Goal: Transaction & Acquisition: Purchase product/service

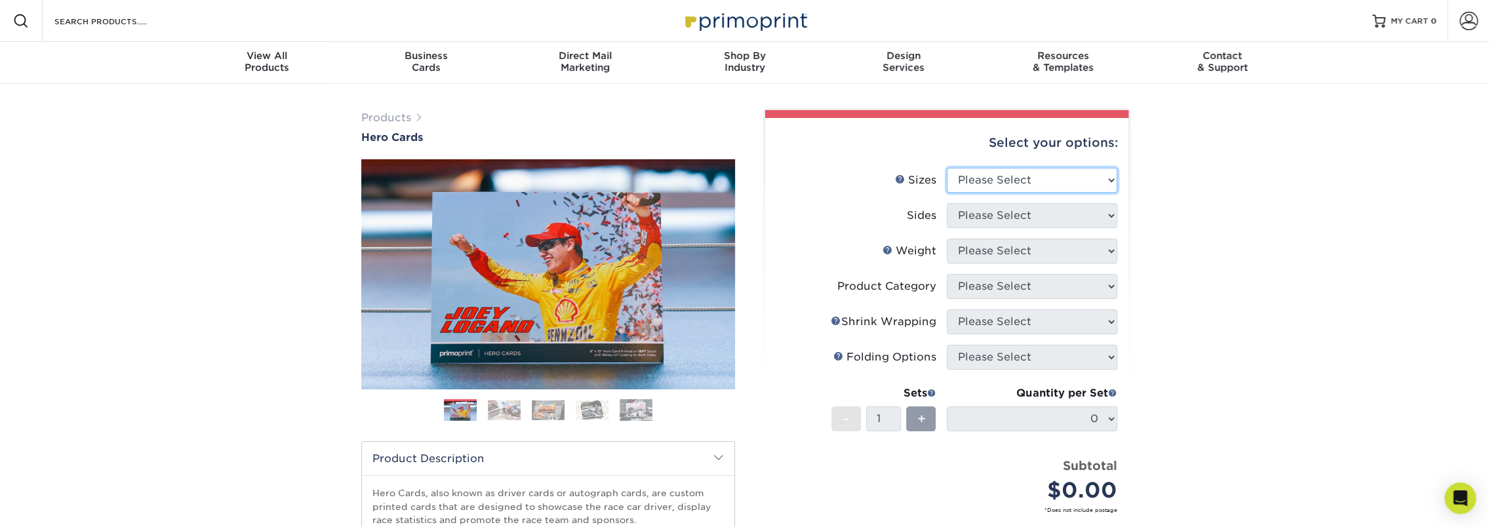
click at [1051, 187] on select "Please Select 1.5" x 7" 4" x 6" 5" x 7" 6" x 8" 6" x 8.5" 6" x 9" 7" x 8.5" 7.5…" at bounding box center [1032, 180] width 170 height 25
click at [947, 168] on select "Please Select 1.5" x 7" 4" x 6" 5" x 7" 6" x 8" 6" x 8.5" 6" x 9" 7" x 8.5" 7.5…" at bounding box center [1032, 180] width 170 height 25
click at [1016, 186] on select "Please Select 1.5" x 7" 4" x 6" 5" x 7" 6" x 8" 6" x 8.5" 6" x 9" 7" x 8.5" 7.5…" at bounding box center [1032, 180] width 170 height 25
click at [947, 168] on select "Please Select 1.5" x 7" 4" x 6" 5" x 7" 6" x 8" 6" x 8.5" 6" x 9" 7" x 8.5" 7.5…" at bounding box center [1032, 180] width 170 height 25
click at [1013, 181] on select "Please Select 1.5" x 7" 4" x 6" 5" x 7" 6" x 8" 6" x 8.5" 6" x 9" 7" x 8.5" 7.5…" at bounding box center [1032, 180] width 170 height 25
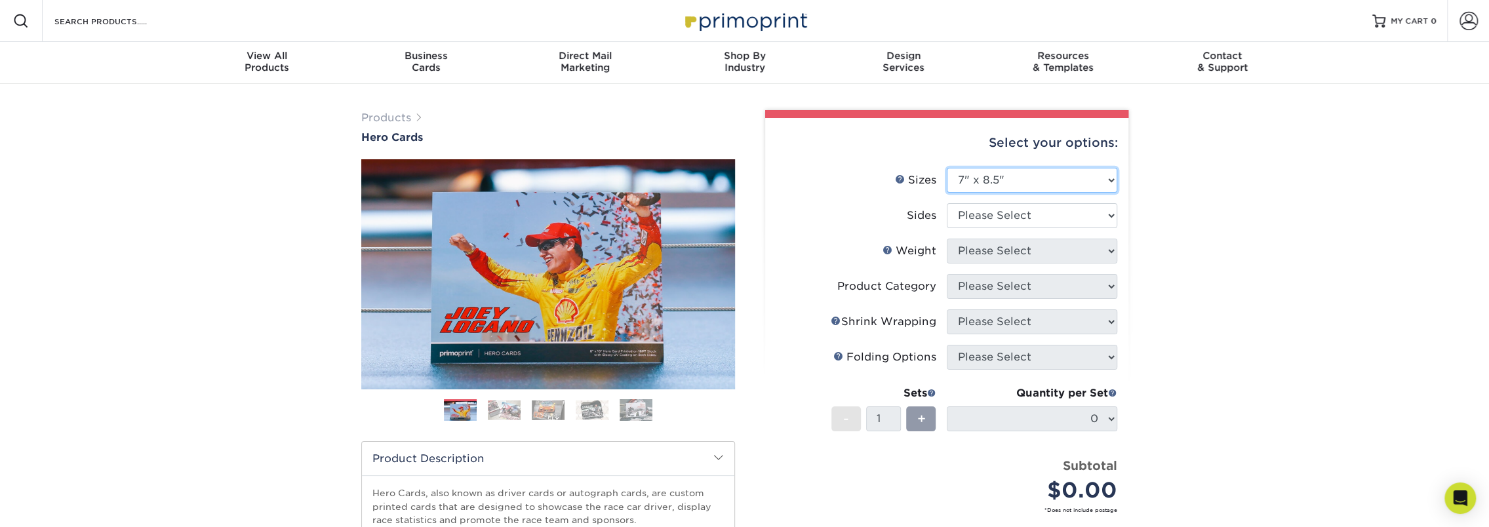
select select "6.00x9.00"
click at [947, 168] on select "Please Select 1.5" x 7" 4" x 6" 5" x 7" 6" x 8" 6" x 8.5" 6" x 9" 7" x 8.5" 7.5…" at bounding box center [1032, 180] width 170 height 25
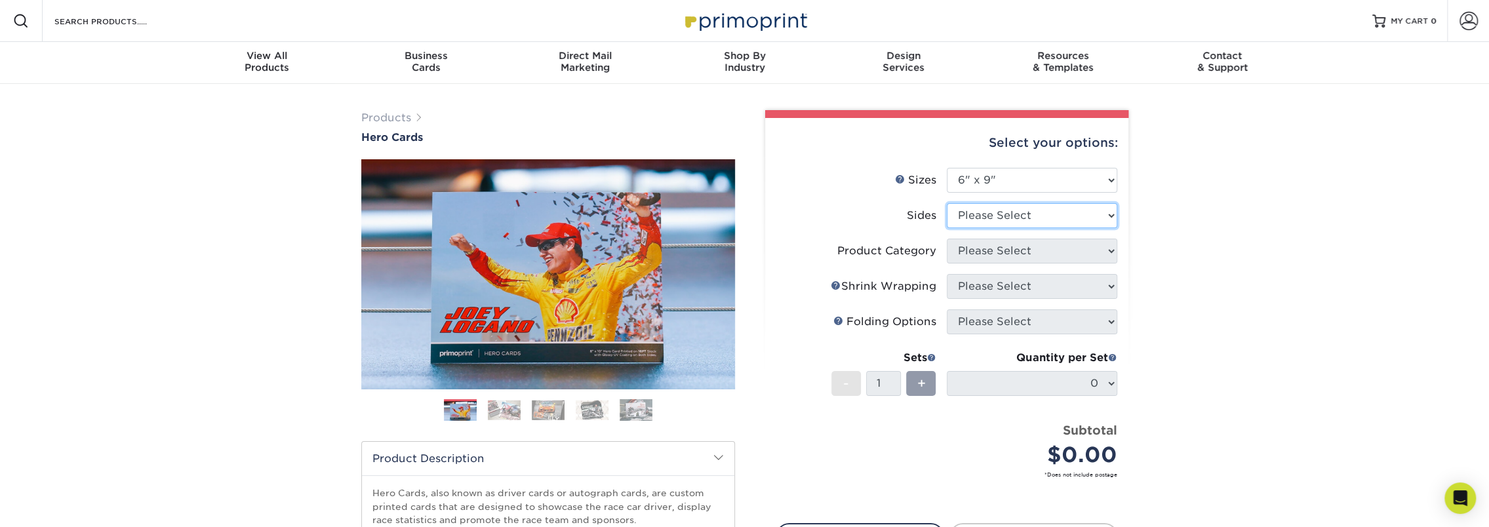
click at [986, 218] on select "Please Select Print Both Sides Print Front Only" at bounding box center [1032, 215] width 170 height 25
select select "13abbda7-1d64-4f25-8bb2-c179b224825d"
click at [947, 203] on select "Please Select Print Both Sides Print Front Only" at bounding box center [1032, 215] width 170 height 25
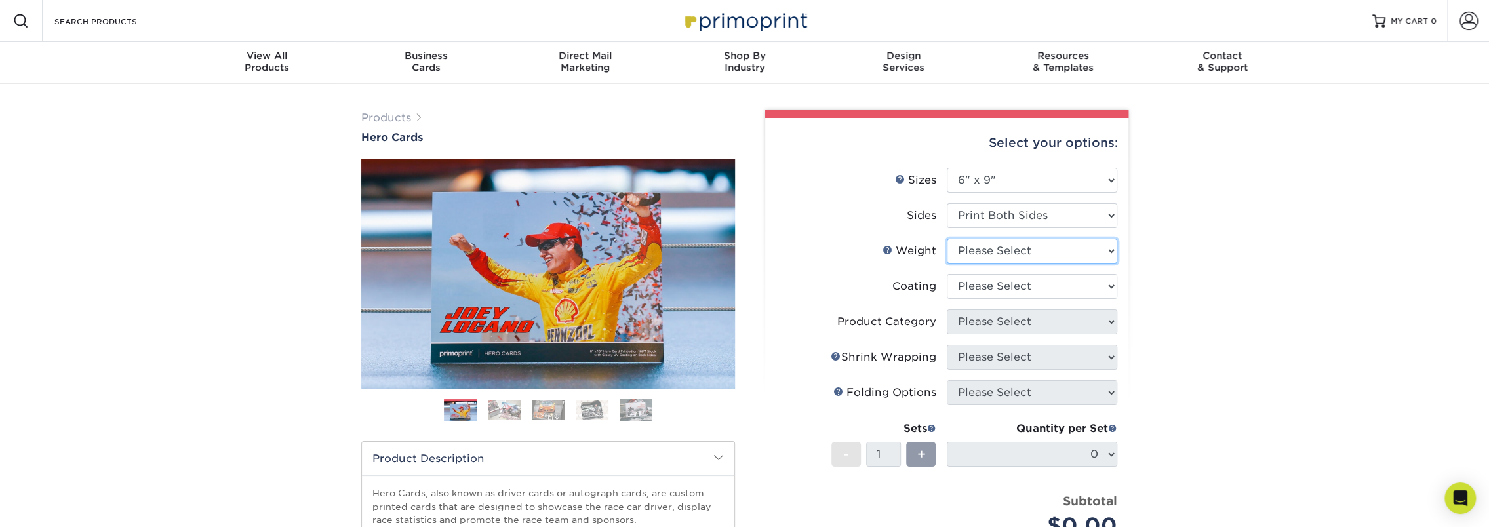
click at [992, 253] on select "Please Select 16PT 14PT 100LB" at bounding box center [1032, 251] width 170 height 25
select select "100LB"
click at [947, 239] on select "Please Select 16PT 14PT 100LB" at bounding box center [1032, 251] width 170 height 25
click at [986, 262] on select "Please Select 16PT 14PT 100LB" at bounding box center [1032, 251] width 170 height 25
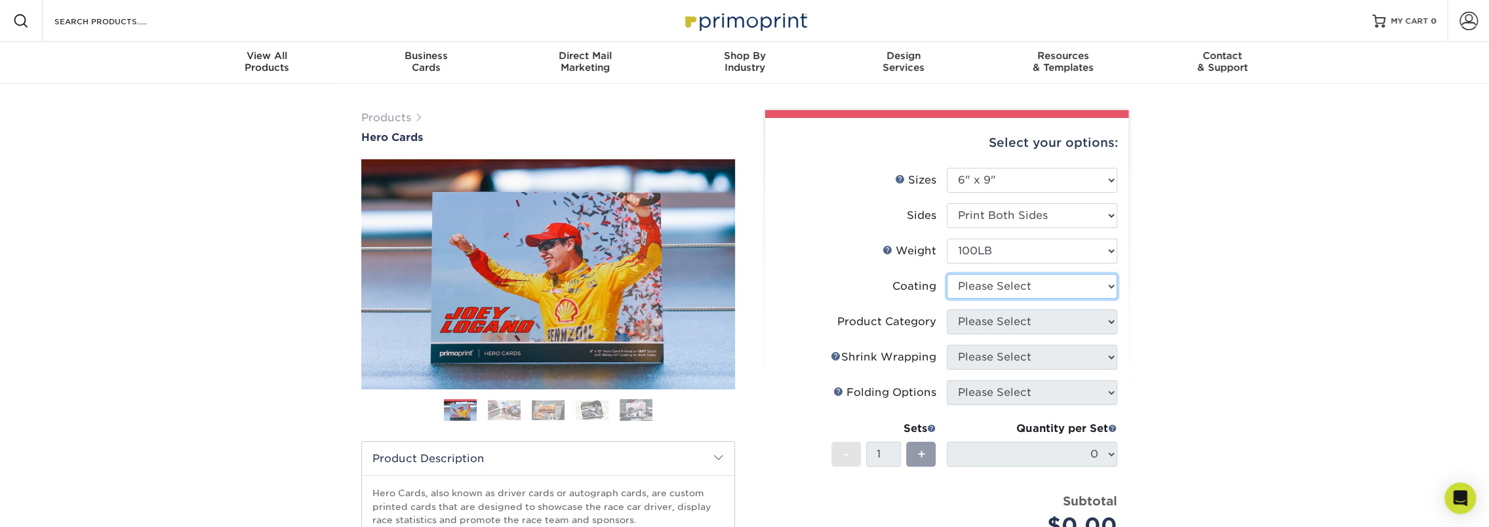
click at [978, 287] on select at bounding box center [1032, 286] width 170 height 25
click at [947, 274] on select at bounding box center [1032, 286] width 170 height 25
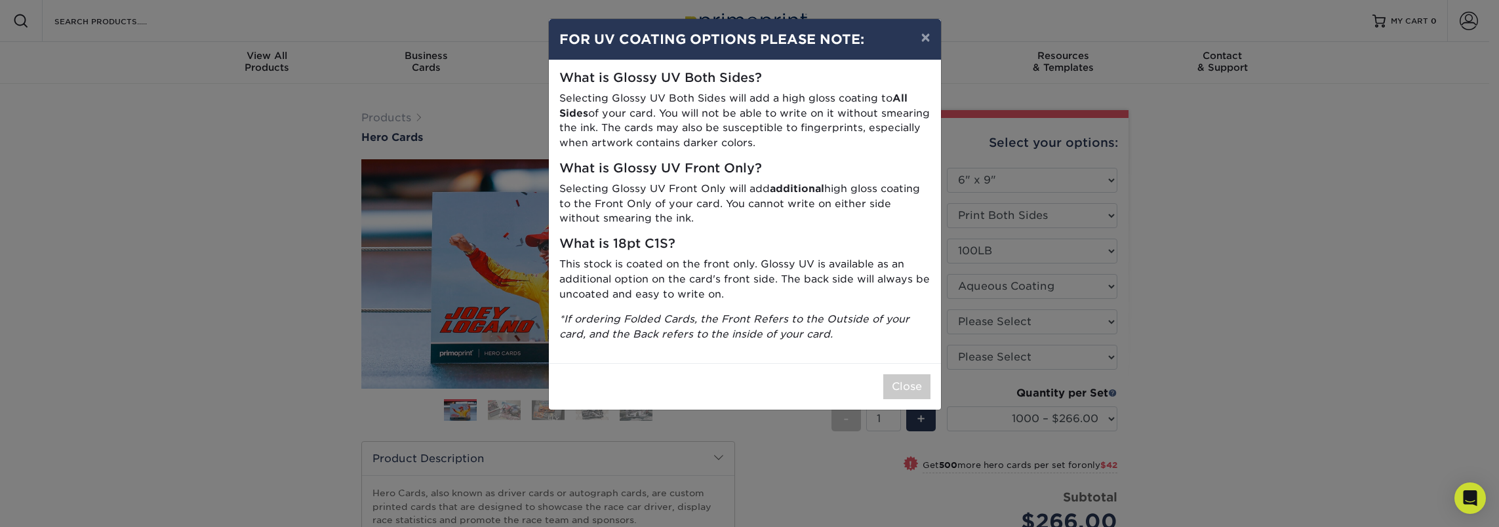
click at [1055, 283] on div "× FOR UV COATING OPTIONS PLEASE NOTE: What is Glossy UV Both Sides? Selecting G…" at bounding box center [749, 263] width 1499 height 527
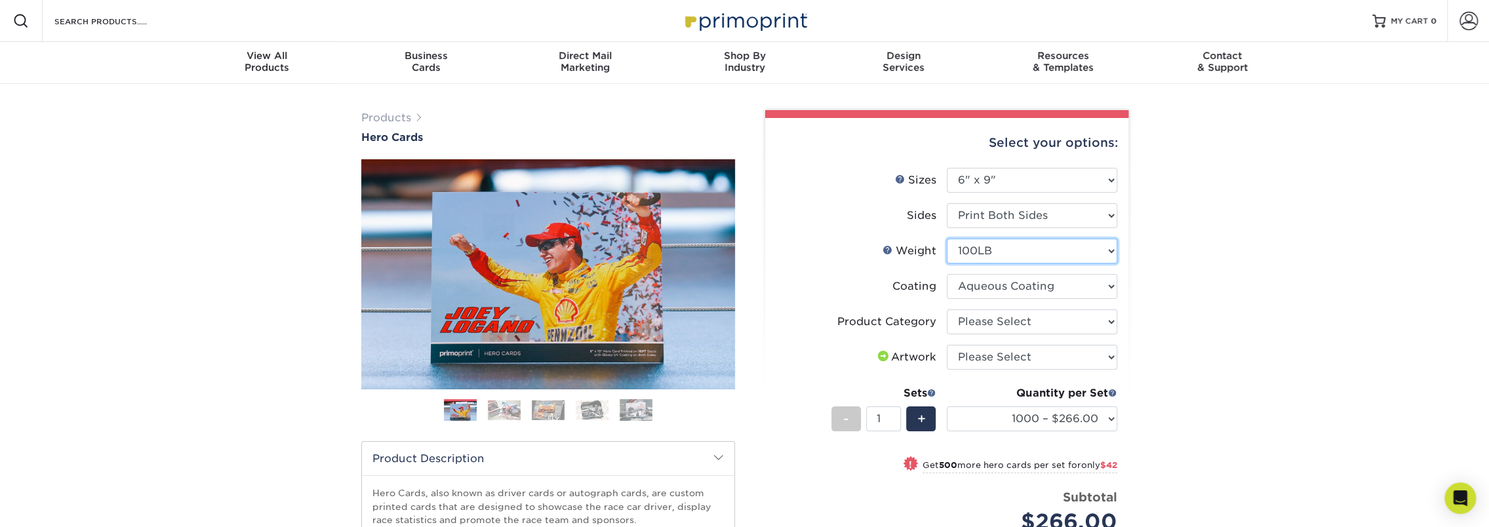
click at [1049, 262] on select "Please Select 16PT 14PT 100LB" at bounding box center [1032, 251] width 170 height 25
click at [1030, 250] on select "Please Select 16PT 14PT 100LB" at bounding box center [1032, 251] width 170 height 25
click at [1016, 288] on select at bounding box center [1032, 286] width 170 height 25
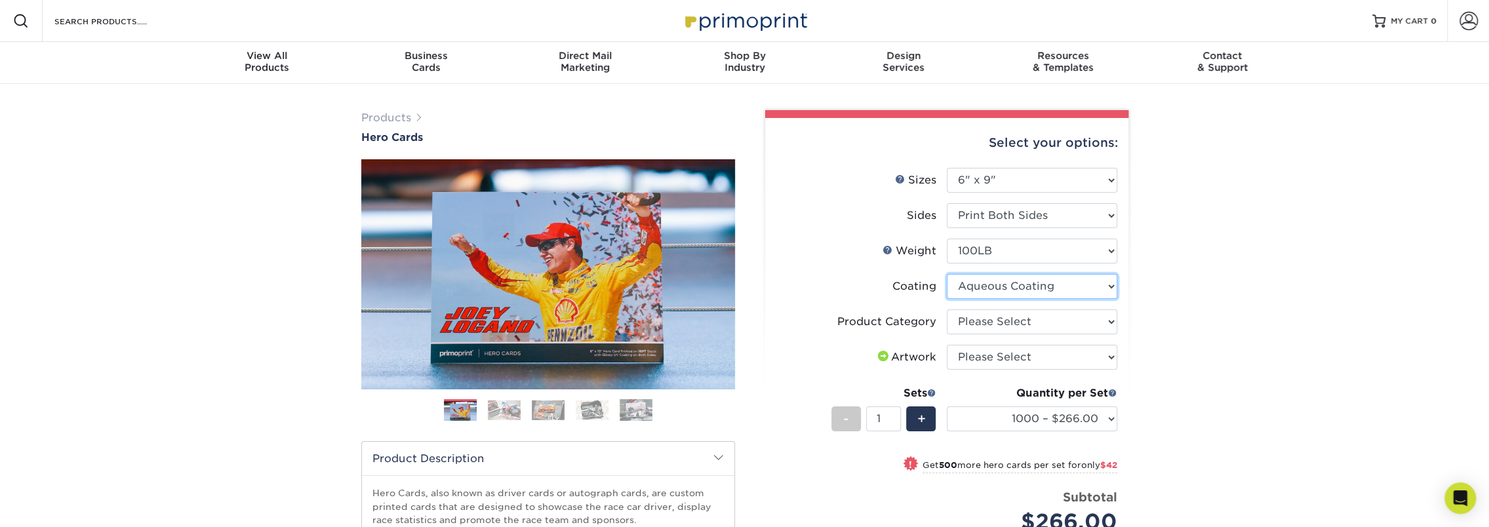
select select "3e7618de-abca-4bda-9f97-8b9129e913d8"
click at [947, 274] on select at bounding box center [1032, 286] width 170 height 25
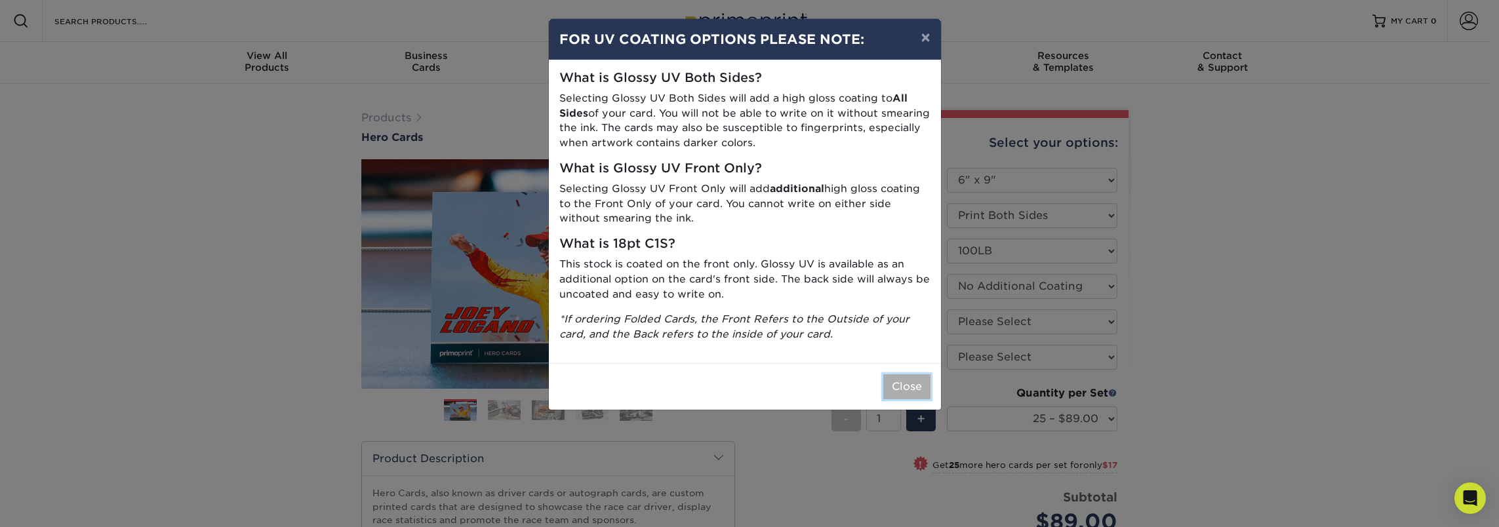
click at [889, 383] on button "Close" at bounding box center [906, 386] width 47 height 25
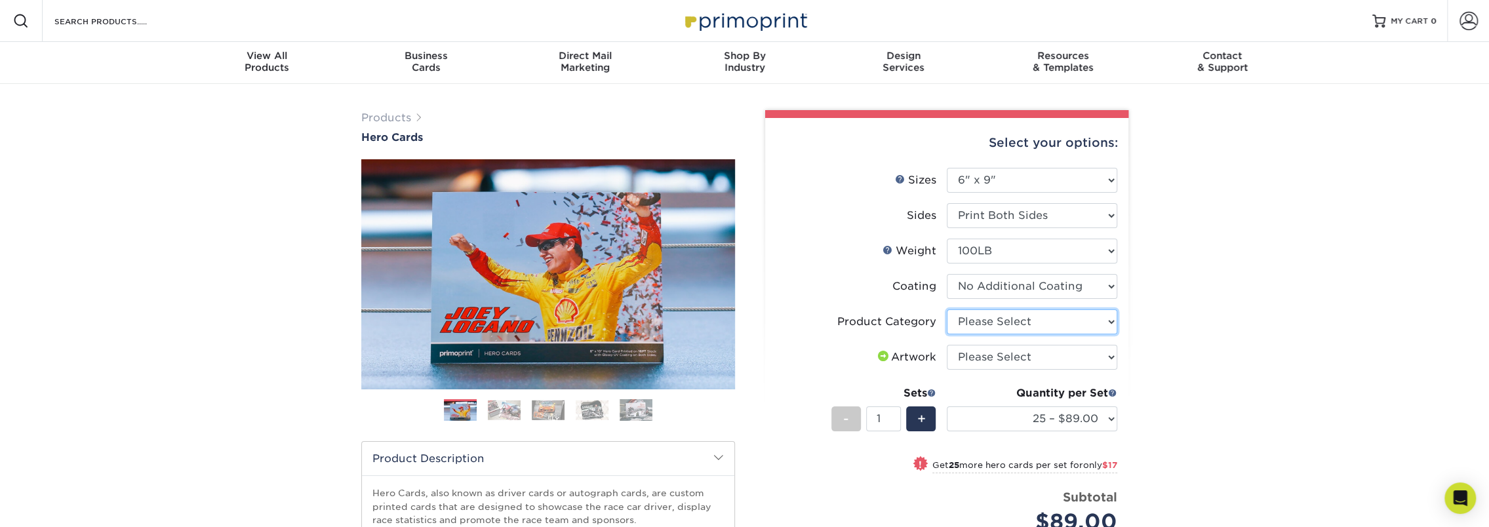
click at [987, 326] on select "Please Select Postcards" at bounding box center [1032, 321] width 170 height 25
click at [999, 321] on select "Please Select Postcards" at bounding box center [1032, 321] width 170 height 25
click at [1209, 343] on div "Products Hero Cards Previous Next ," at bounding box center [744, 434] width 1489 height 700
click at [1070, 359] on select "Please Select I will upload files I need a design - $150" at bounding box center [1032, 357] width 170 height 25
select select "upload"
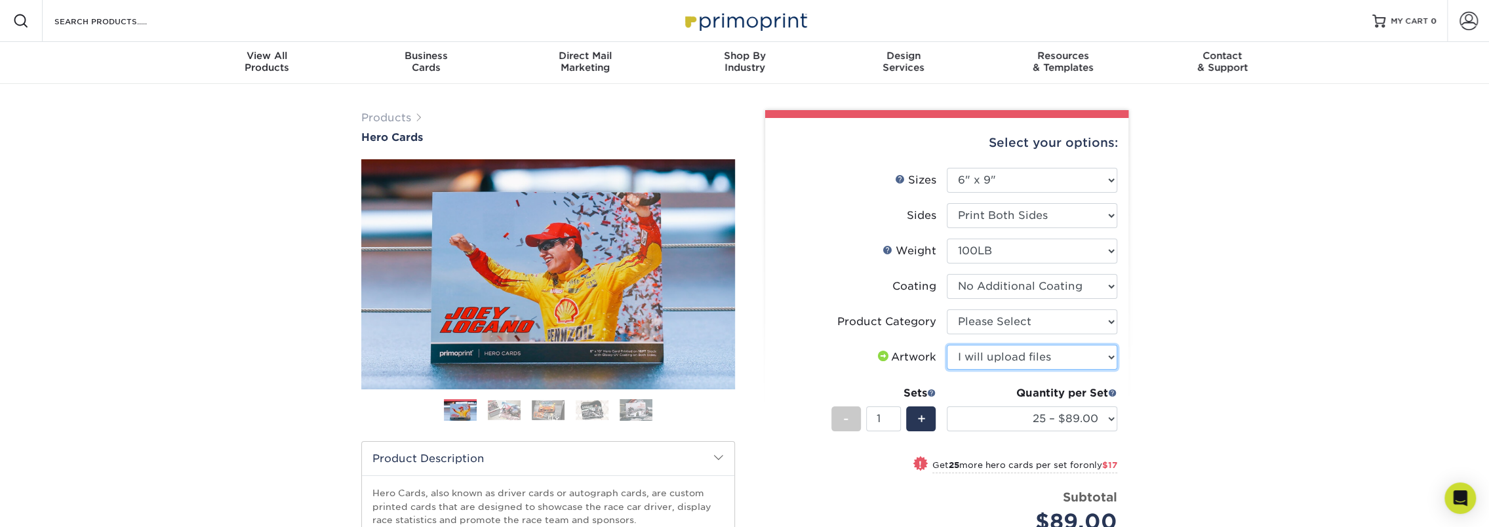
click at [947, 345] on select "Please Select I will upload files I need a design - $150" at bounding box center [1032, 357] width 170 height 25
click at [1099, 321] on select "Please Select Postcards" at bounding box center [1032, 321] width 170 height 25
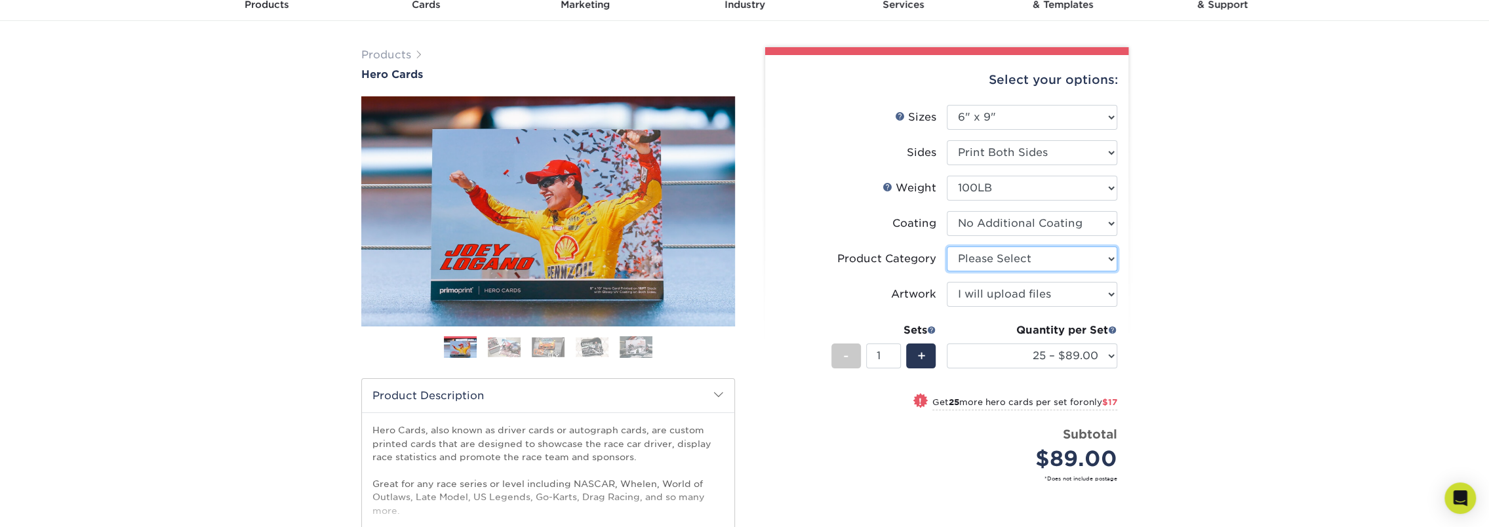
scroll to position [66, 0]
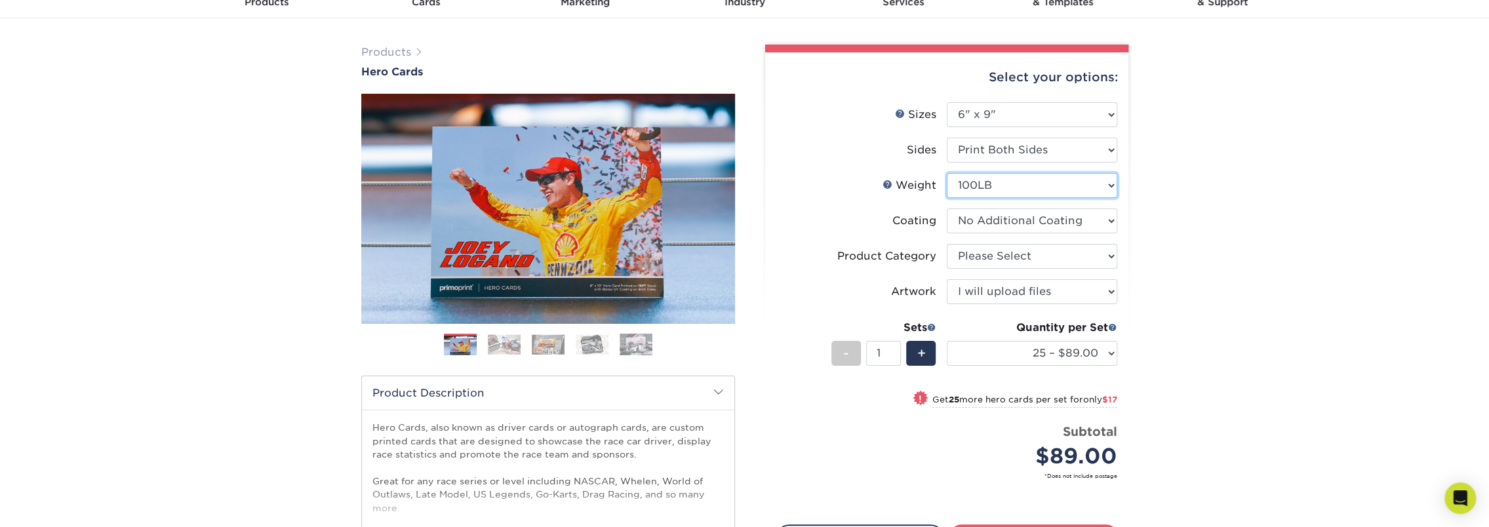
click at [994, 184] on select "Please Select 16PT 14PT 100LB" at bounding box center [1032, 185] width 170 height 25
select select "16PT"
click at [947, 173] on select "Please Select 16PT 14PT 100LB" at bounding box center [1032, 185] width 170 height 25
select select
select select "-1"
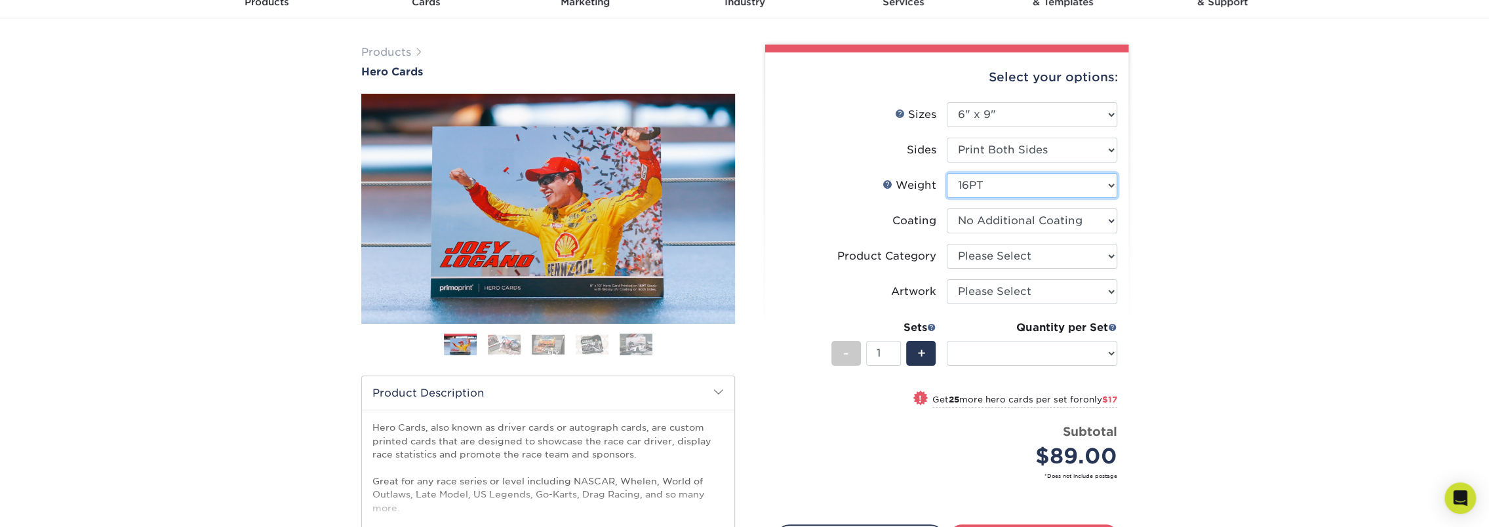
select select "-1"
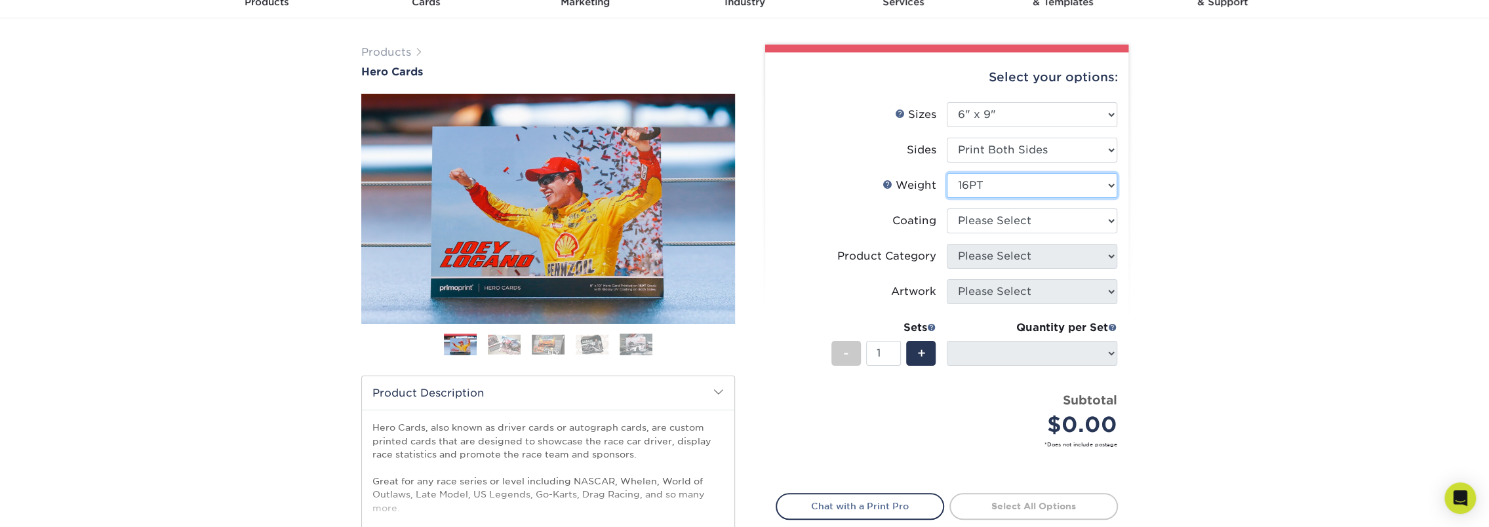
click at [979, 193] on select "Please Select 16PT 14PT 100LB" at bounding box center [1032, 185] width 170 height 25
select select "100LB"
click at [947, 173] on select "Please Select 16PT 14PT 100LB" at bounding box center [1032, 185] width 170 height 25
select select
click at [973, 212] on select at bounding box center [1032, 220] width 170 height 25
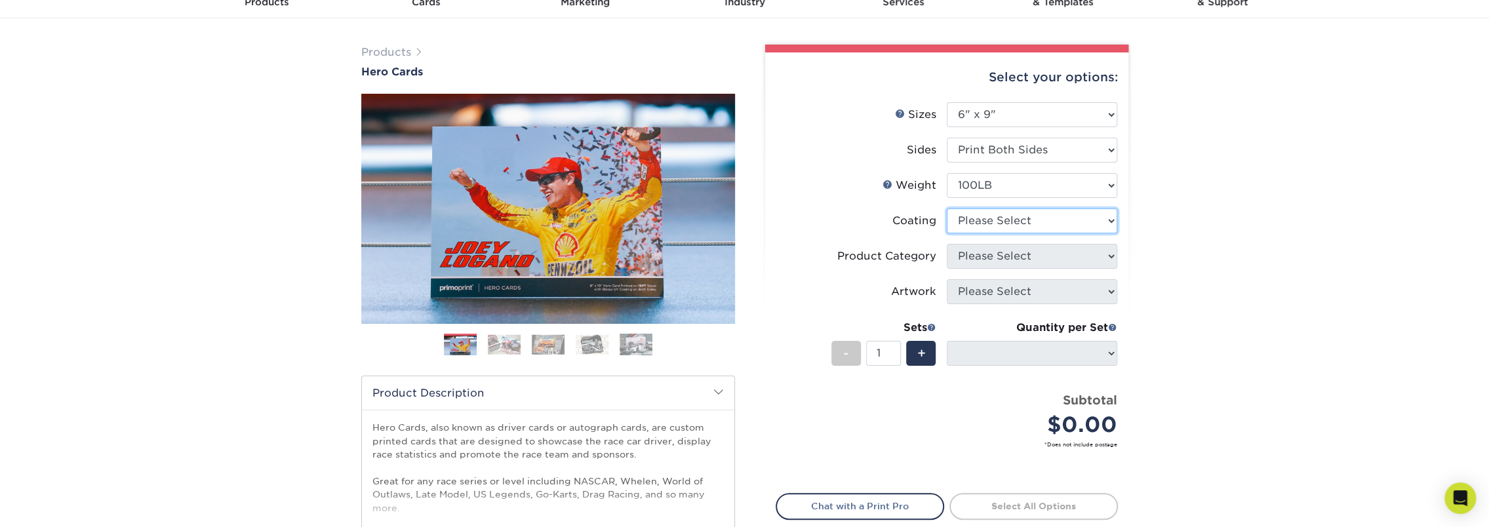
select select "3e7618de-abca-4bda-9f97-8b9129e913d8"
click at [947, 208] on select at bounding box center [1032, 220] width 170 height 25
select select "-1"
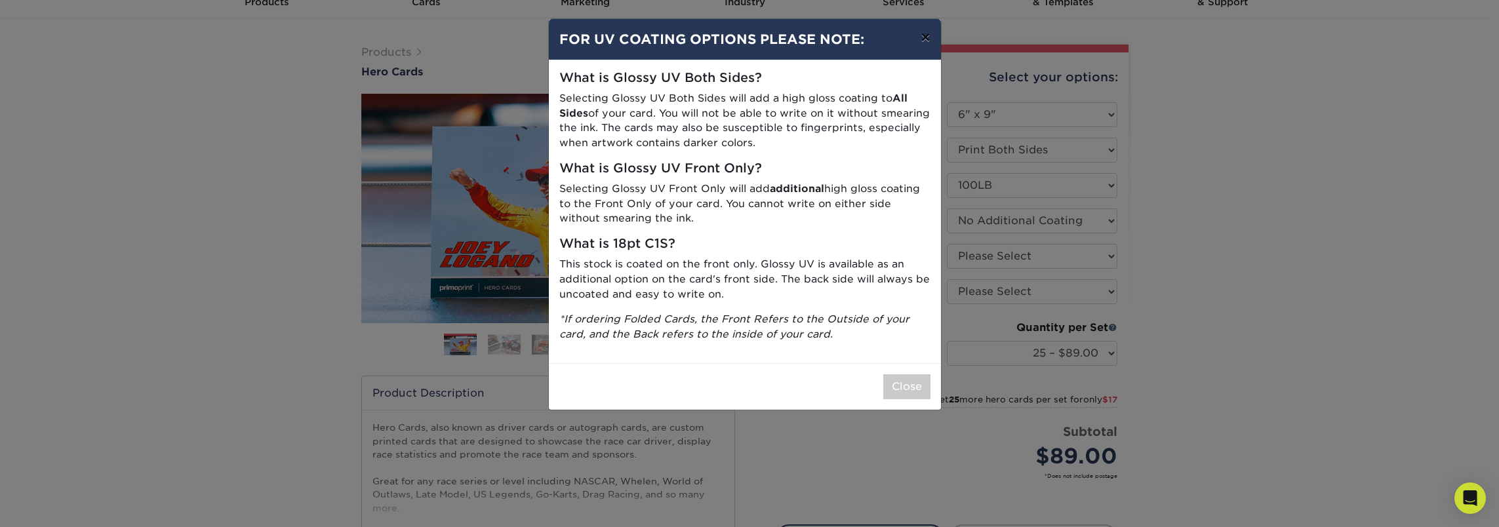
click at [927, 40] on button "×" at bounding box center [925, 37] width 30 height 37
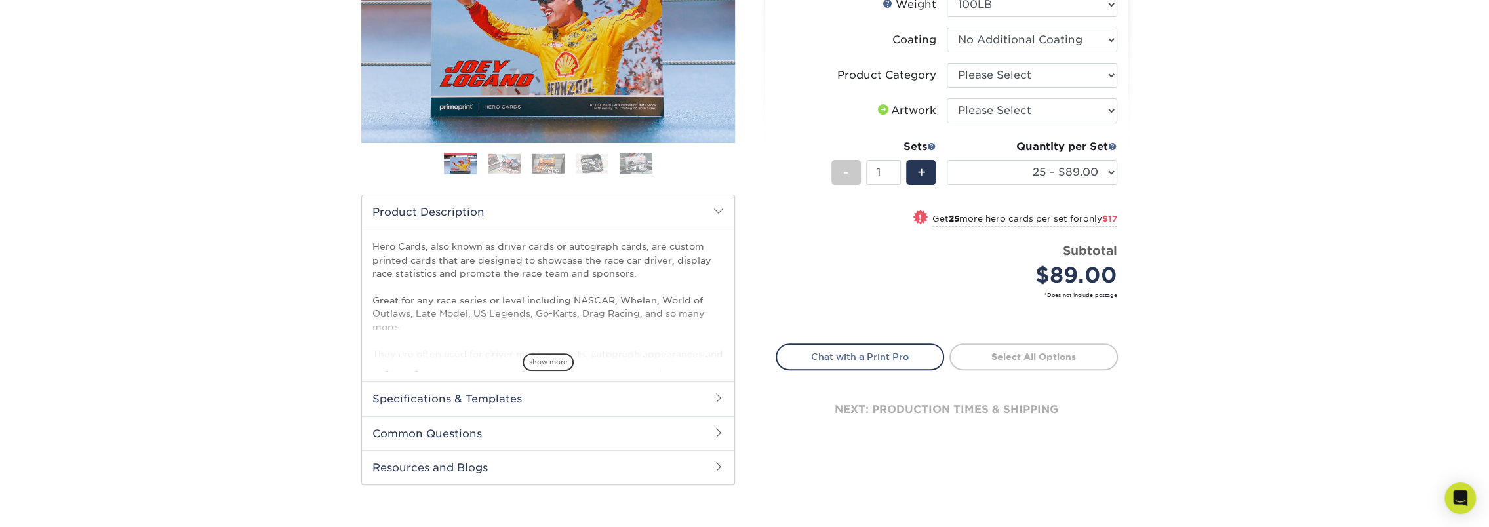
scroll to position [262, 0]
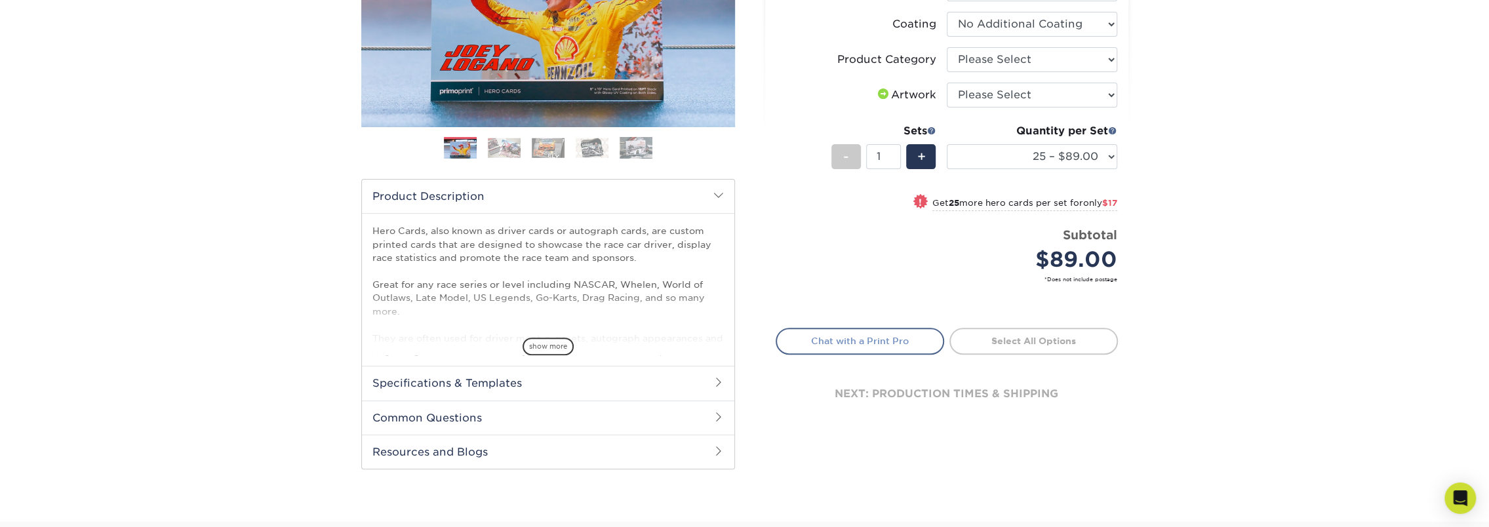
click at [837, 340] on link "Chat with a Print Pro" at bounding box center [859, 341] width 168 height 26
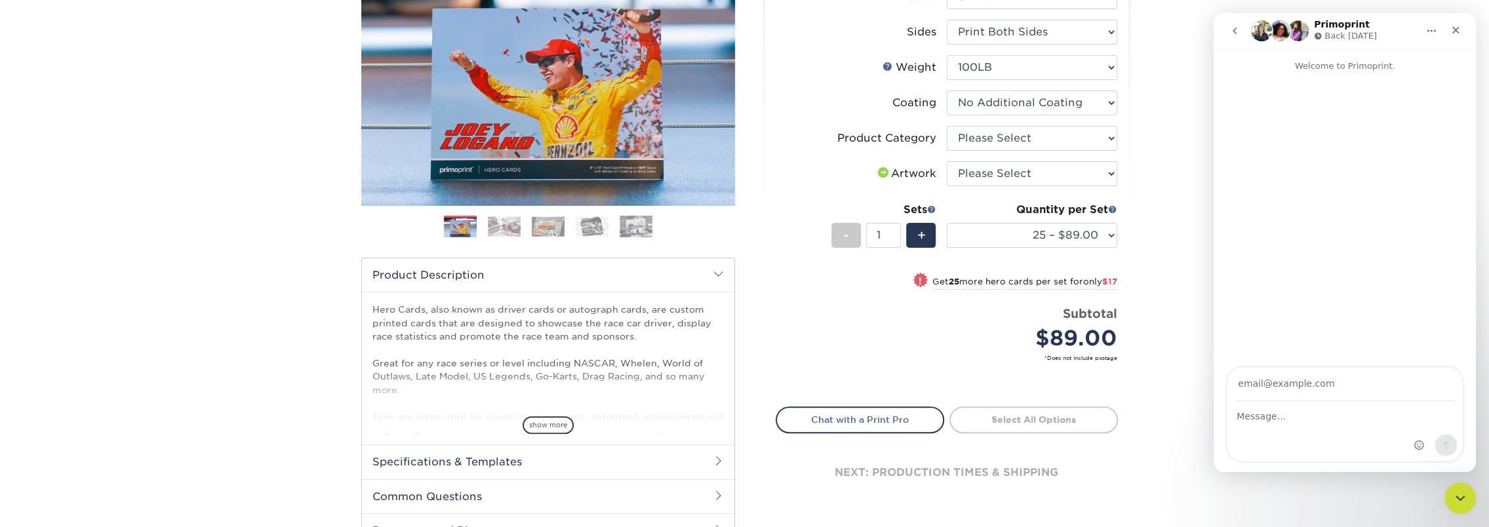
scroll to position [131, 0]
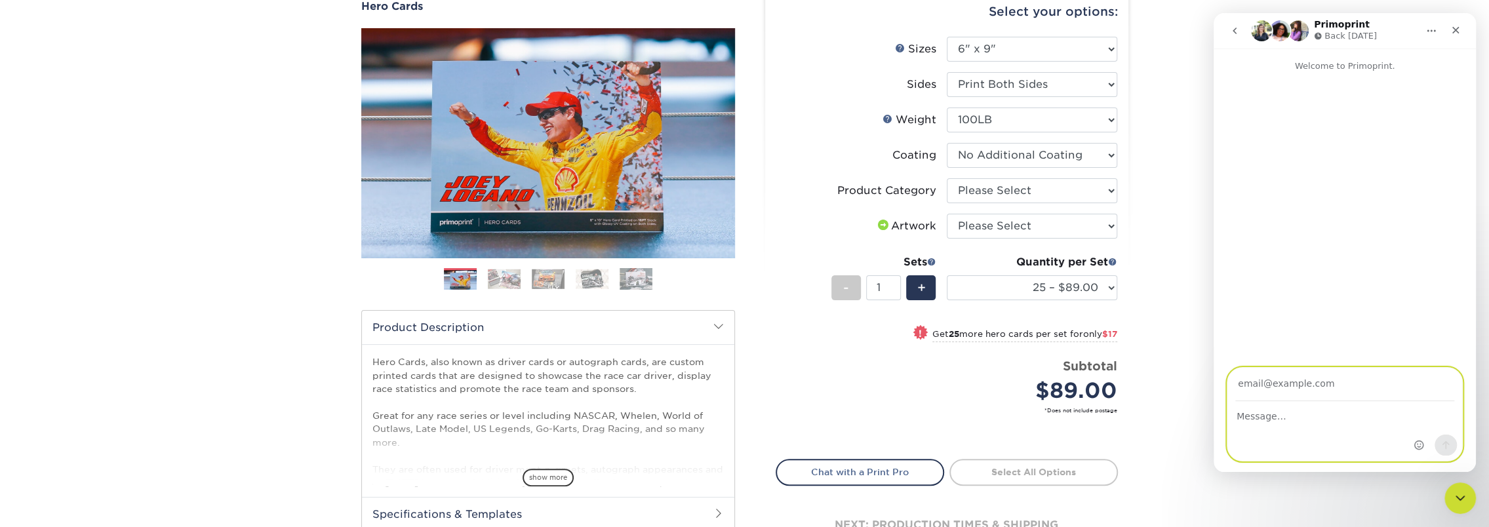
click at [1289, 416] on textarea "Message…" at bounding box center [1344, 413] width 235 height 22
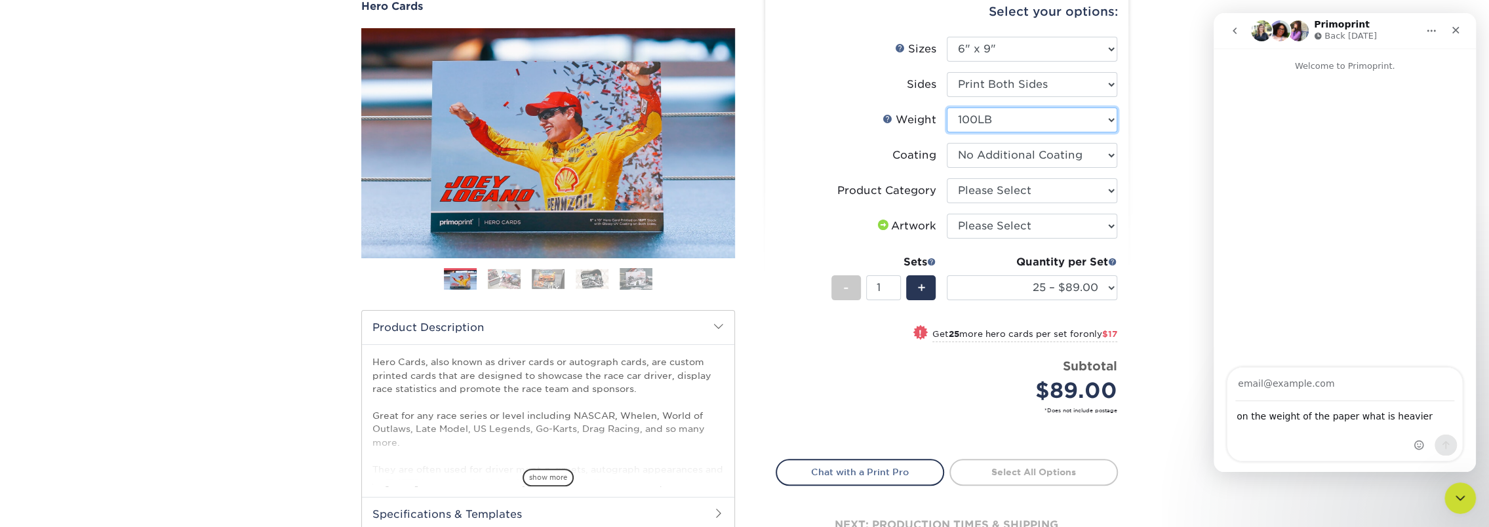
click at [1008, 121] on select "Please Select 16PT 14PT 100LB" at bounding box center [1032, 120] width 170 height 25
click at [1424, 414] on div "Intercom messenger" at bounding box center [1435, 414] width 53 height 93
click at [1422, 417] on div "Intercom messenger" at bounding box center [1435, 414] width 53 height 93
click at [1016, 129] on select "Please Select 16PT 14PT 100LB" at bounding box center [1032, 120] width 170 height 25
click at [1432, 417] on div "Intercom messenger" at bounding box center [1435, 414] width 53 height 93
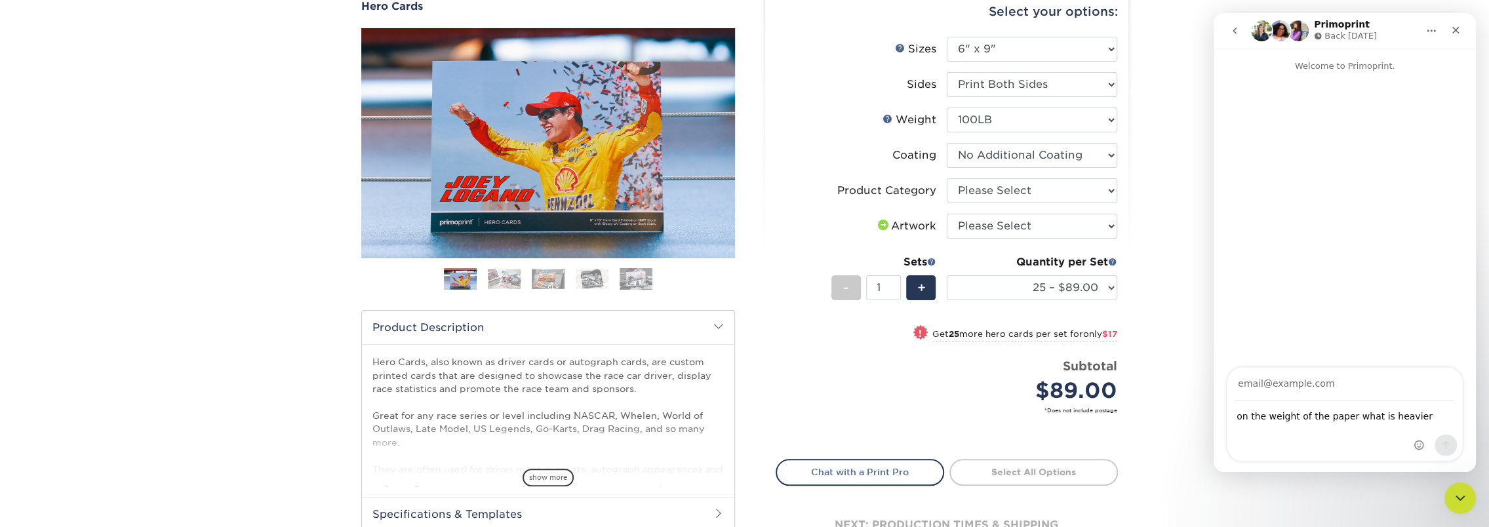
click at [1422, 417] on div "Intercom messenger" at bounding box center [1435, 414] width 53 height 93
click at [1415, 419] on div "Intercom messenger" at bounding box center [1435, 414] width 53 height 93
click at [1410, 418] on div "Intercom messenger" at bounding box center [1435, 414] width 53 height 93
click at [1384, 433] on div "on the weight of the paper what is heavier on the weight of the paper what is h…" at bounding box center [1344, 431] width 235 height 59
click at [1411, 416] on div "Intercom messenger" at bounding box center [1435, 414] width 53 height 93
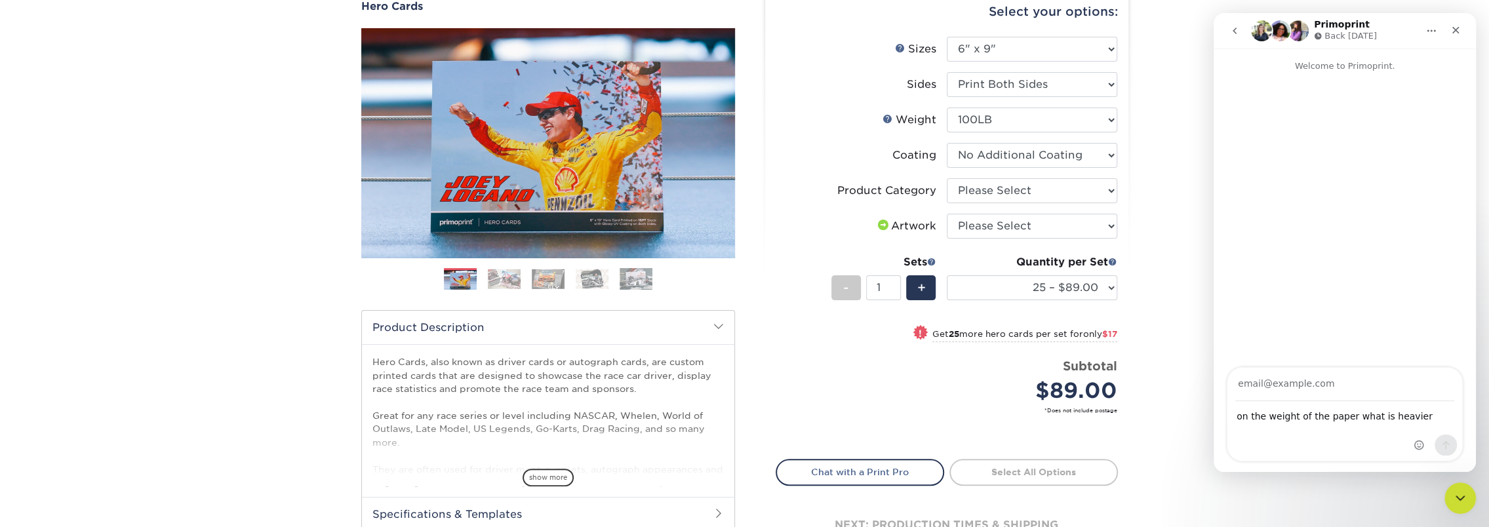
click at [1398, 431] on div "on the weight of the paper what is heavier on the weight of the paper what is h…" at bounding box center [1344, 431] width 235 height 59
click at [1400, 429] on div "on the weight of the paper what is heavier on the weight of the paper what is h…" at bounding box center [1344, 431] width 235 height 59
click at [1417, 414] on div "Intercom messenger" at bounding box center [1435, 414] width 53 height 93
click at [1406, 414] on textarea "on the weight of the paper what is heavier" at bounding box center [1344, 413] width 235 height 22
type textarea "on the weight of the paper what is heavier 16pt, 14 pt or 100lb"
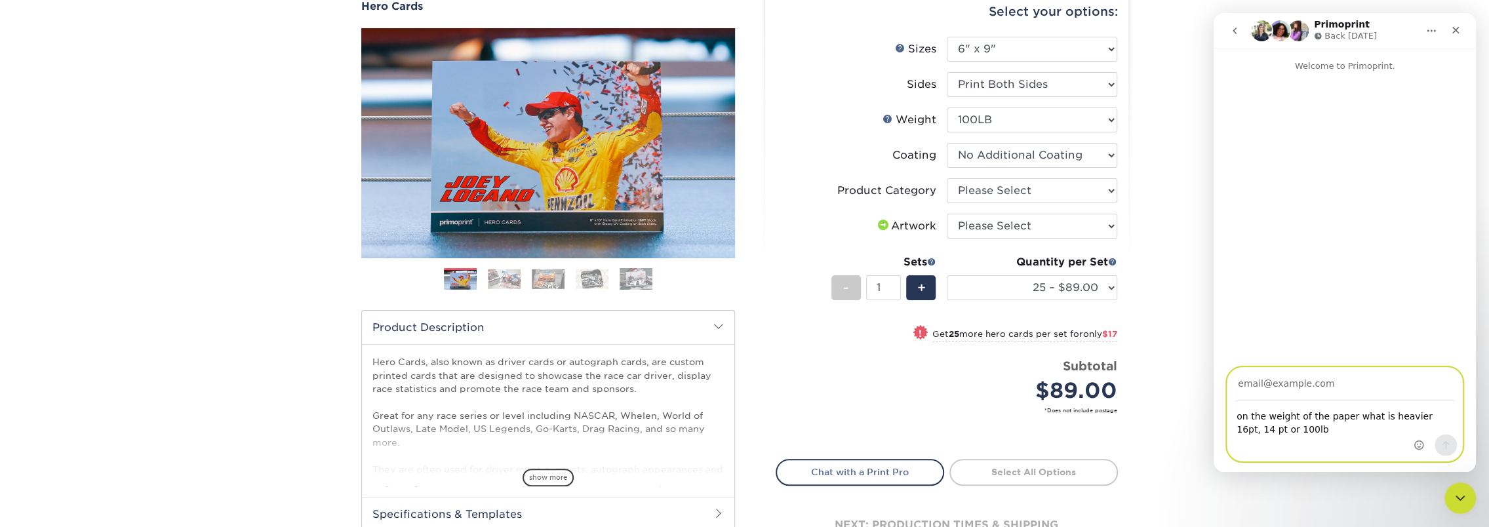
click at [1295, 391] on input "Your email" at bounding box center [1344, 384] width 219 height 33
type input "dax30@suddenlink.net"
click at [1447, 448] on icon "Send a message…" at bounding box center [1445, 445] width 10 height 10
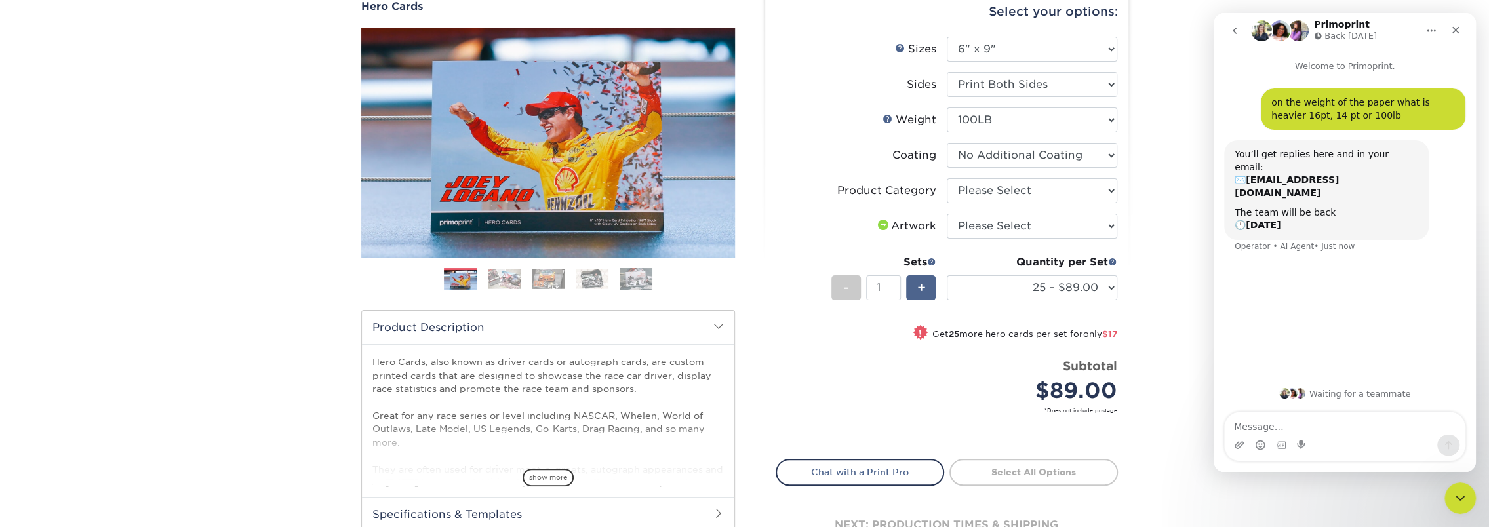
click at [922, 286] on span "+" at bounding box center [920, 288] width 9 height 20
click at [845, 286] on span "-" at bounding box center [846, 288] width 6 height 20
click at [926, 283] on div "+" at bounding box center [920, 287] width 29 height 25
click at [852, 286] on div "-" at bounding box center [845, 287] width 29 height 25
type input "1"
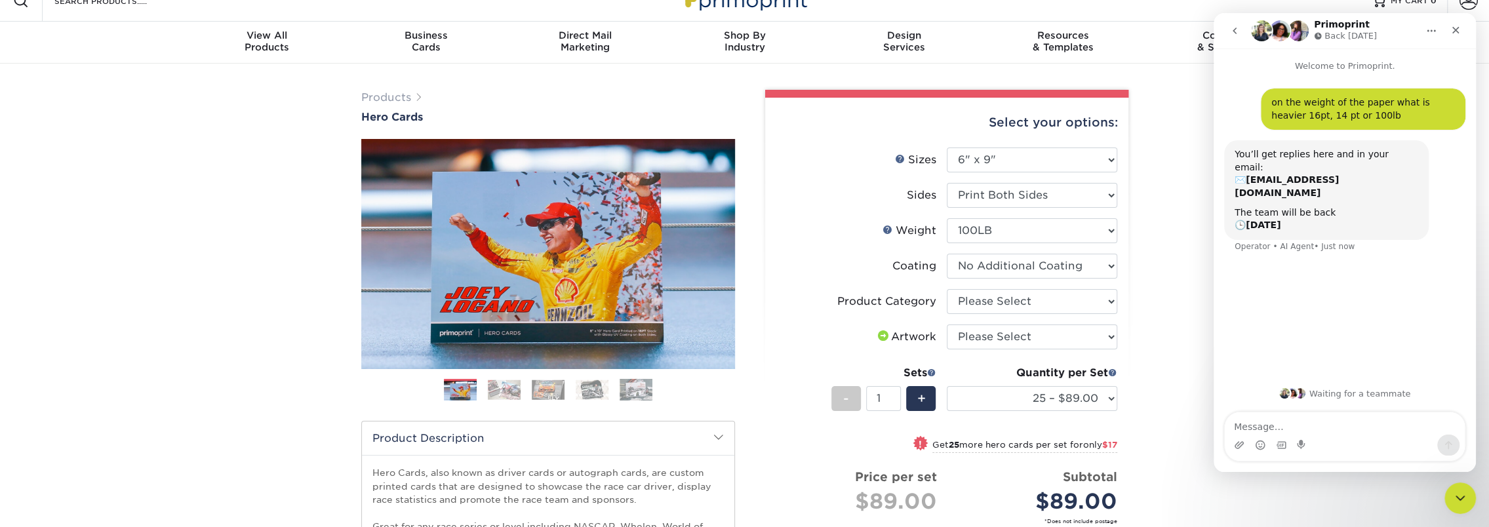
scroll to position [0, 0]
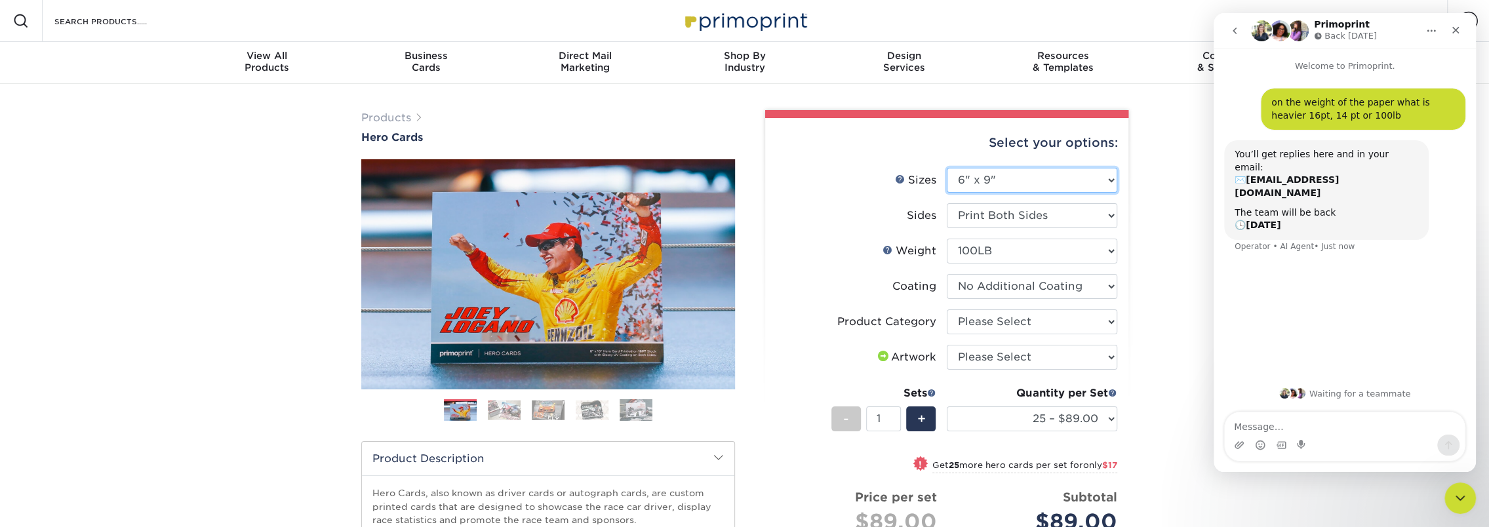
click at [1008, 177] on select "Please Select 1.5" x 7" 4" x 6" 5" x 7" 6" x 8" 6" x 8.5" 6" x 9" 7" x 8.5" 7.5…" at bounding box center [1032, 180] width 170 height 25
select select "8.50x11.00"
click at [947, 168] on select "Please Select 1.5" x 7" 4" x 6" 5" x 7" 6" x 8" 6" x 8.5" 6" x 9" 7" x 8.5" 7.5…" at bounding box center [1032, 180] width 170 height 25
select select
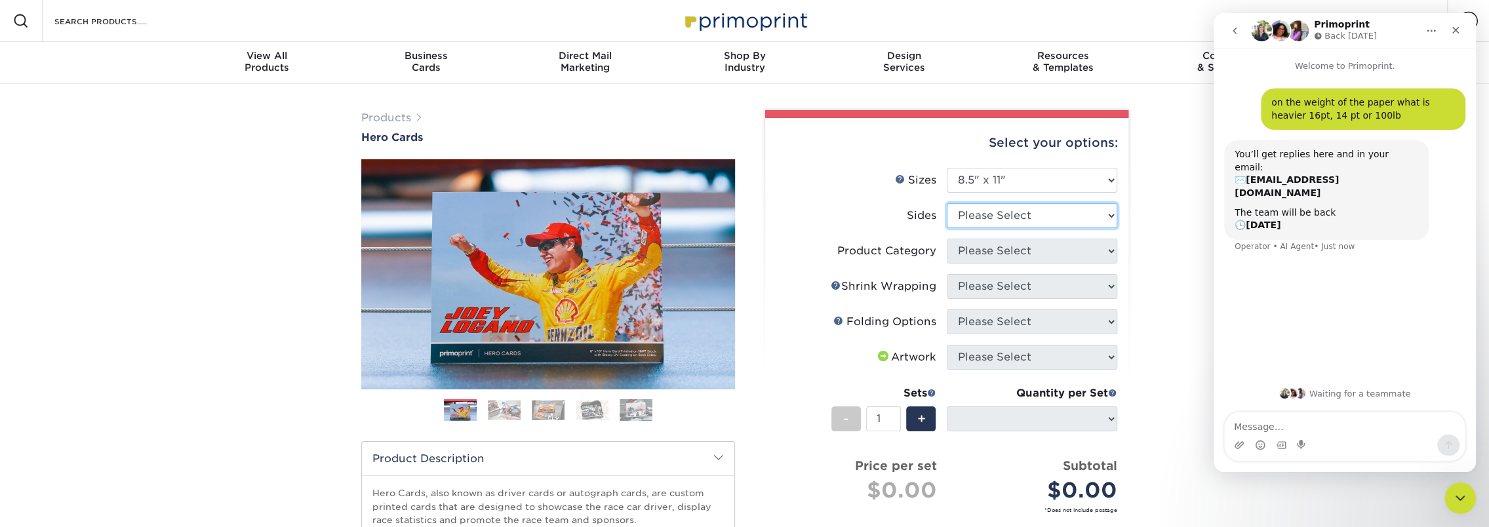
click at [983, 214] on select "Please Select Print Both Sides Print Front Only" at bounding box center [1032, 215] width 170 height 25
select select "13abbda7-1d64-4f25-8bb2-c179b224825d"
click at [947, 203] on select "Please Select Print Both Sides Print Front Only" at bounding box center [1032, 215] width 170 height 25
select select
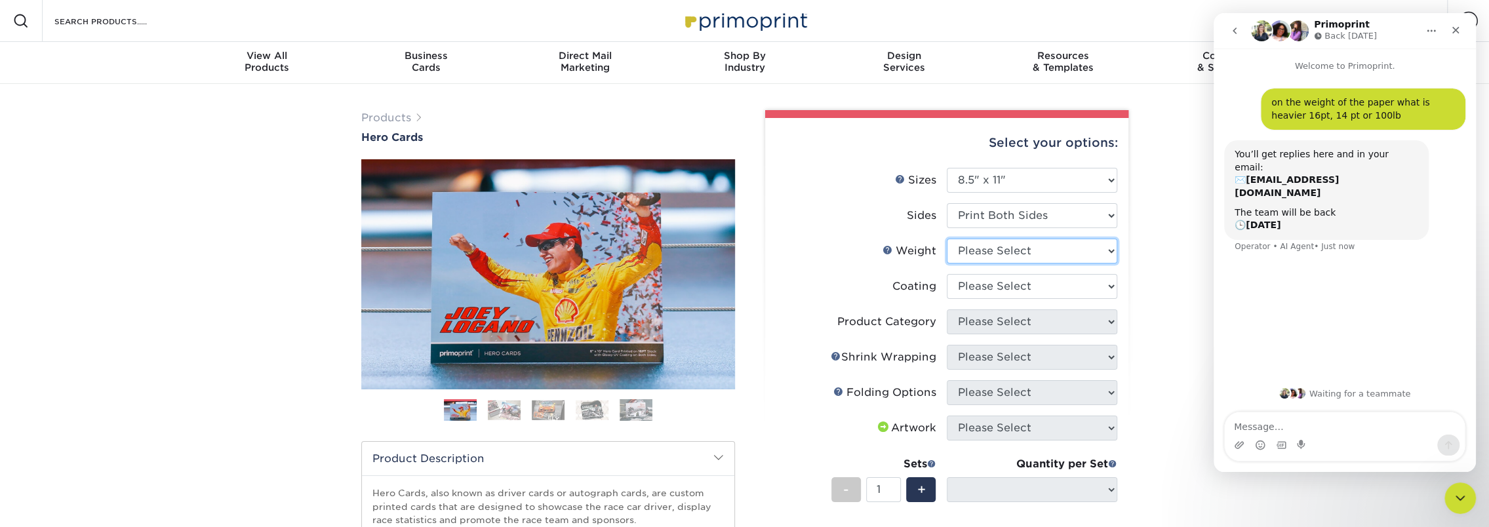
click at [1004, 258] on select "Please Select 100LB 14PT 16PT" at bounding box center [1032, 251] width 170 height 25
select select "100LB"
click at [947, 239] on select "Please Select 100LB 14PT 16PT" at bounding box center [1032, 251] width 170 height 25
select select
click at [985, 292] on select at bounding box center [1032, 286] width 170 height 25
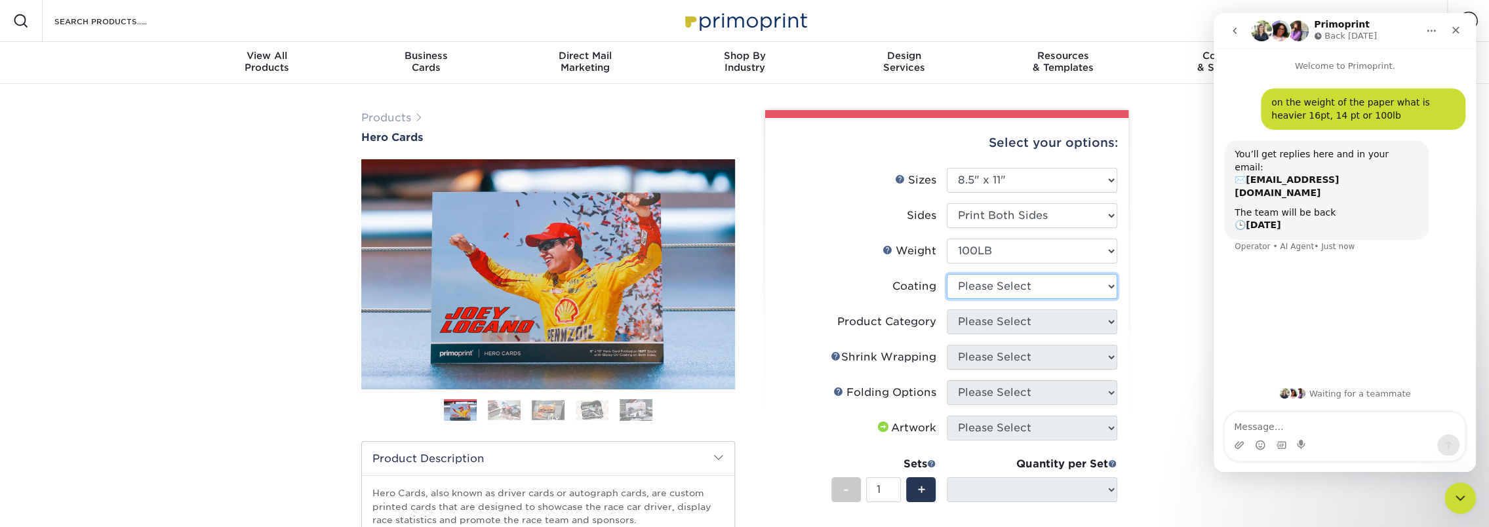
select select "d41dab50-ff65-4f4f-bb17-2afe4d36ae33"
click at [947, 274] on select at bounding box center [1032, 286] width 170 height 25
select select "-1"
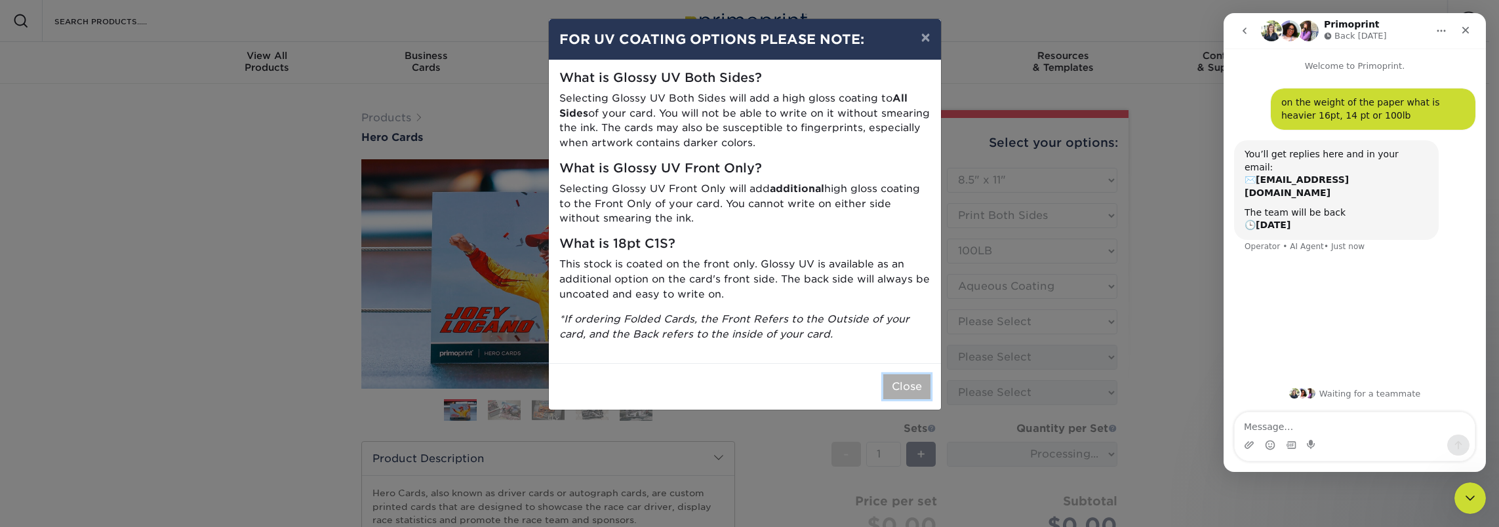
click at [922, 380] on button "Close" at bounding box center [906, 386] width 47 height 25
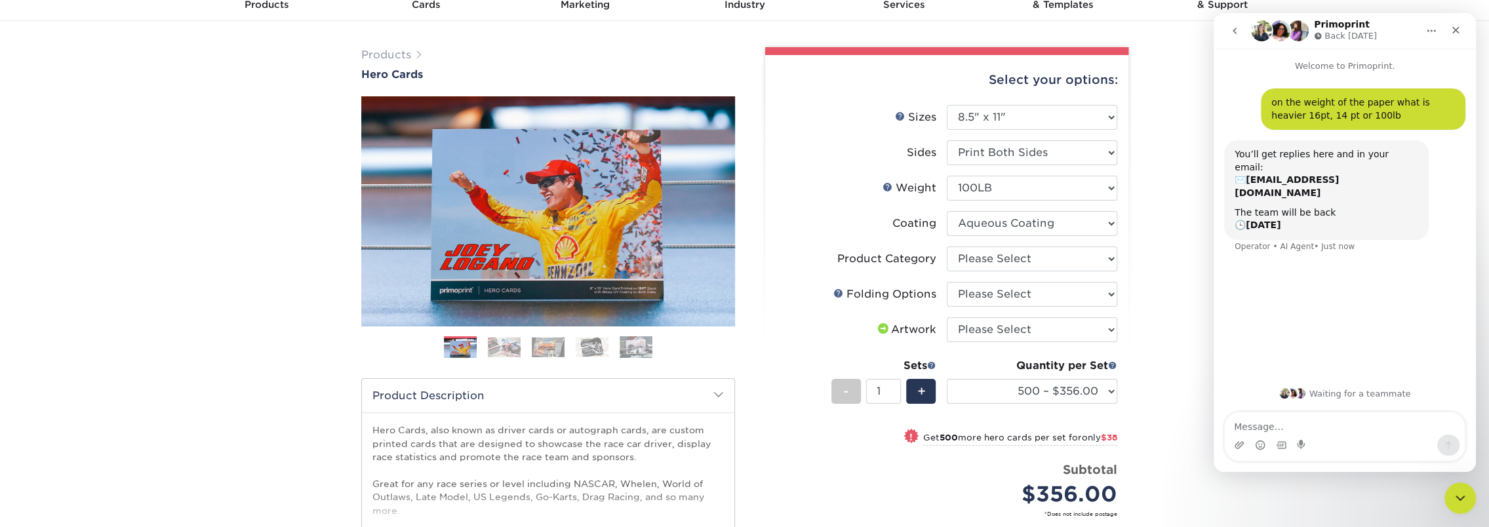
scroll to position [66, 0]
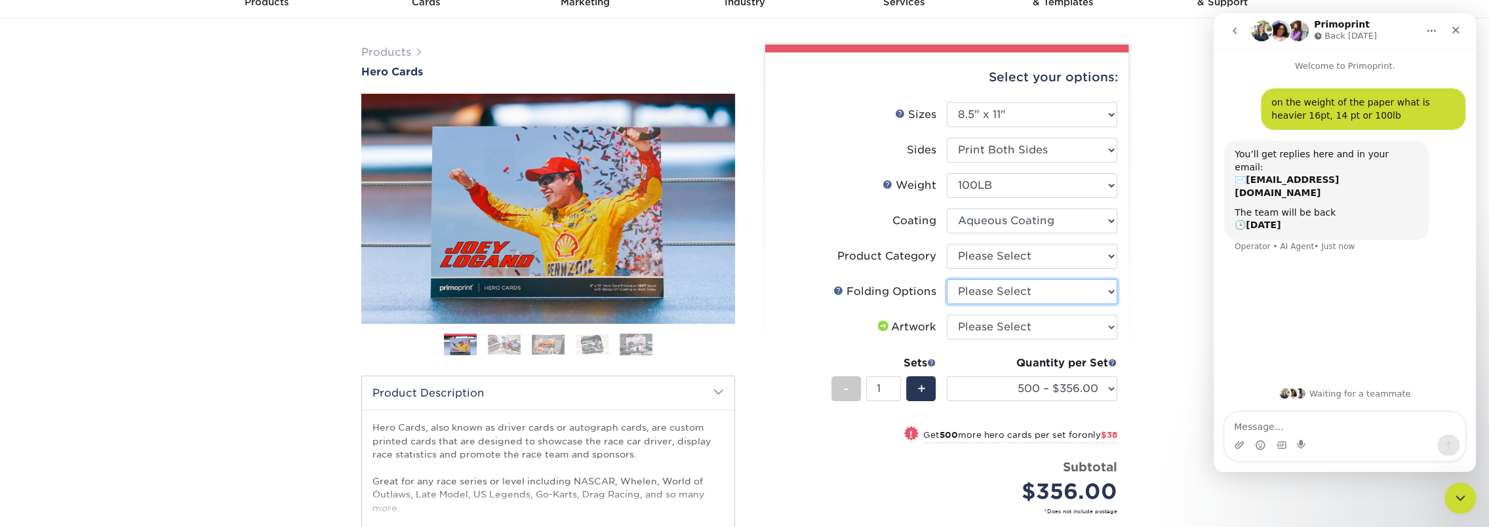
click at [964, 294] on select "Please Select FLAT - No Folding" at bounding box center [1032, 291] width 170 height 25
select select "9b1d5825-34d1-4721-9874-ed79abb003d7"
click at [947, 279] on select "Please Select FLAT - No Folding" at bounding box center [1032, 291] width 170 height 25
click at [960, 262] on select "Please Select Flyers and Brochures" at bounding box center [1032, 256] width 170 height 25
select select "1a668080-6b7c-4174-b399-2c3833b27ef4"
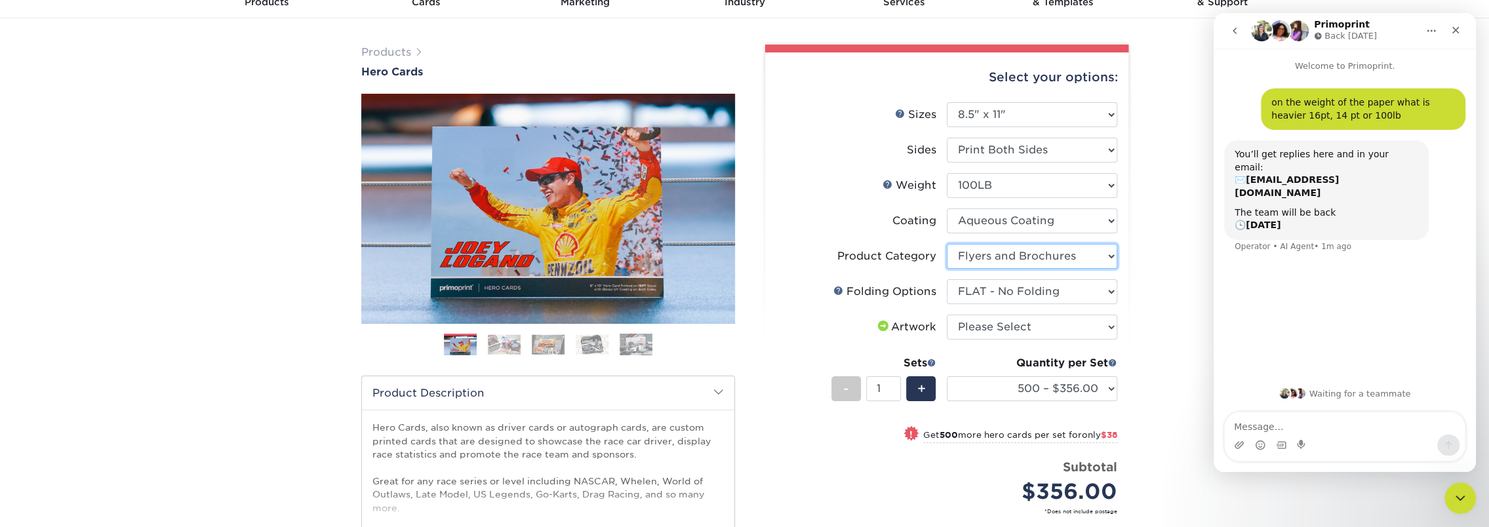
click at [947, 244] on select "Please Select Flyers and Brochures" at bounding box center [1032, 256] width 170 height 25
click at [969, 332] on select "Please Select I will upload files I need a design - $150" at bounding box center [1032, 327] width 170 height 25
select select "upload"
click at [947, 315] on select "Please Select I will upload files I need a design - $150" at bounding box center [1032, 327] width 170 height 25
click at [991, 119] on select "Please Select 1.5" x 7" 4" x 6" 5" x 7" 6" x 8" 6" x 8.5" 6" x 9" 7" x 8.5" 7.5…" at bounding box center [1032, 114] width 170 height 25
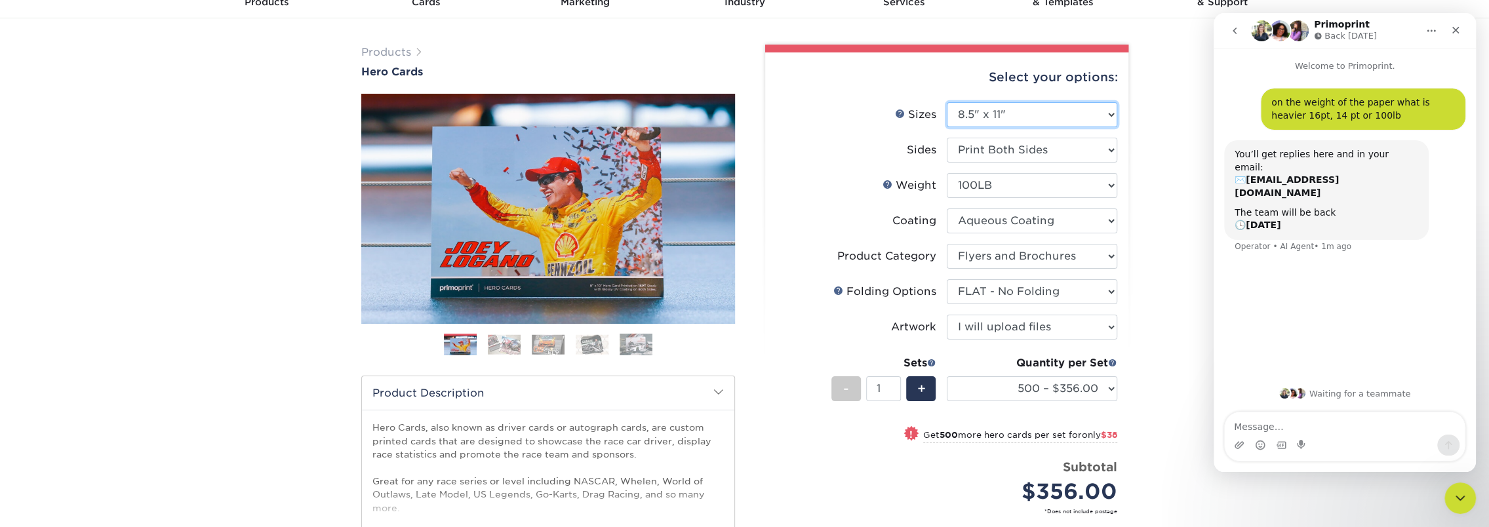
select select "6.00x9.00"
click at [947, 102] on select "Please Select 1.5" x 7" 4" x 6" 5" x 7" 6" x 8" 6" x 8.5" 6" x 9" 7" x 8.5" 7.5…" at bounding box center [1032, 114] width 170 height 25
select select "-1"
select select
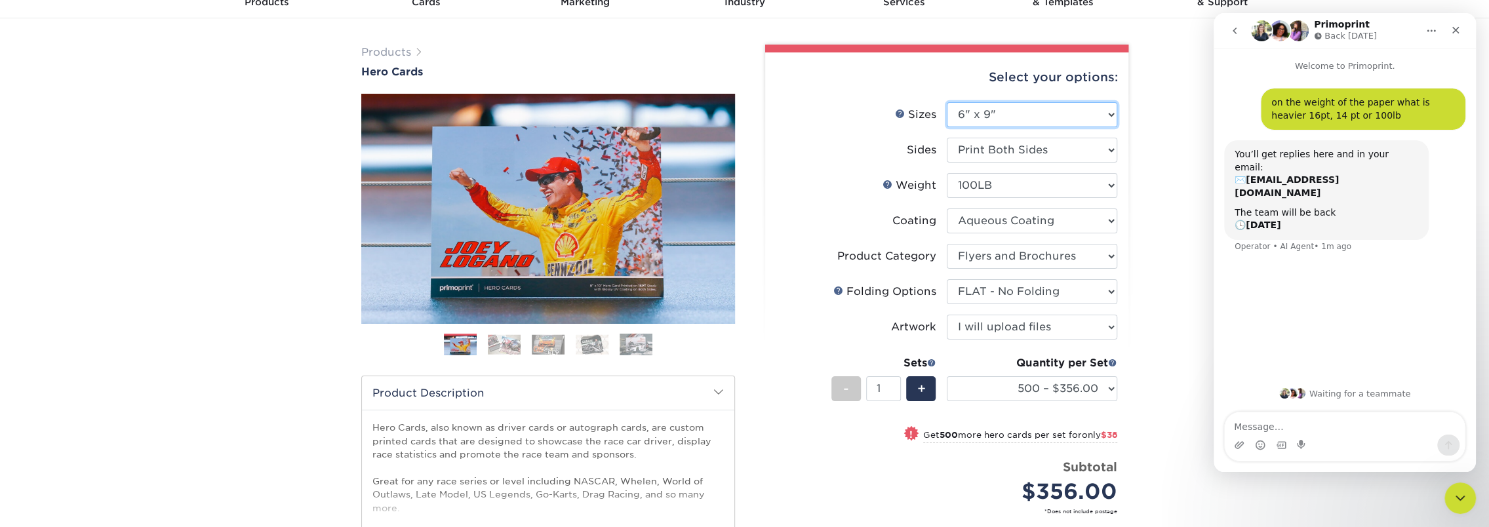
select select "-1"
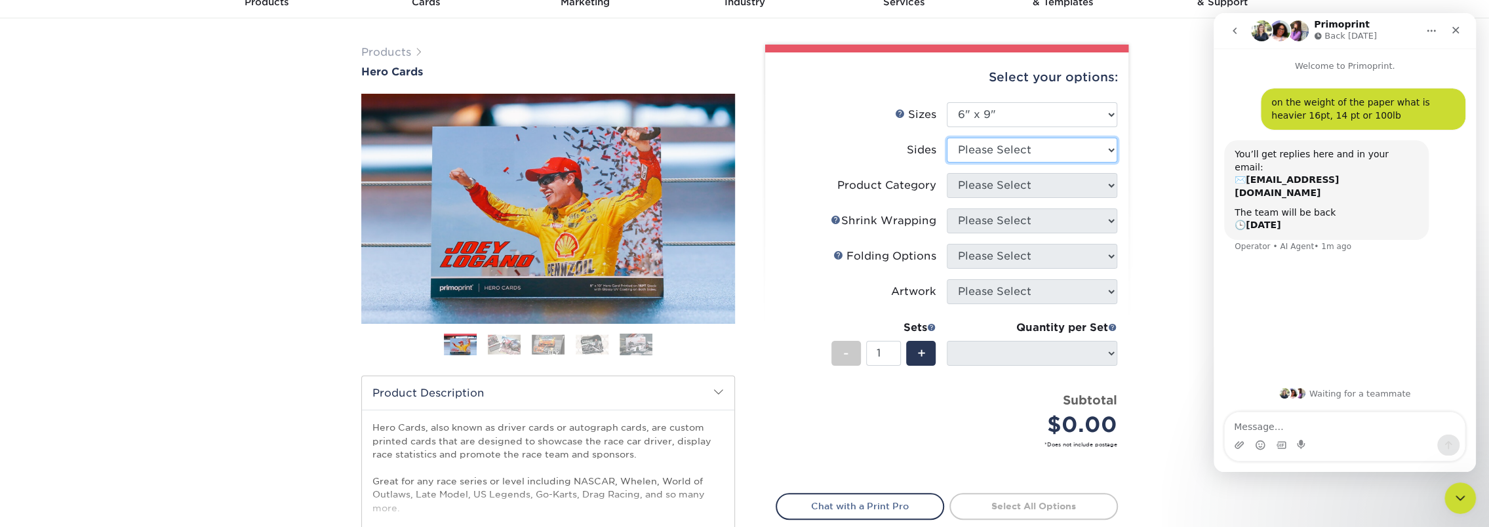
click at [972, 146] on select "Please Select Print Both Sides Print Front Only" at bounding box center [1032, 150] width 170 height 25
select select "13abbda7-1d64-4f25-8bb2-c179b224825d"
click at [947, 138] on select "Please Select Print Both Sides Print Front Only" at bounding box center [1032, 150] width 170 height 25
select select
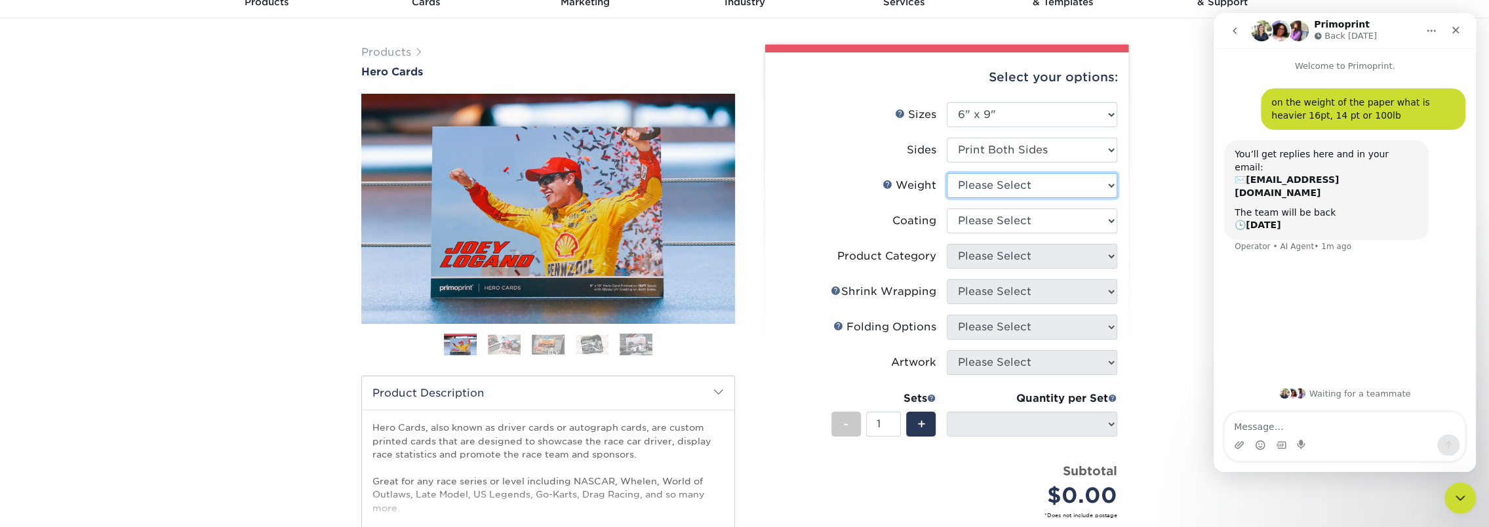
click at [999, 191] on select "Please Select 16PT 14PT 100LB" at bounding box center [1032, 185] width 170 height 25
select select "16PT"
click at [947, 173] on select "Please Select 16PT 14PT 100LB" at bounding box center [1032, 185] width 170 height 25
select select
click at [992, 223] on select at bounding box center [1032, 220] width 170 height 25
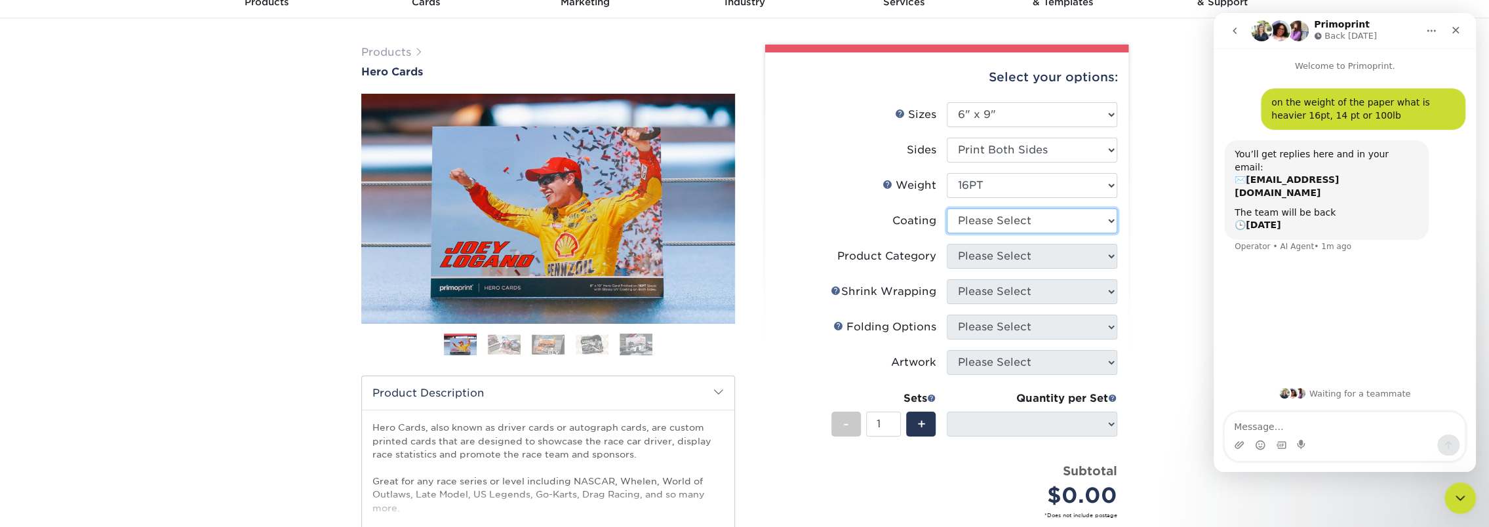
select select "1e8116af-acfc-44b1-83dc-8181aa338834"
click at [947, 208] on select at bounding box center [1032, 220] width 170 height 25
select select "-1"
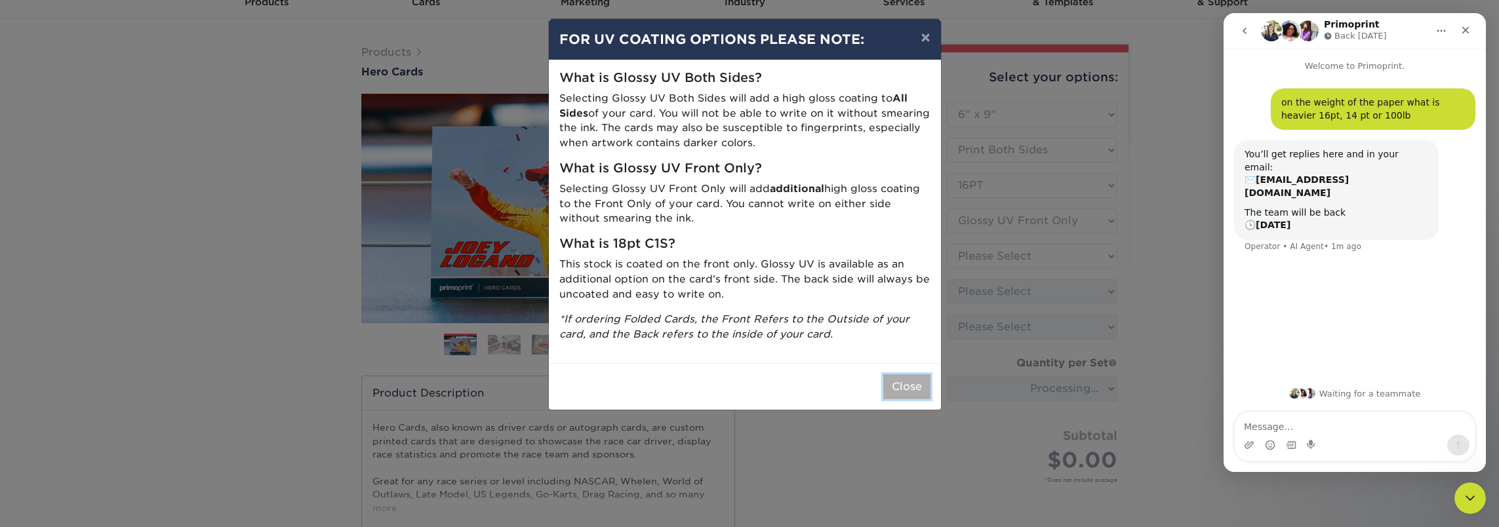
click at [911, 389] on button "Close" at bounding box center [906, 386] width 47 height 25
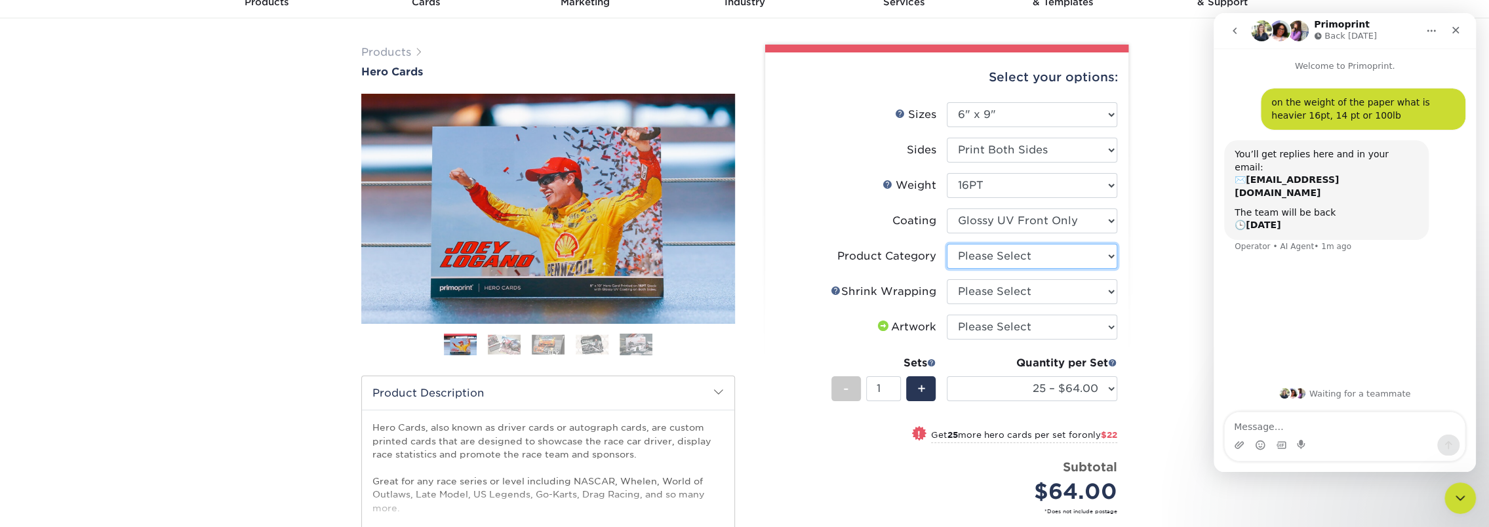
click at [1019, 258] on select "Please Select Postcards" at bounding box center [1032, 256] width 170 height 25
click at [1004, 313] on li "Shrink Wrapping Help Shrink Wrapping Please Select No Shrink Wrapping Shrink Wr…" at bounding box center [946, 296] width 341 height 35
click at [1000, 262] on select "Please Select Postcards" at bounding box center [1032, 256] width 170 height 25
select select "9b7272e0-d6c8-4c3c-8e97-d3a1bcdab858"
click at [947, 244] on select "Please Select Postcards" at bounding box center [1032, 256] width 170 height 25
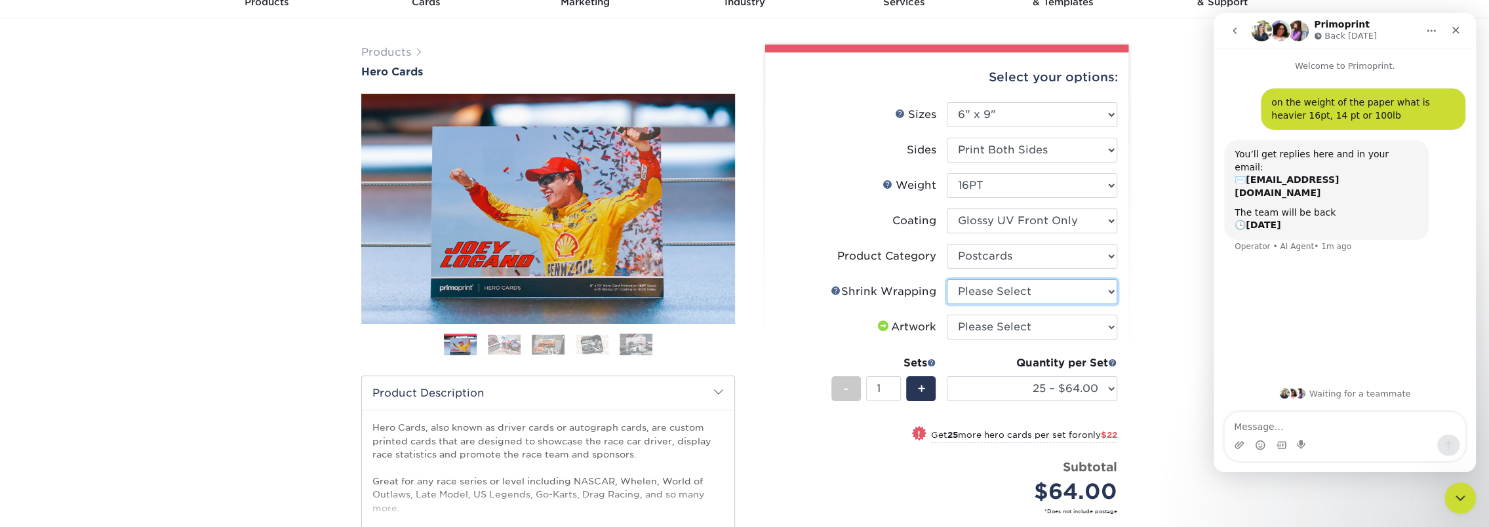
click at [994, 294] on select "Please Select No Shrink Wrapping Shrink Wrap 100 Per Package Shrink Wrap 50 Per…" at bounding box center [1032, 291] width 170 height 25
select select "eb9de9fe-80eb-4931-8869-fba0fd6c3181"
click at [947, 279] on select "Please Select No Shrink Wrapping Shrink Wrap 100 Per Package Shrink Wrap 50 Per…" at bounding box center [1032, 291] width 170 height 25
select select "500 – $286.50"
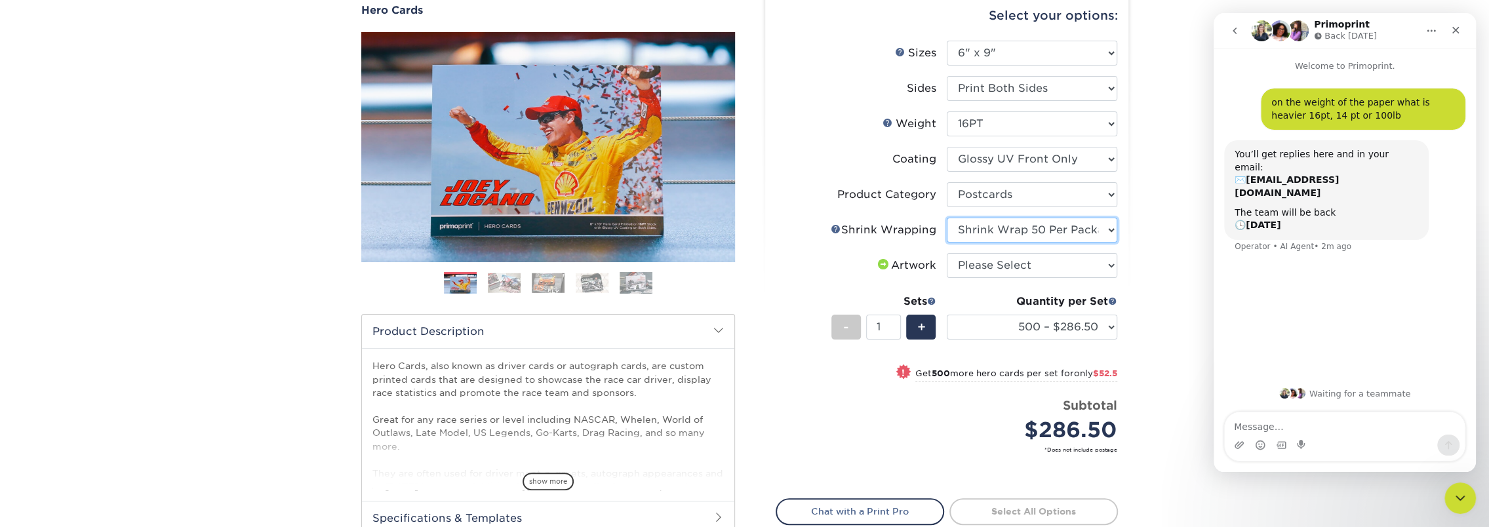
scroll to position [131, 0]
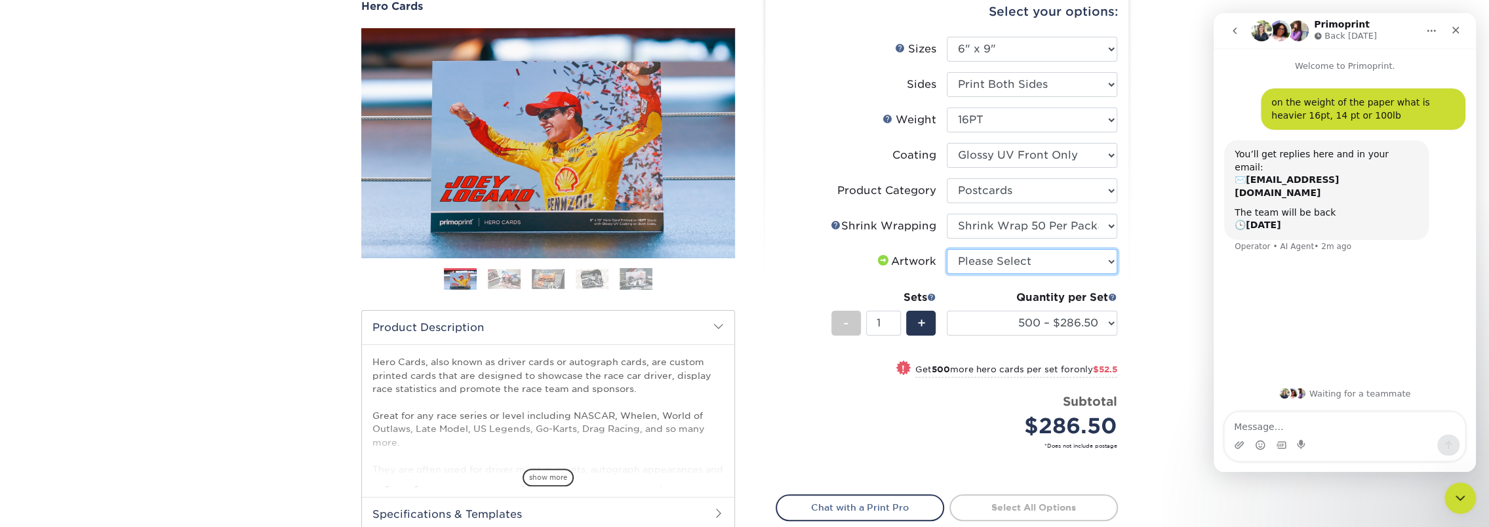
click at [977, 259] on select "Please Select I will upload files I need a design - $150" at bounding box center [1032, 261] width 170 height 25
select select "upload"
click at [947, 249] on select "Please Select I will upload files I need a design - $150" at bounding box center [1032, 261] width 170 height 25
click at [1015, 509] on link "Proceed to Shipping" at bounding box center [1033, 506] width 168 height 24
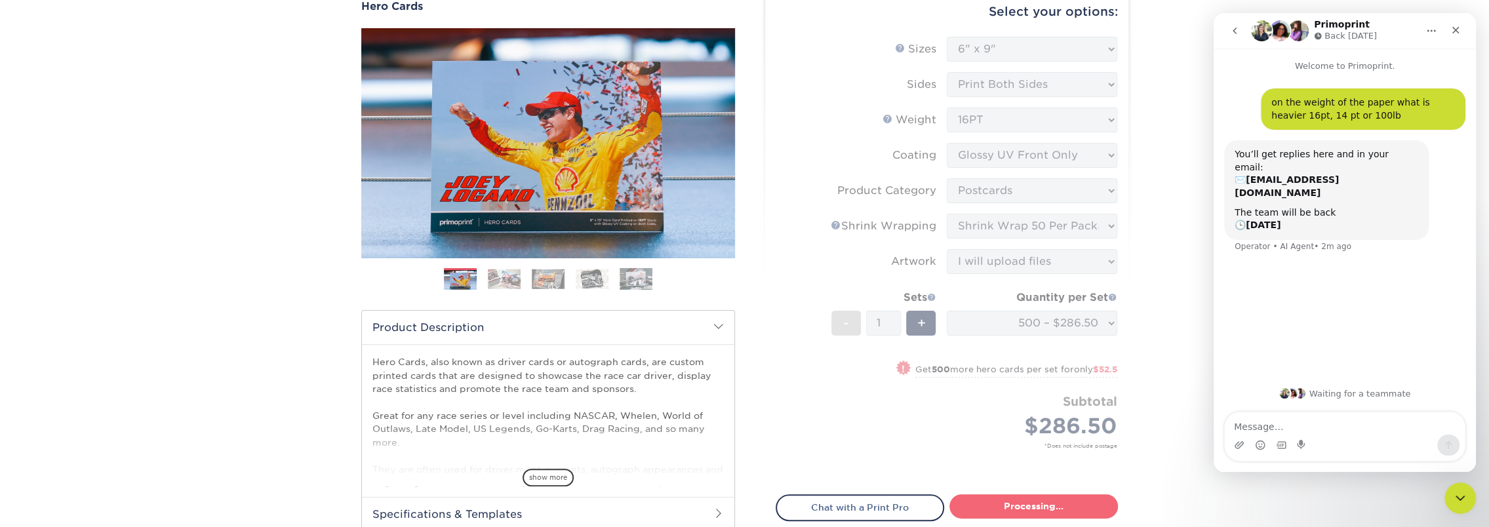
type input "Set 1"
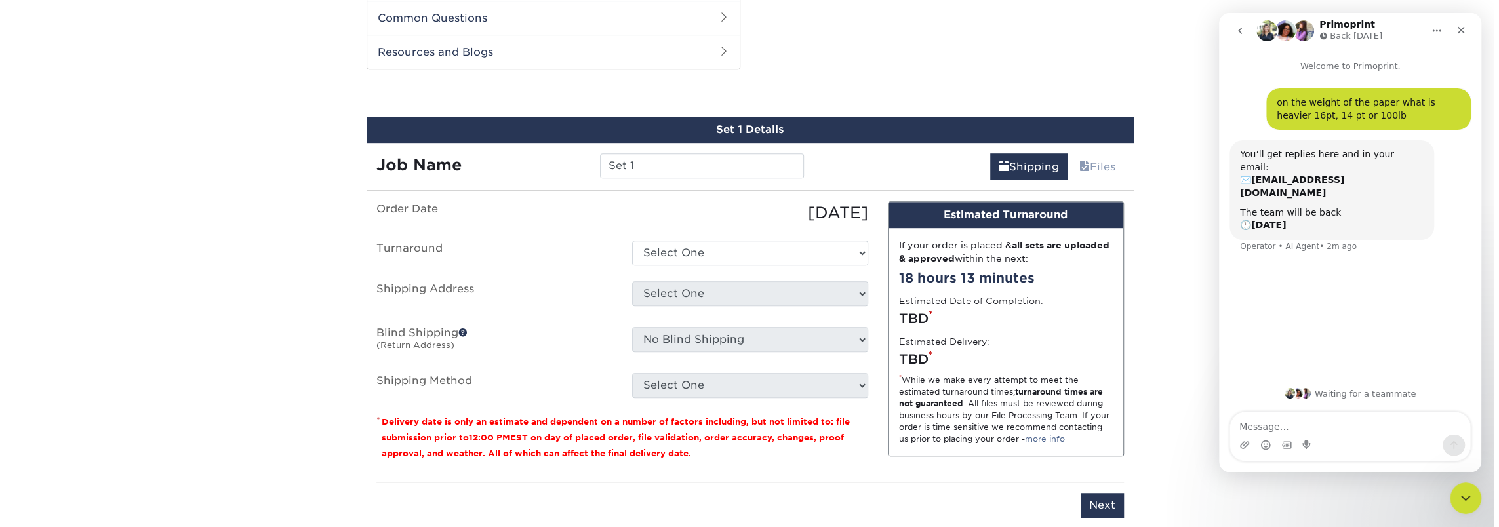
scroll to position [665, 0]
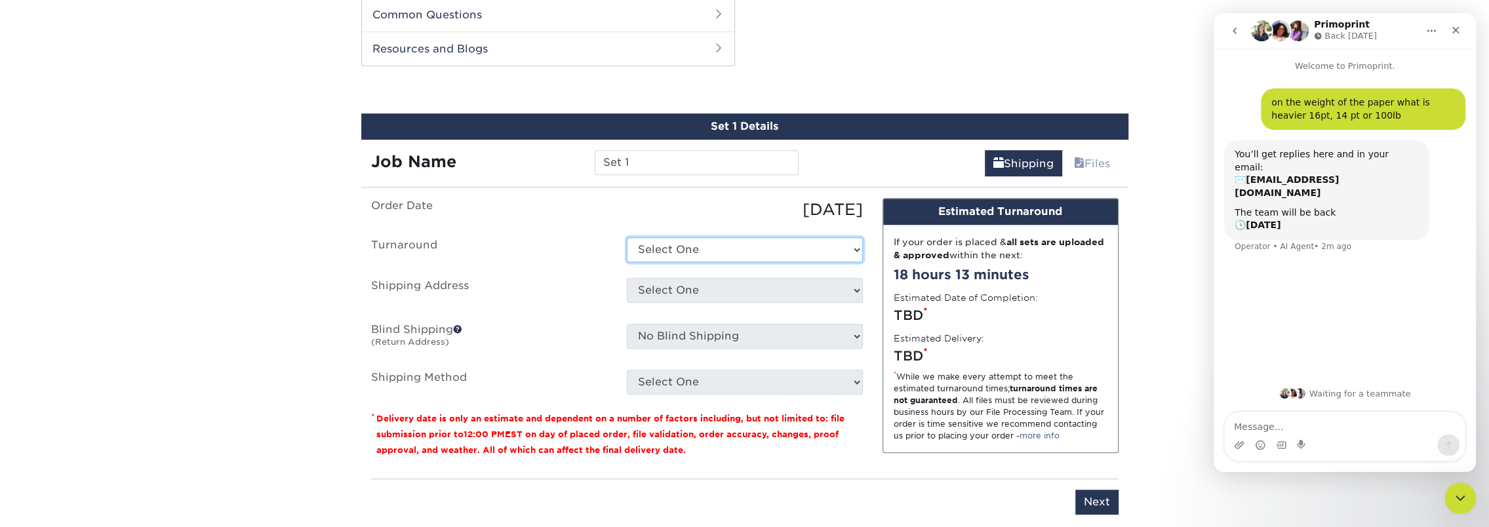
click at [658, 246] on select "Select One 2-4 Business Days 2 Day Next Business Day" at bounding box center [745, 249] width 236 height 25
select select "cc6930ab-4597-48b9-97e9-5c59f32ffdb7"
click at [627, 237] on select "Select One 2-4 Business Days 2 Day Next Business Day" at bounding box center [745, 249] width 236 height 25
click at [654, 285] on select "Select One + Add New Address - Login" at bounding box center [745, 290] width 236 height 25
select select "newaddress"
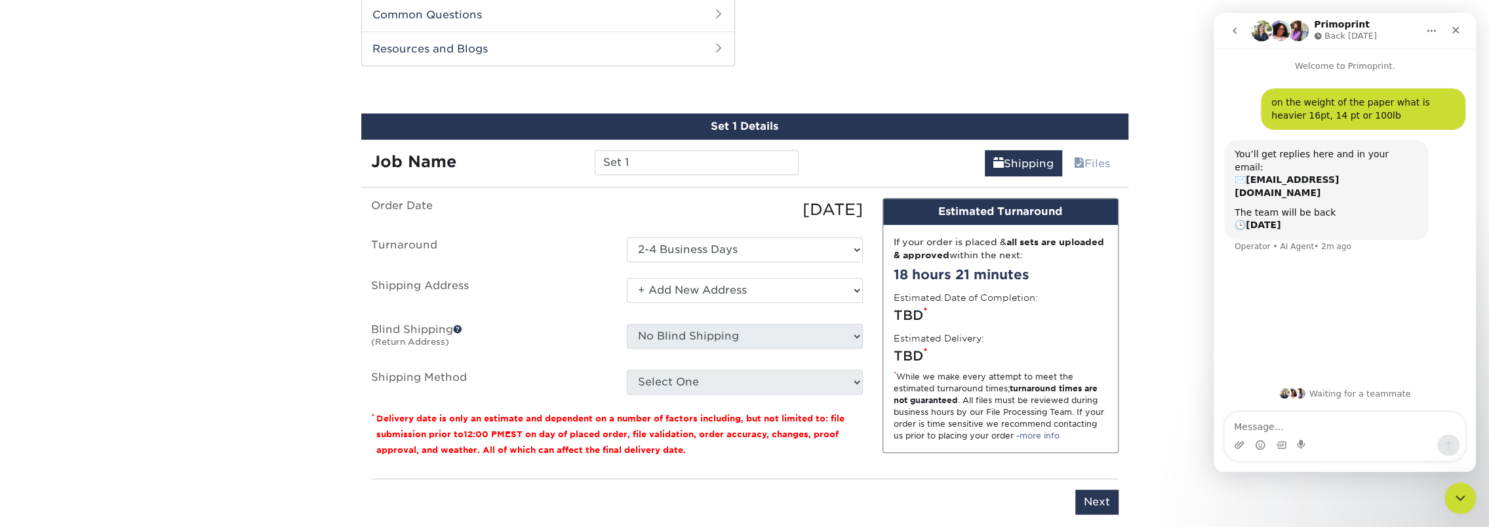
click at [627, 278] on select "Select One + Add New Address - Login" at bounding box center [745, 290] width 236 height 25
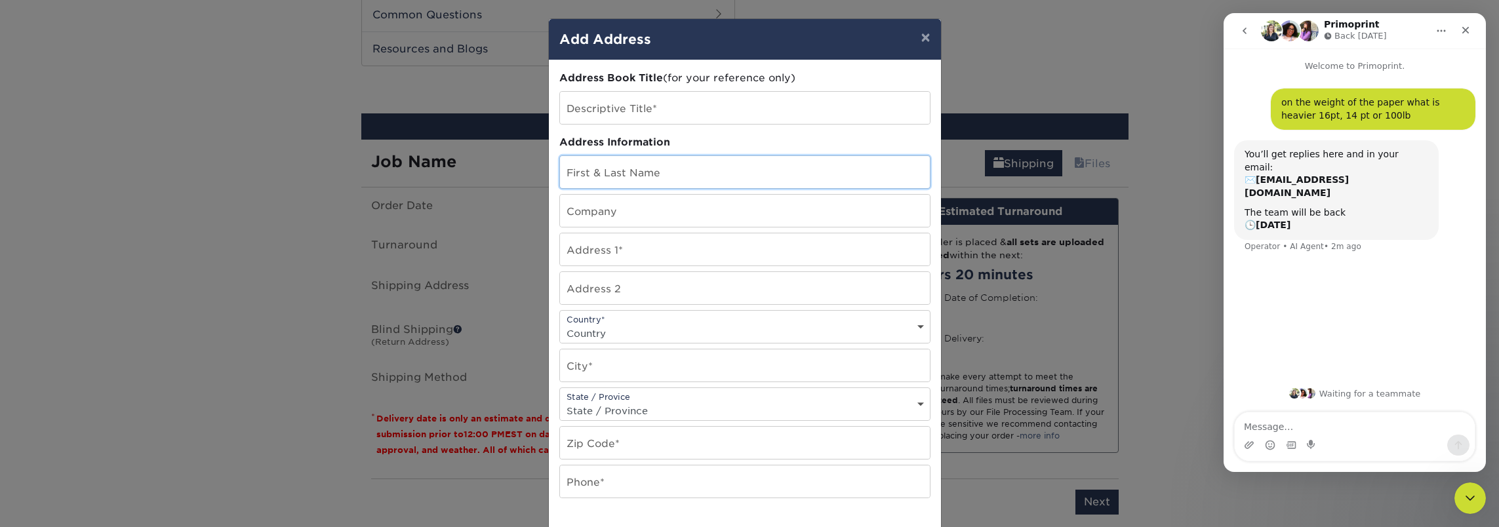
click at [625, 168] on input "text" at bounding box center [745, 172] width 370 height 32
type input "Dax Williamson"
type input "Williamson Wealth Advisors"
type input "332 Harris Street, Ste C"
select select "US"
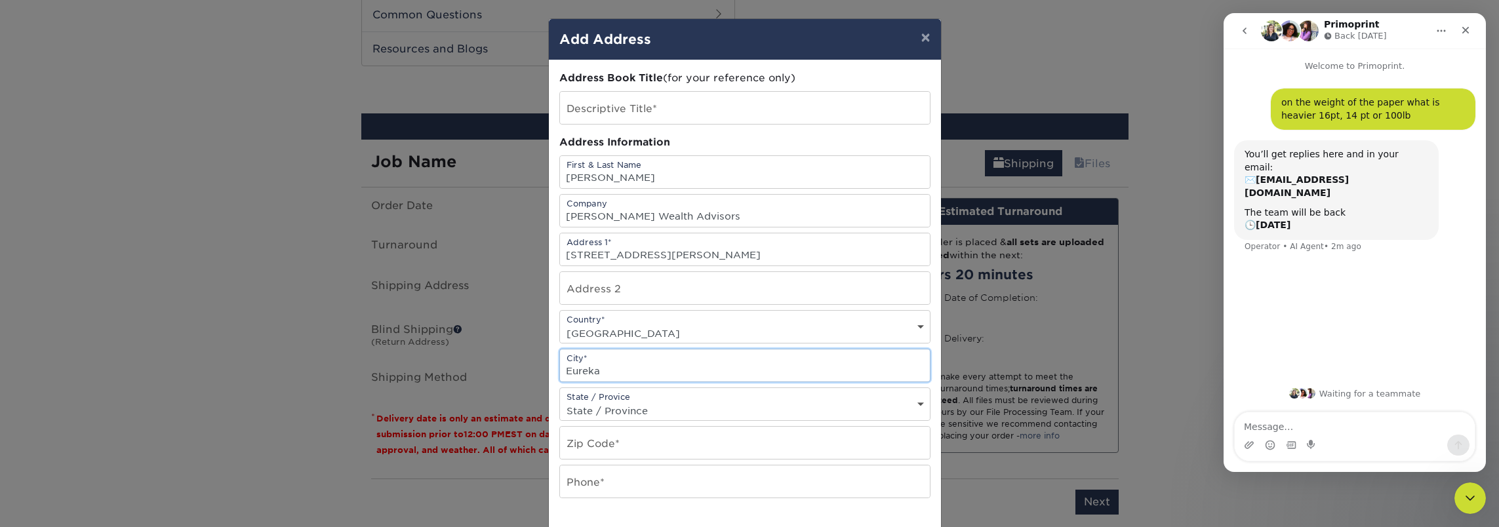
type input "Eureka"
select select "CA"
type input "95503"
type input "707-496-4614"
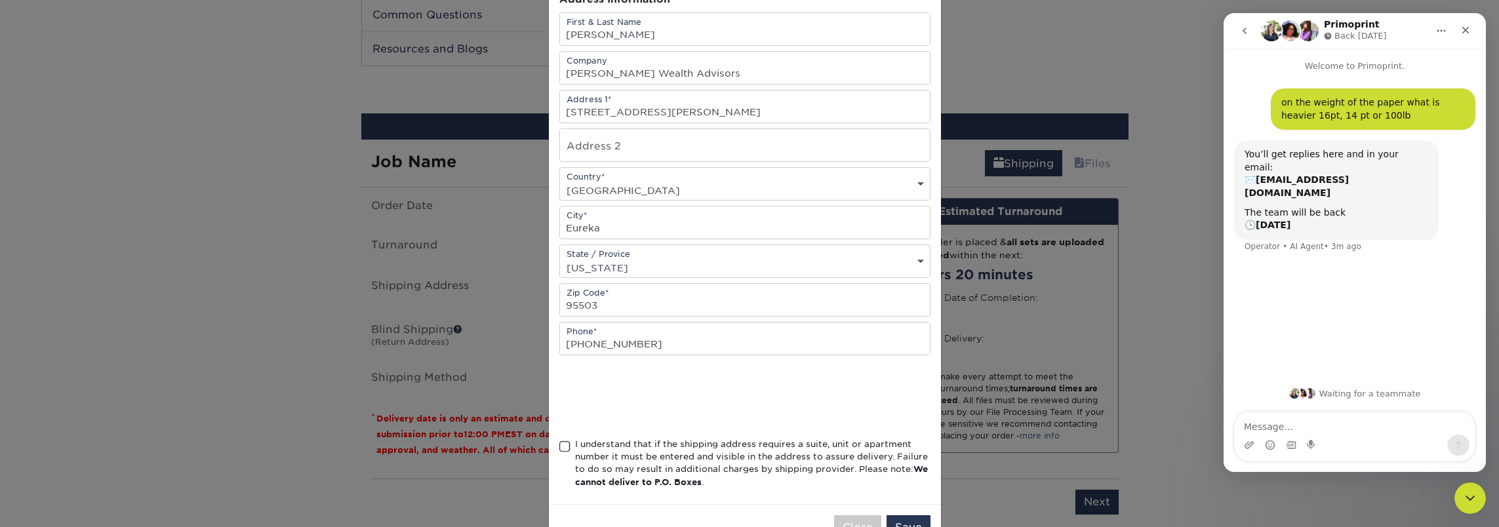
scroll to position [146, 0]
drag, startPoint x: 558, startPoint y: 435, endPoint x: 573, endPoint y: 438, distance: 15.3
click at [559, 438] on span at bounding box center [564, 444] width 11 height 12
click at [0, 0] on input "I understand that if the shipping address requires a suite, unit or apartment n…" at bounding box center [0, 0] width 0 height 0
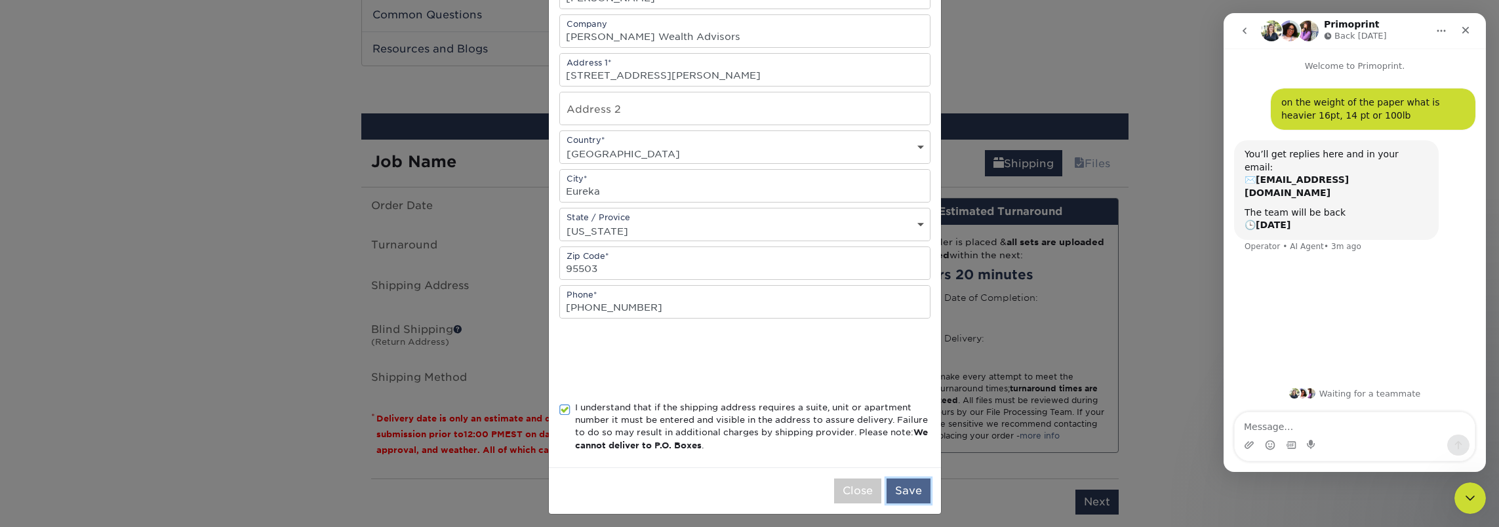
click at [893, 479] on button "Save" at bounding box center [908, 491] width 44 height 25
click at [853, 487] on button "Save Address" at bounding box center [884, 491] width 92 height 25
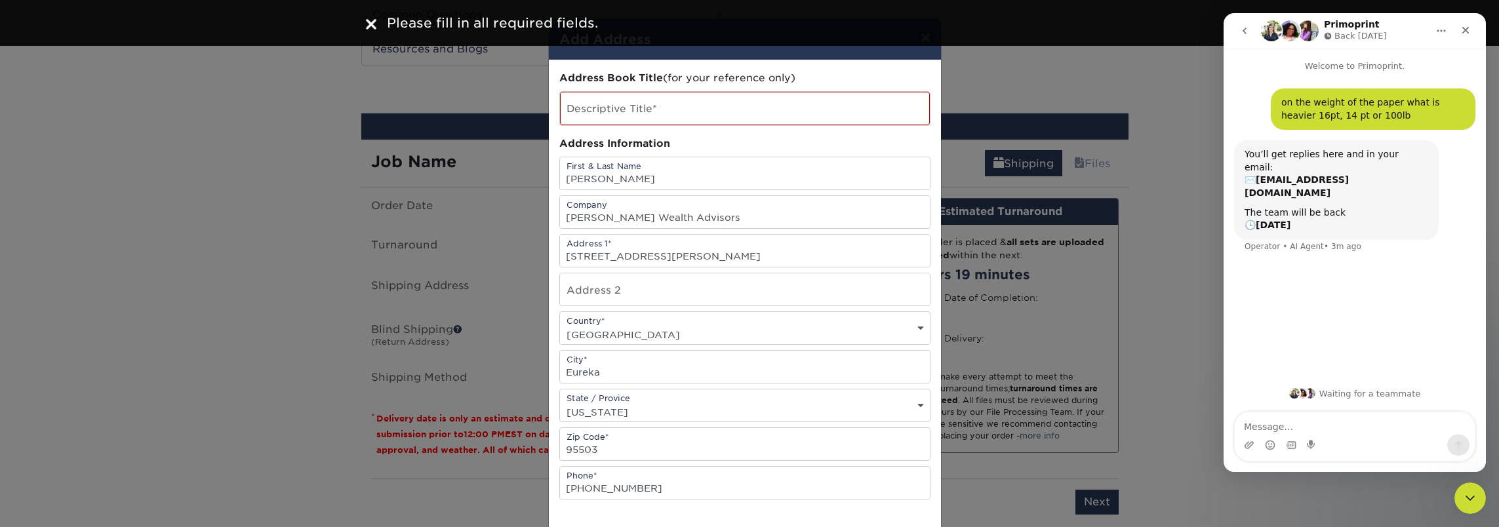
scroll to position [0, 0]
click at [617, 112] on input "text" at bounding box center [745, 108] width 370 height 33
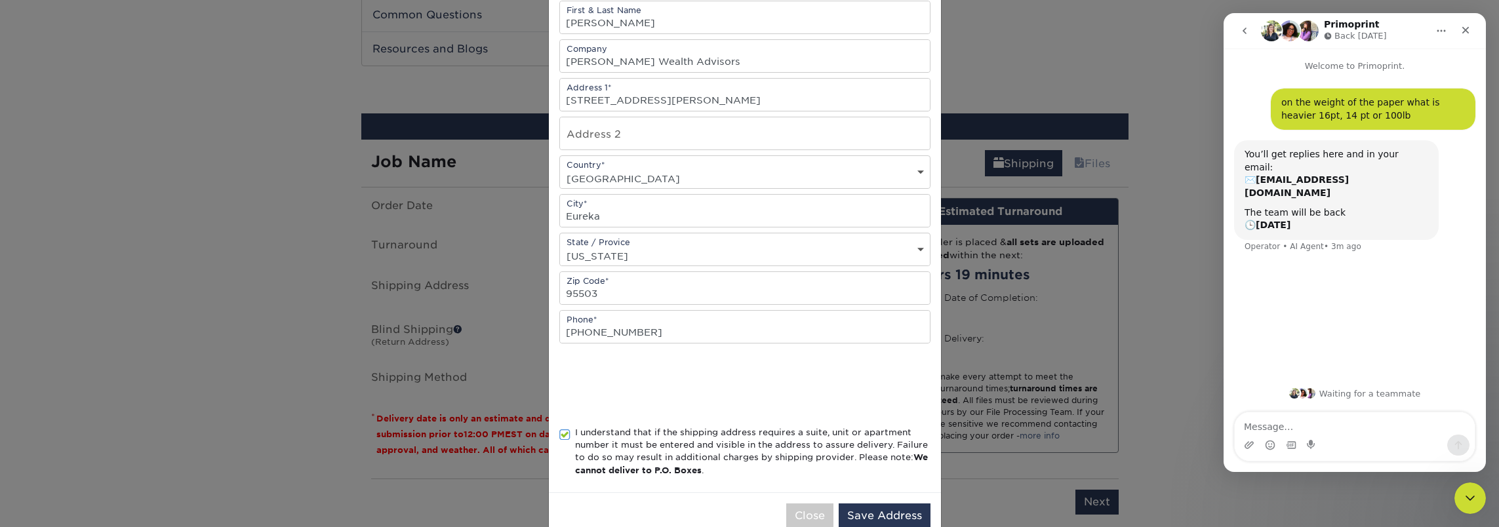
scroll to position [181, 0]
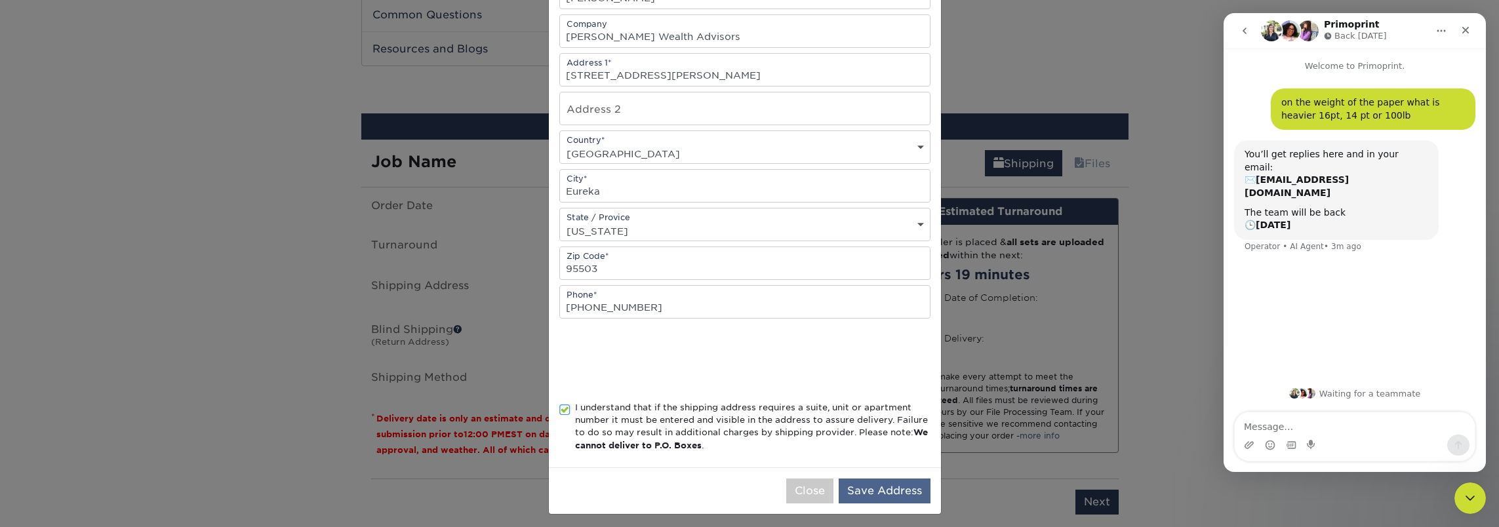
type input "Williamson Racing"
click at [853, 480] on button "Save Address" at bounding box center [884, 491] width 92 height 25
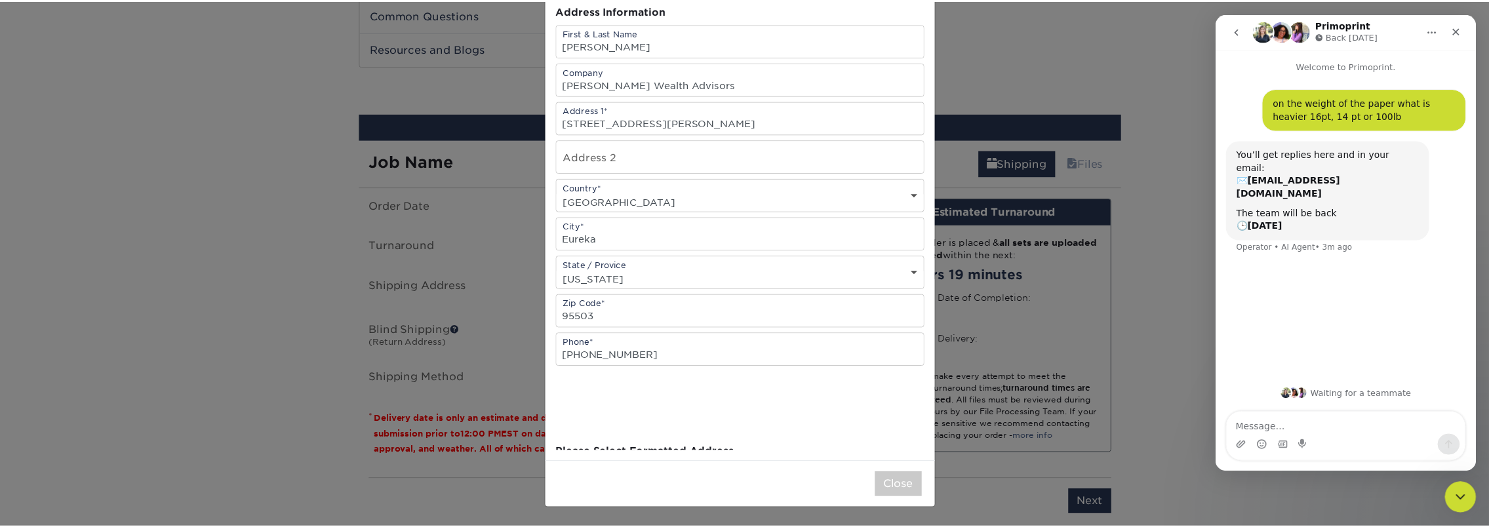
scroll to position [0, 0]
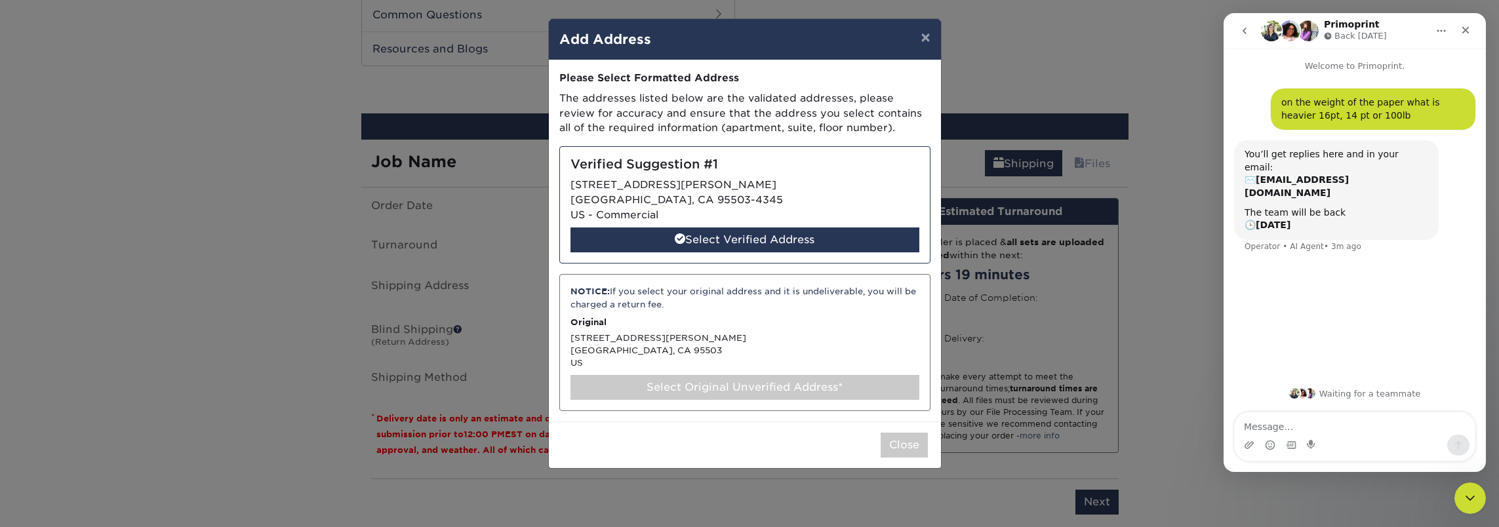
click at [659, 340] on div "NOTICE: If you select your original address and it is undeliverable, you will b…" at bounding box center [744, 342] width 371 height 136
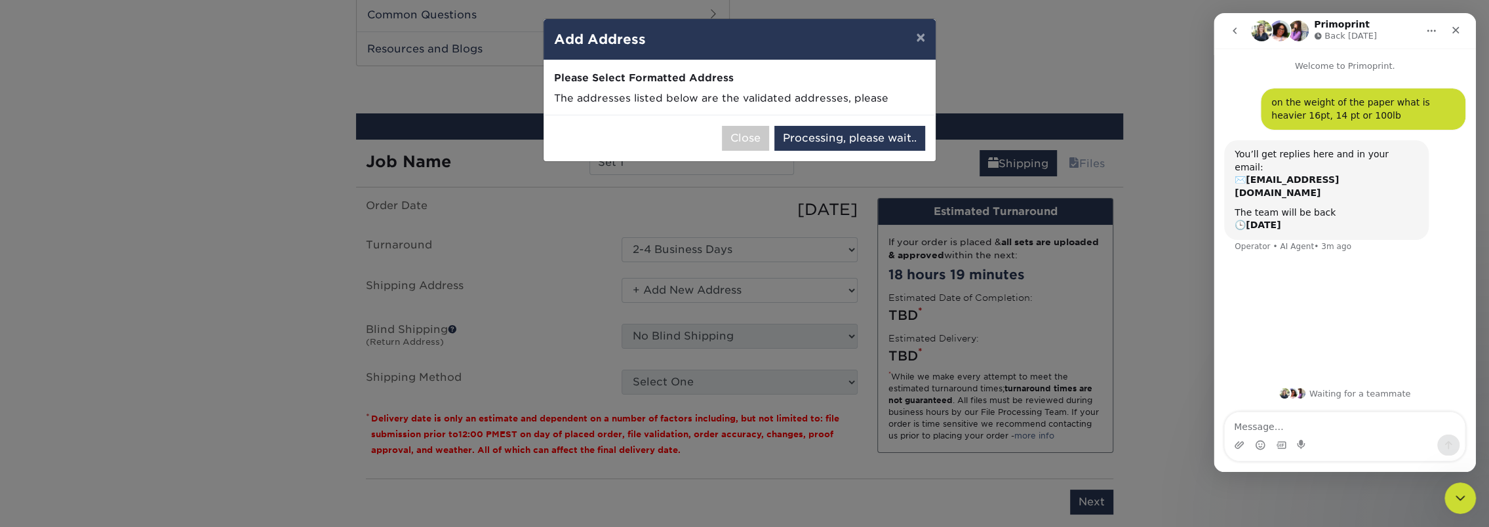
select select "286849"
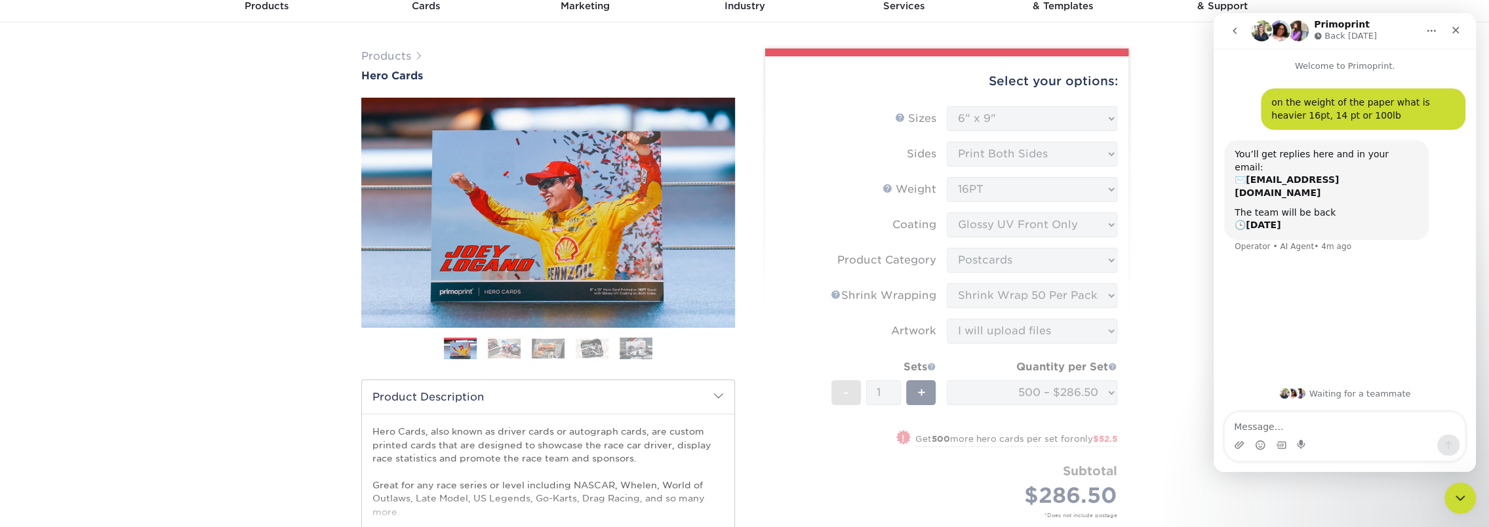
scroll to position [10, 0]
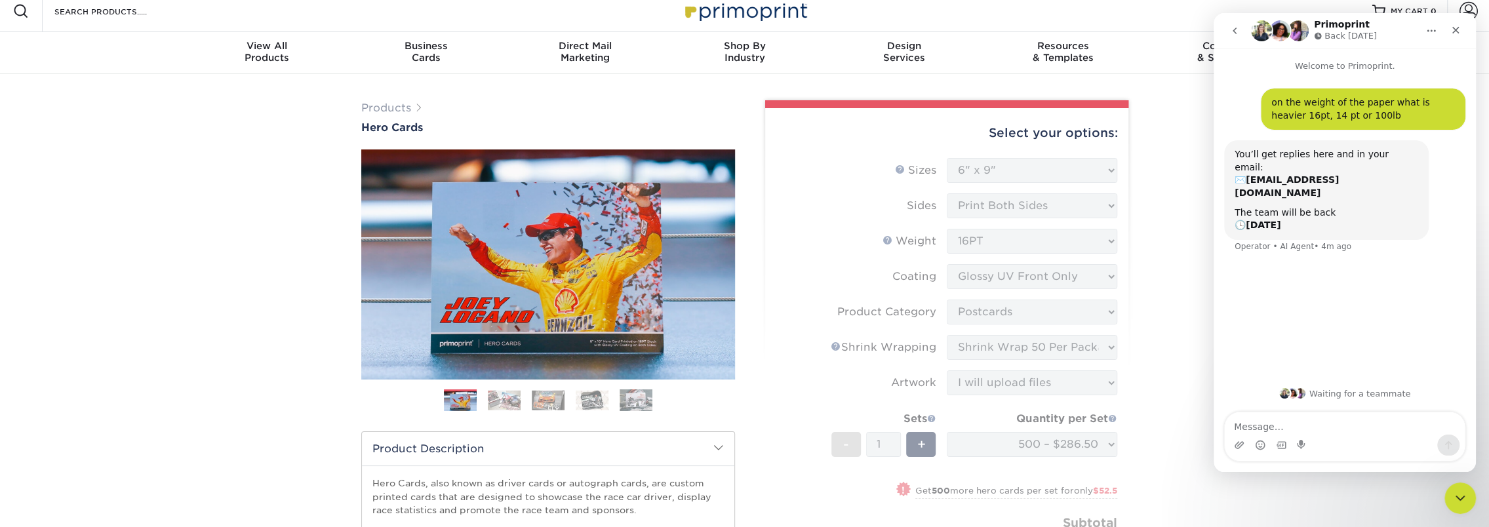
click at [513, 395] on img at bounding box center [504, 400] width 33 height 20
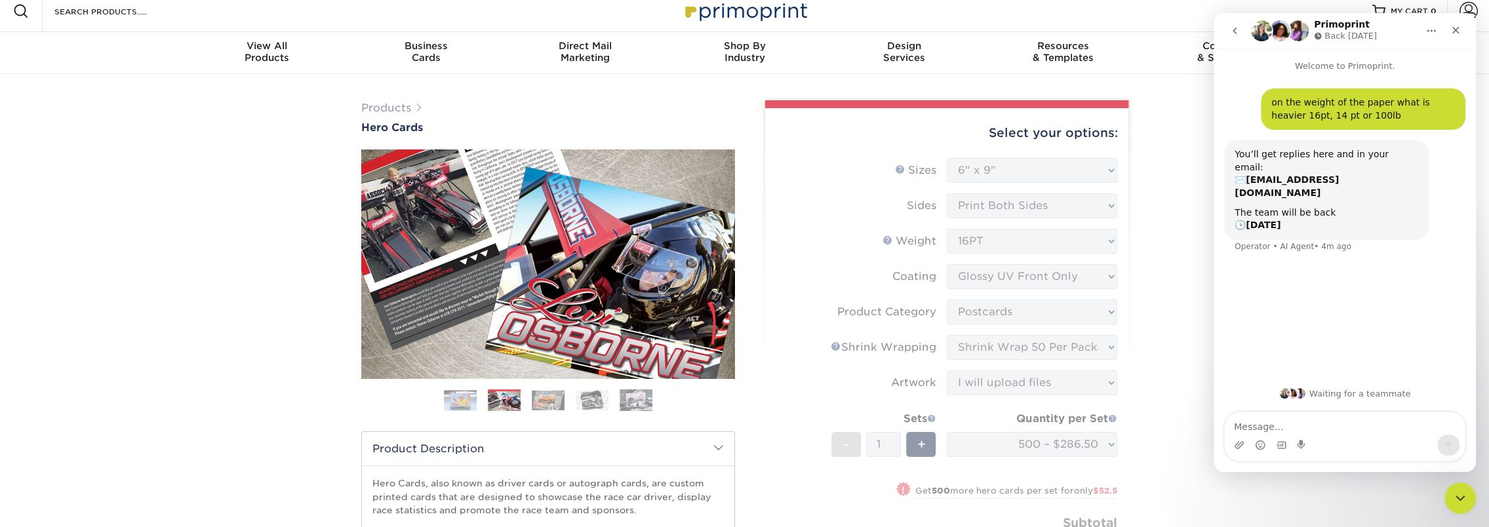
click at [545, 400] on img at bounding box center [548, 400] width 33 height 20
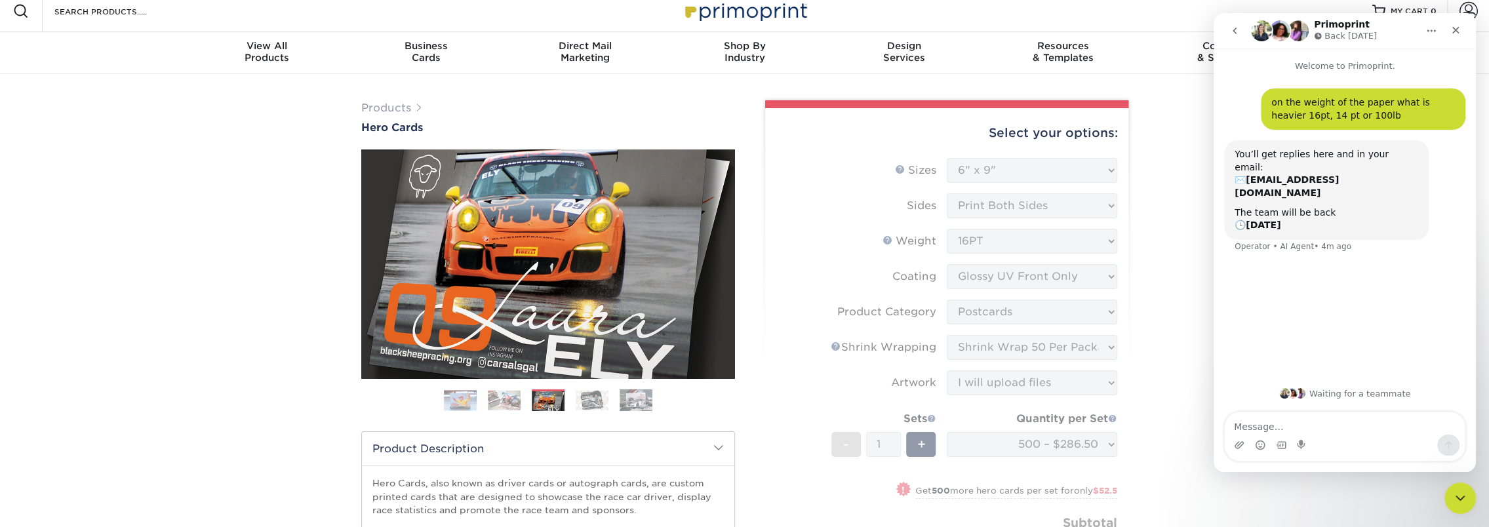
click at [585, 400] on img at bounding box center [592, 400] width 33 height 20
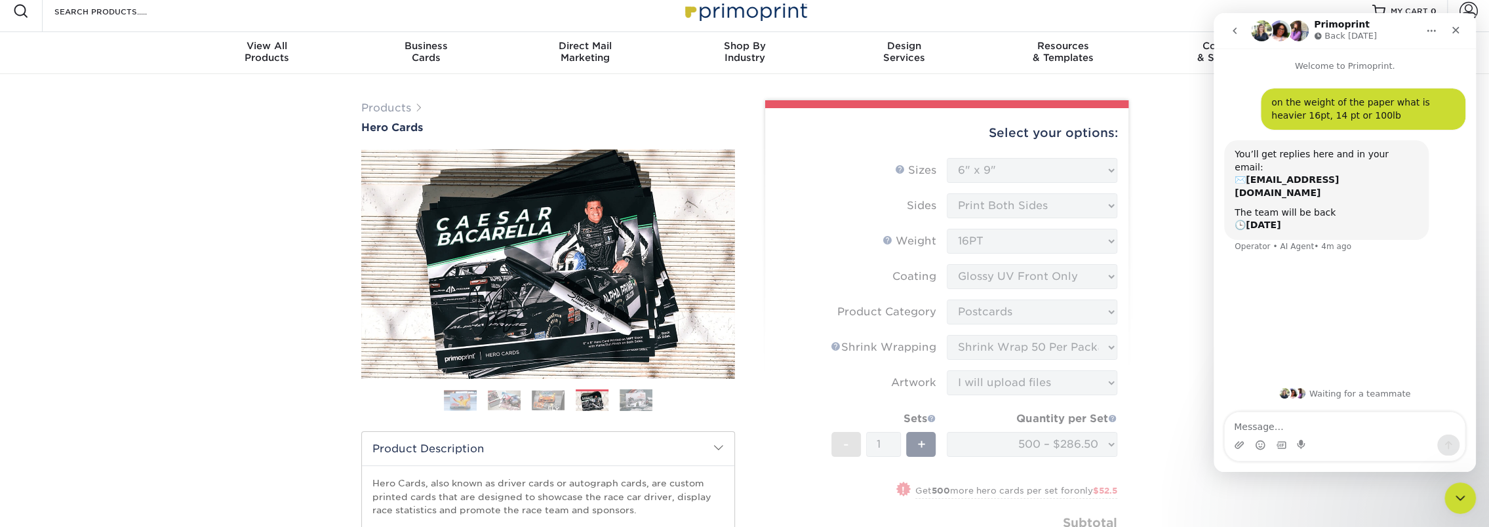
click at [656, 408] on ol at bounding box center [548, 404] width 374 height 31
click at [633, 397] on img at bounding box center [635, 400] width 33 height 23
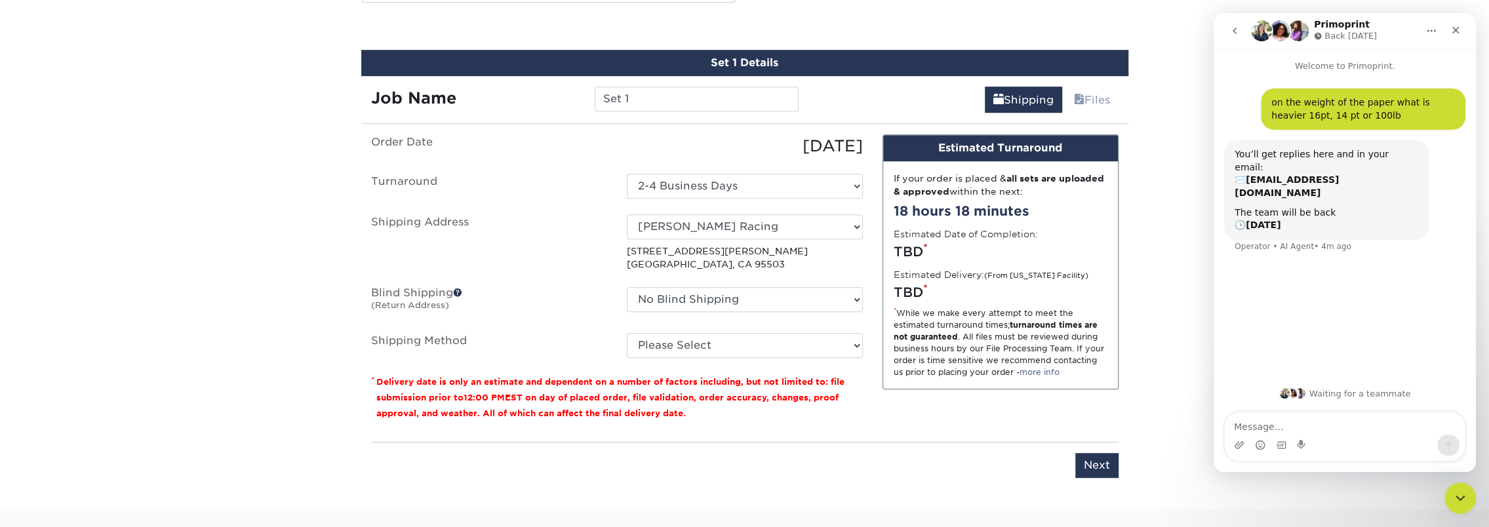
scroll to position [862, 0]
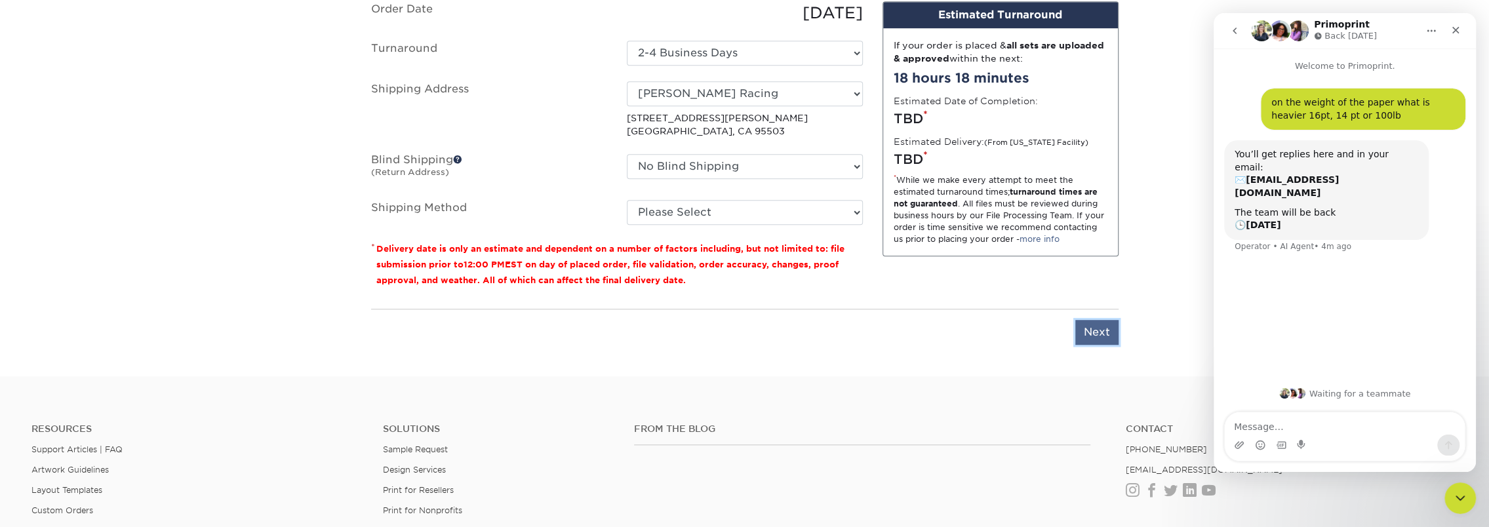
click at [1107, 323] on input "Next" at bounding box center [1096, 332] width 43 height 25
type input "Next"
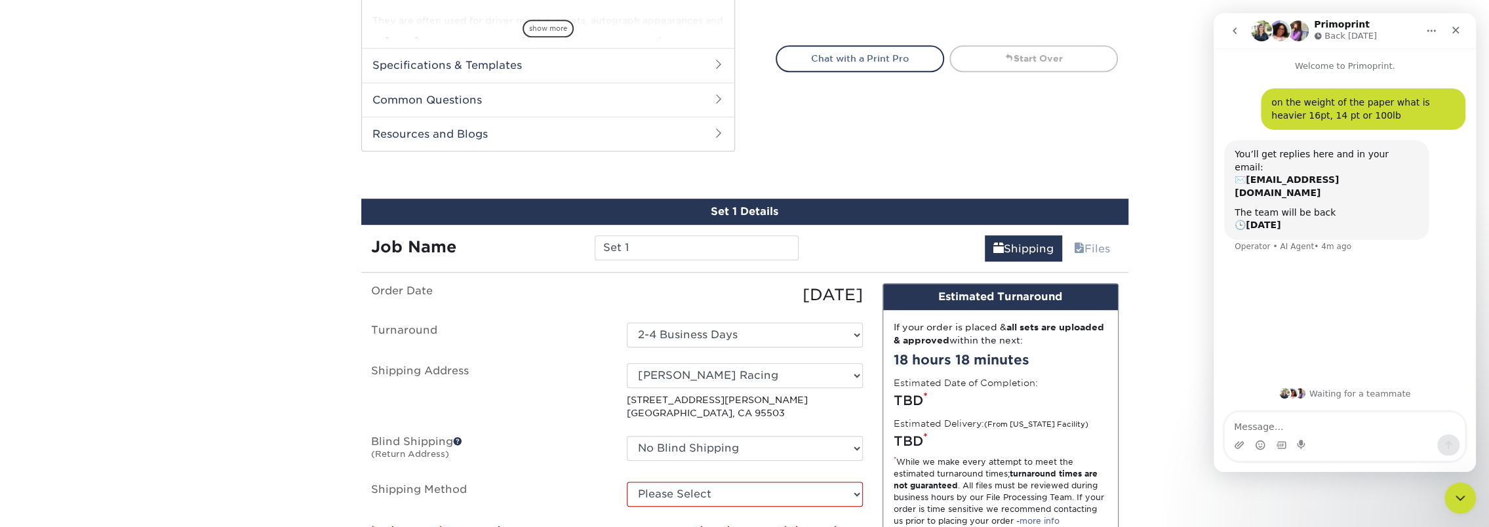
scroll to position [534, 0]
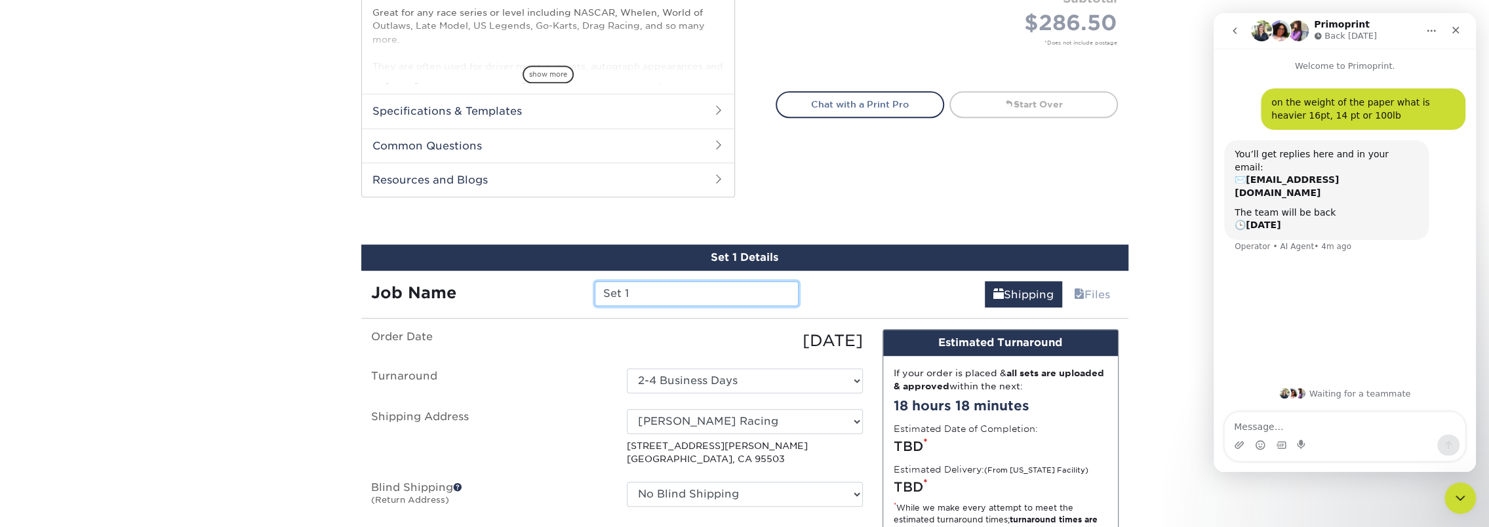
click at [637, 294] on input "Set 1" at bounding box center [697, 293] width 204 height 25
drag, startPoint x: 645, startPoint y: 292, endPoint x: 599, endPoint y: 291, distance: 45.9
click at [599, 291] on input "Set 1" at bounding box center [697, 293] width 204 height 25
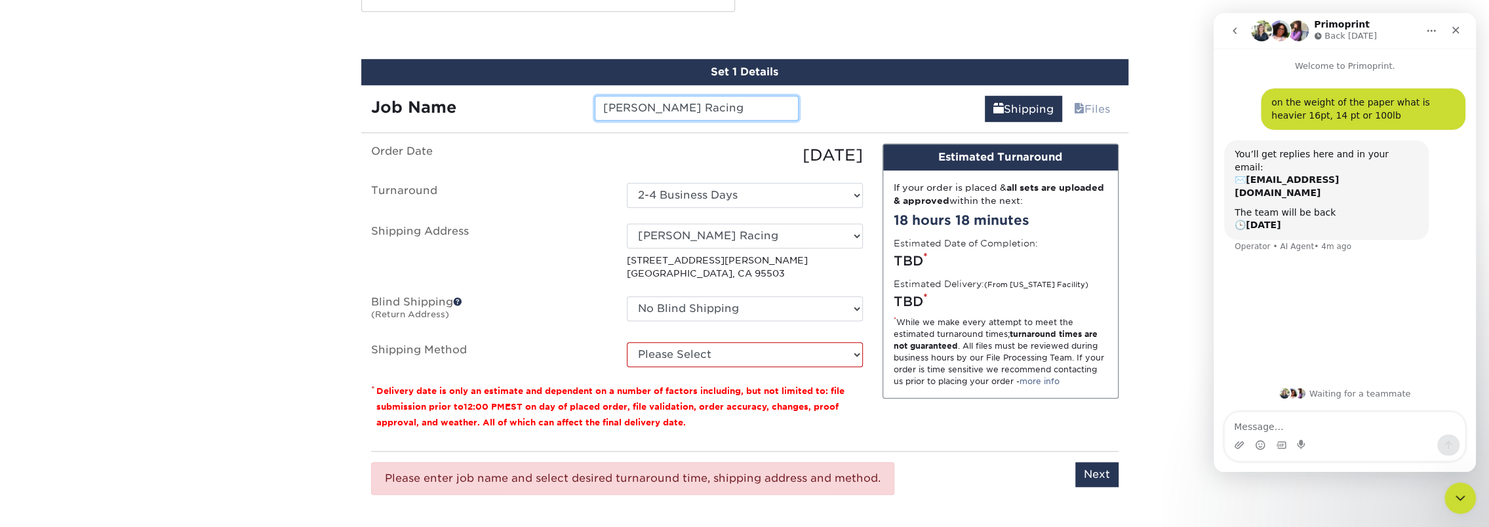
scroll to position [862, 0]
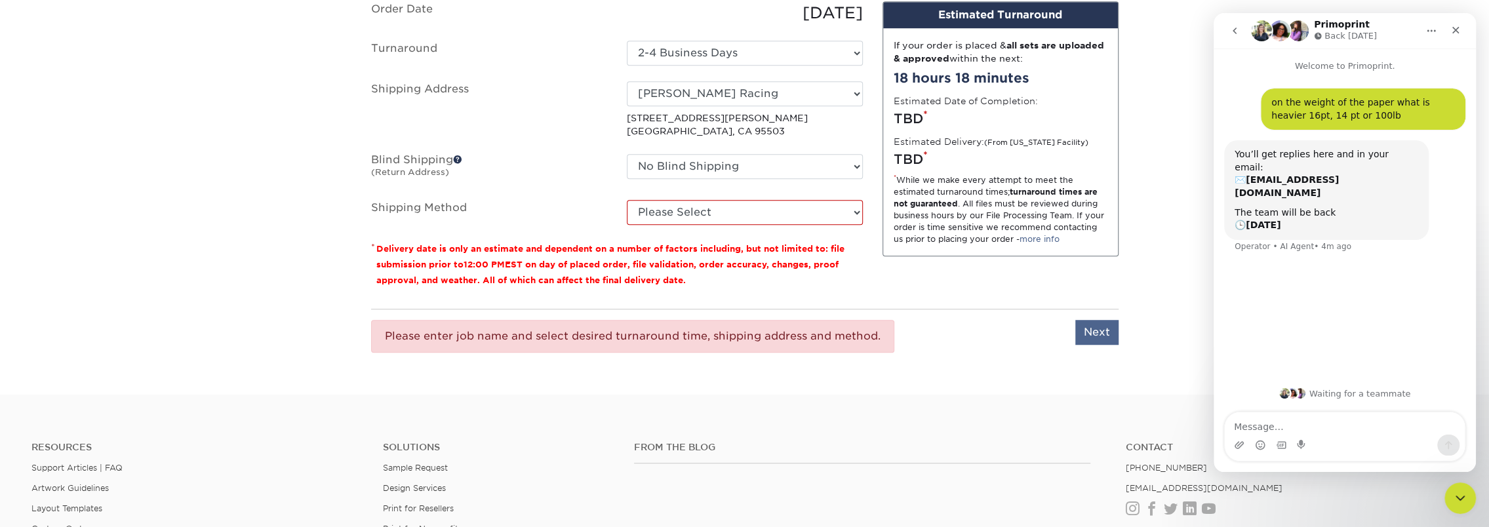
type input "Williamson Racing"
click at [1098, 322] on input "Next" at bounding box center [1096, 332] width 43 height 25
type input "Next"
click at [707, 209] on select "Please Select Ground Shipping (+$24.47) 3 Day Shipping Service (+$33.26) 2 Day …" at bounding box center [745, 212] width 236 height 25
select select "03"
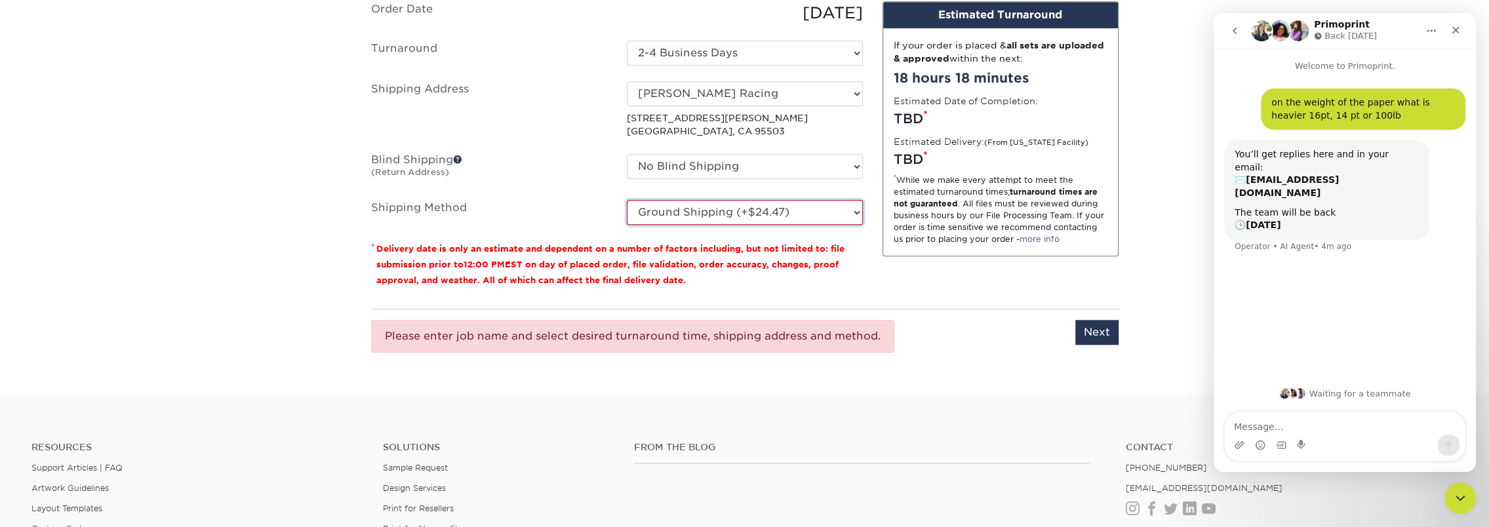
click at [627, 200] on select "Please Select Ground Shipping (+$24.47) 3 Day Shipping Service (+$33.26) 2 Day …" at bounding box center [745, 212] width 236 height 25
click at [1099, 328] on input "Next" at bounding box center [1096, 332] width 43 height 25
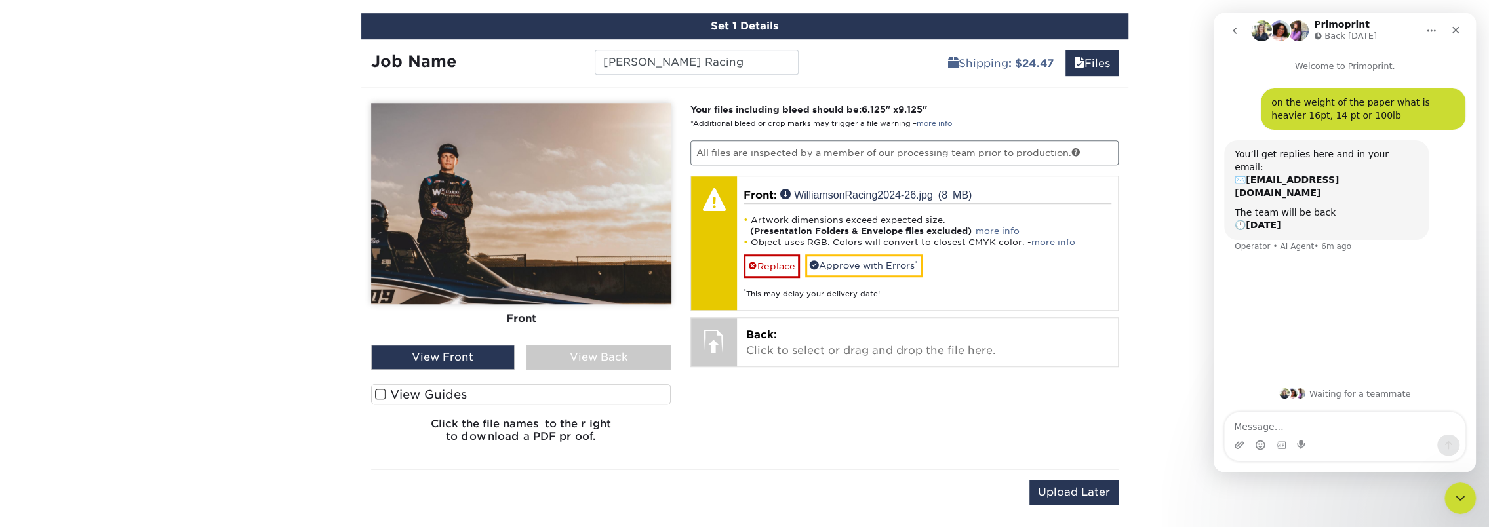
scroll to position [796, 0]
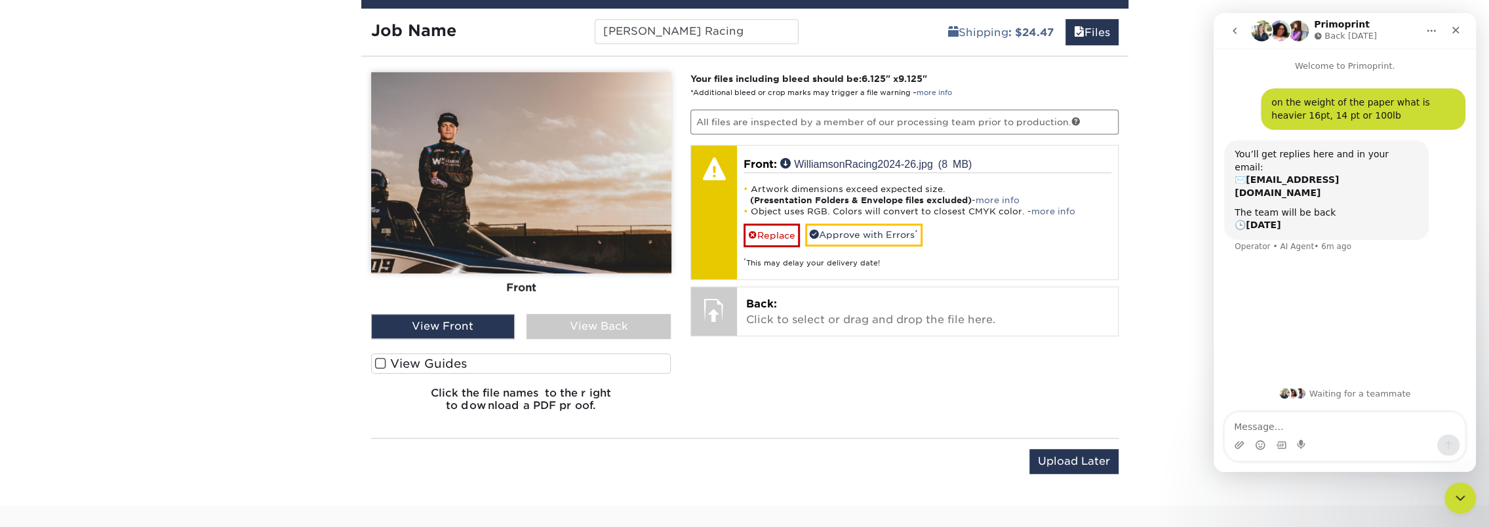
click at [387, 359] on label "View Guides" at bounding box center [521, 363] width 300 height 20
click at [0, 0] on input "View Guides" at bounding box center [0, 0] width 0 height 0
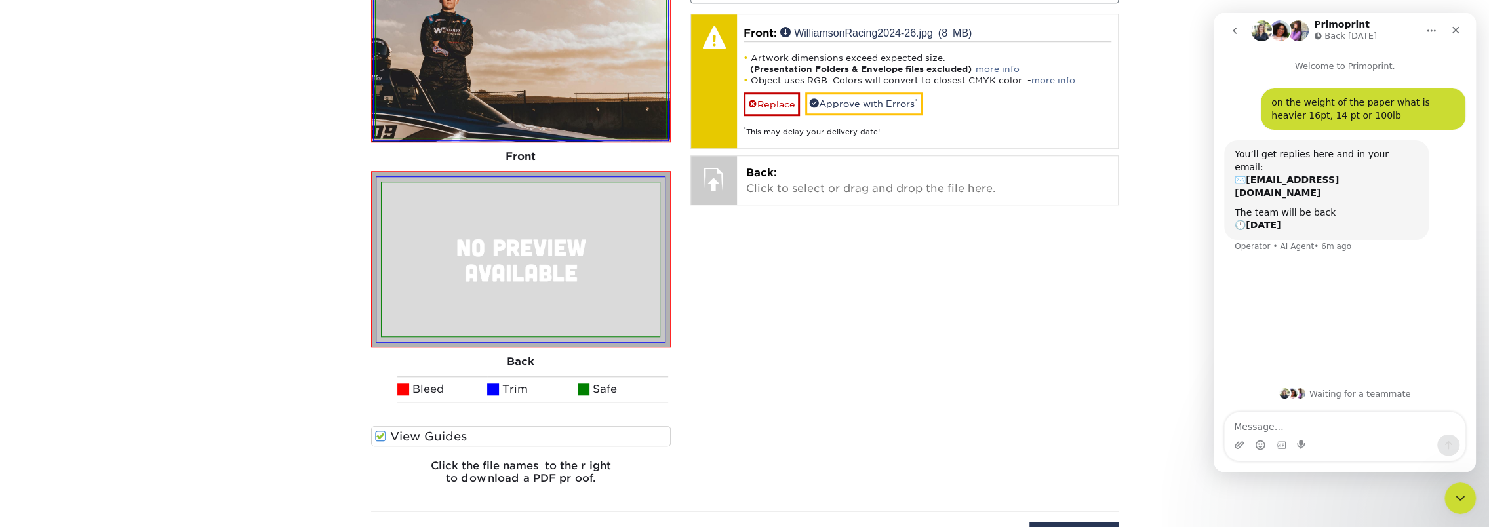
scroll to position [862, 0]
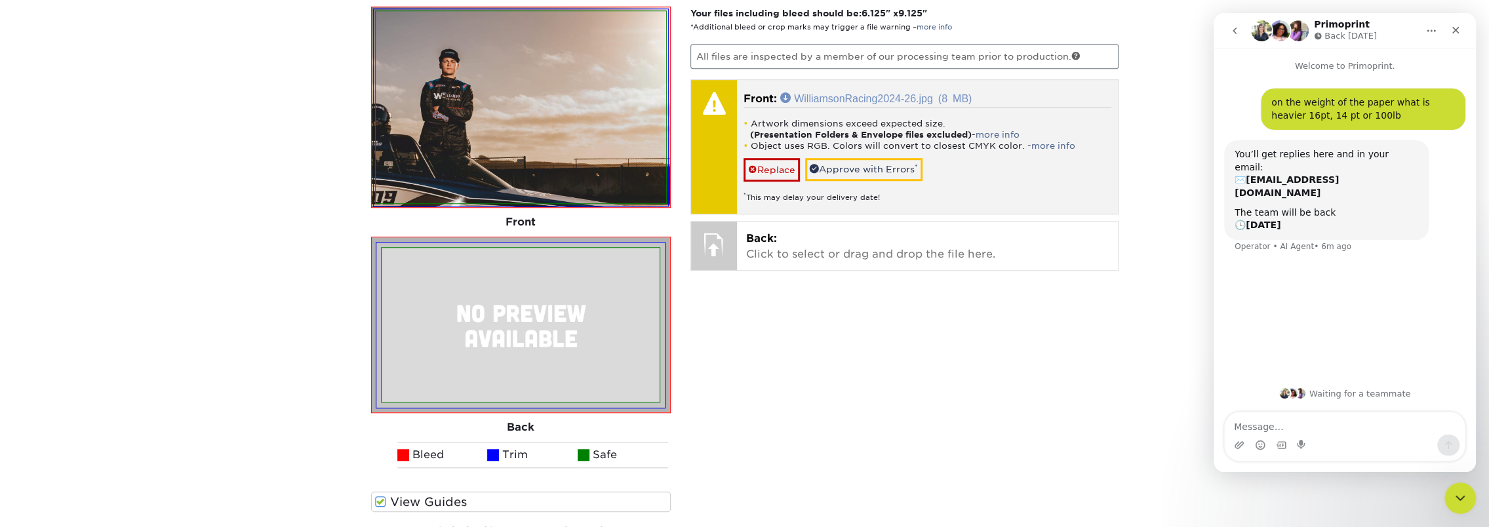
click at [850, 92] on link "WilliamsonRacing2024-26.jpg (8 MB)" at bounding box center [875, 97] width 191 height 10
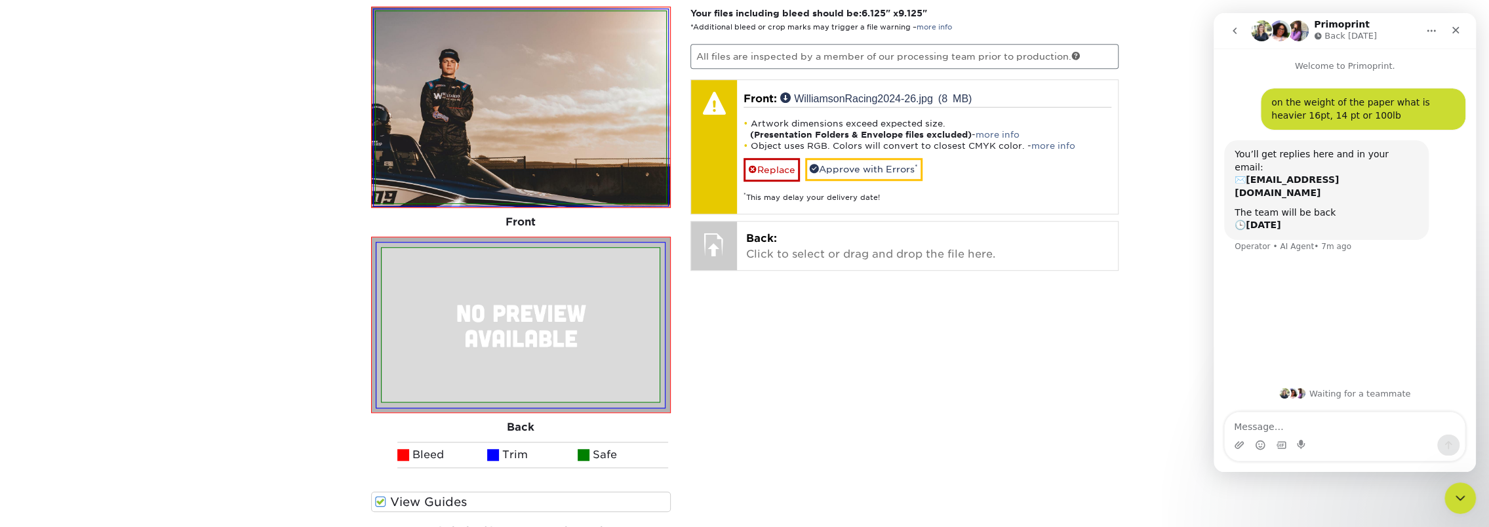
click at [513, 360] on img at bounding box center [521, 325] width 278 height 154
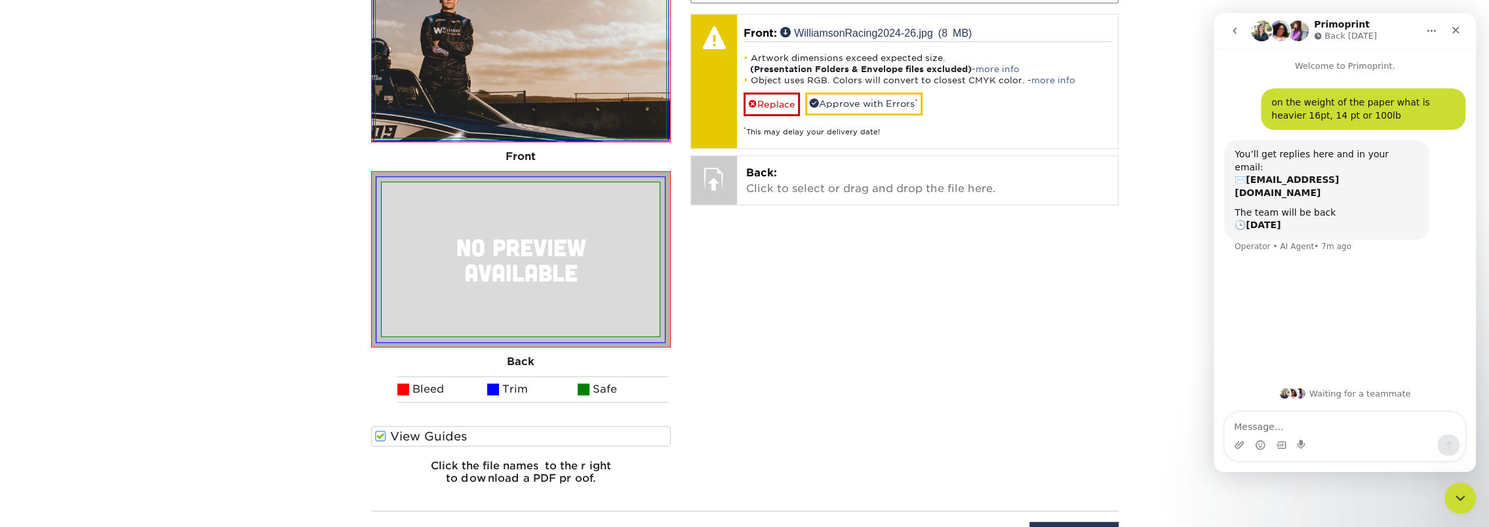
click at [448, 432] on label "View Guides" at bounding box center [521, 436] width 300 height 20
click at [0, 0] on input "View Guides" at bounding box center [0, 0] width 0 height 0
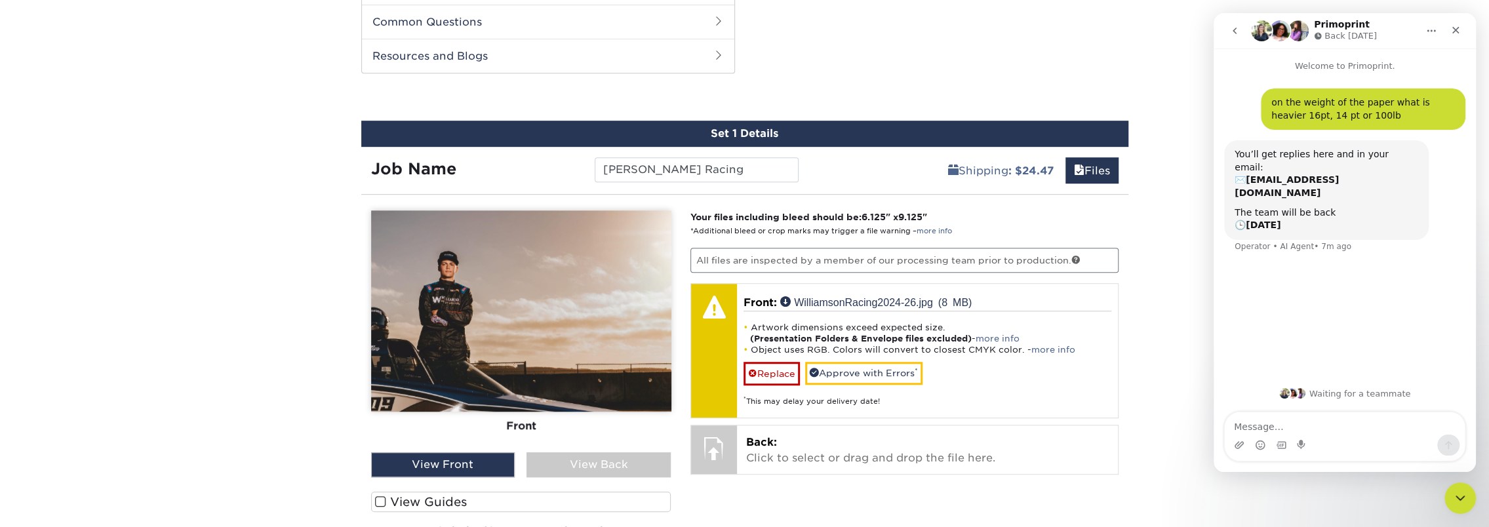
scroll to position [658, 0]
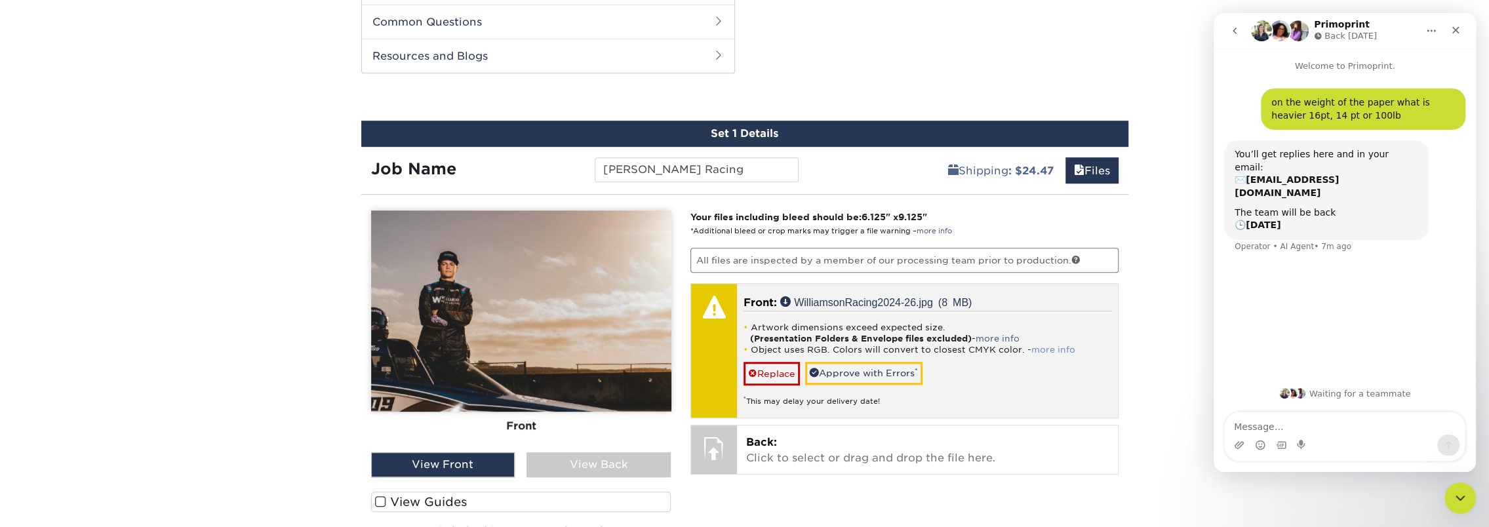
click at [1044, 347] on link "more info" at bounding box center [1053, 350] width 44 height 10
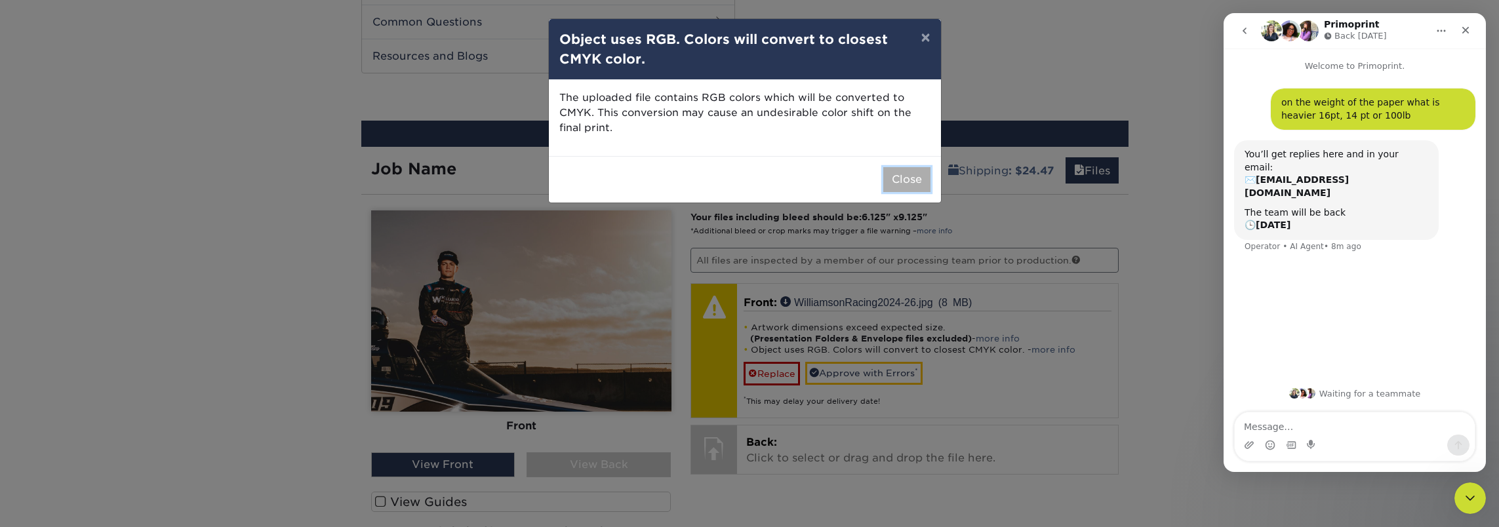
click at [911, 171] on button "Close" at bounding box center [906, 179] width 47 height 25
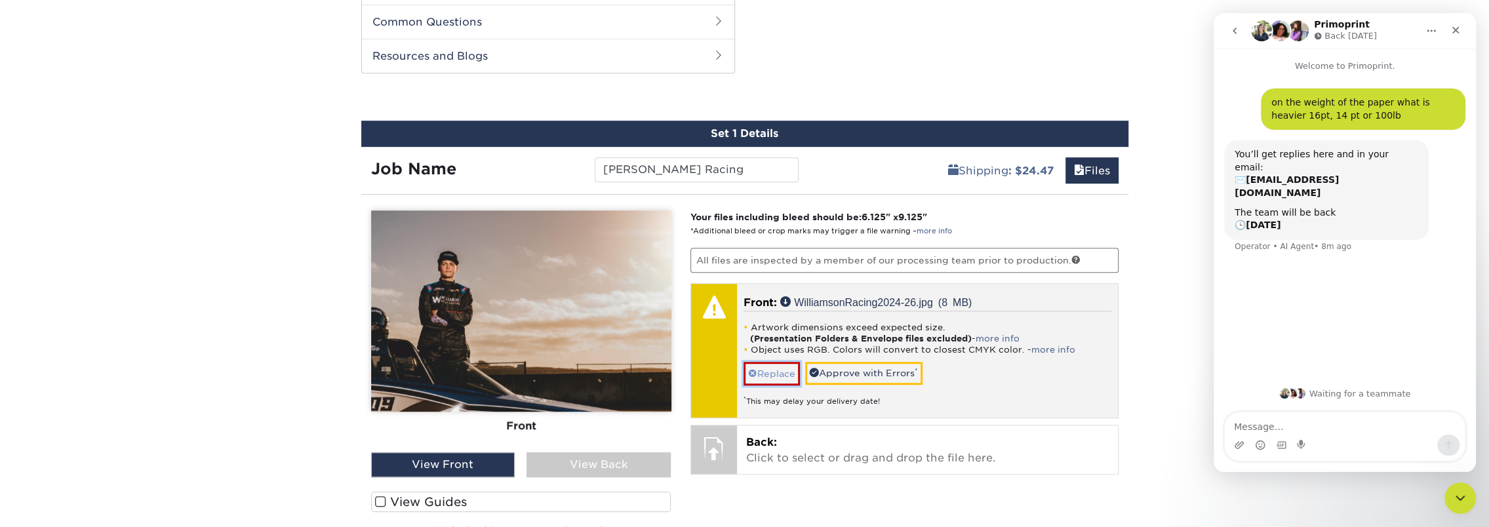
click at [771, 377] on link "Replace" at bounding box center [771, 373] width 56 height 23
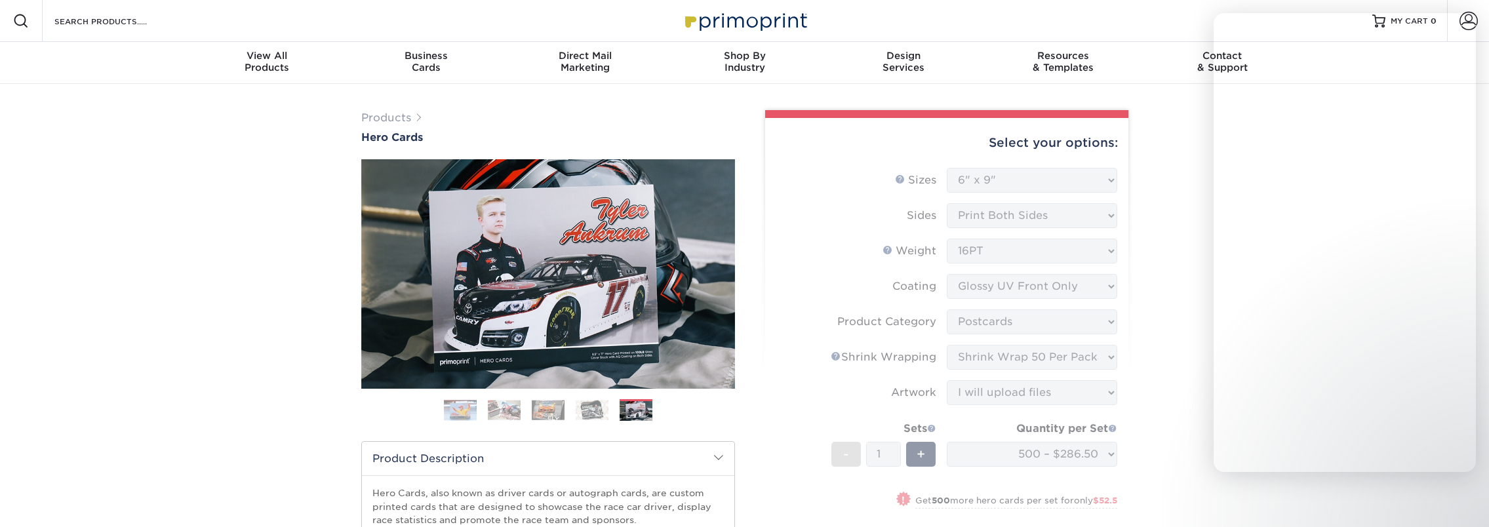
select select "6.00x9.00"
select select "9b7272e0-d6c8-4c3c-8e97-d3a1bcdab858"
select select "eb9de9fe-80eb-4931-8869-fba0fd6c3181"
select select "upload"
select select "500 – $286.50"
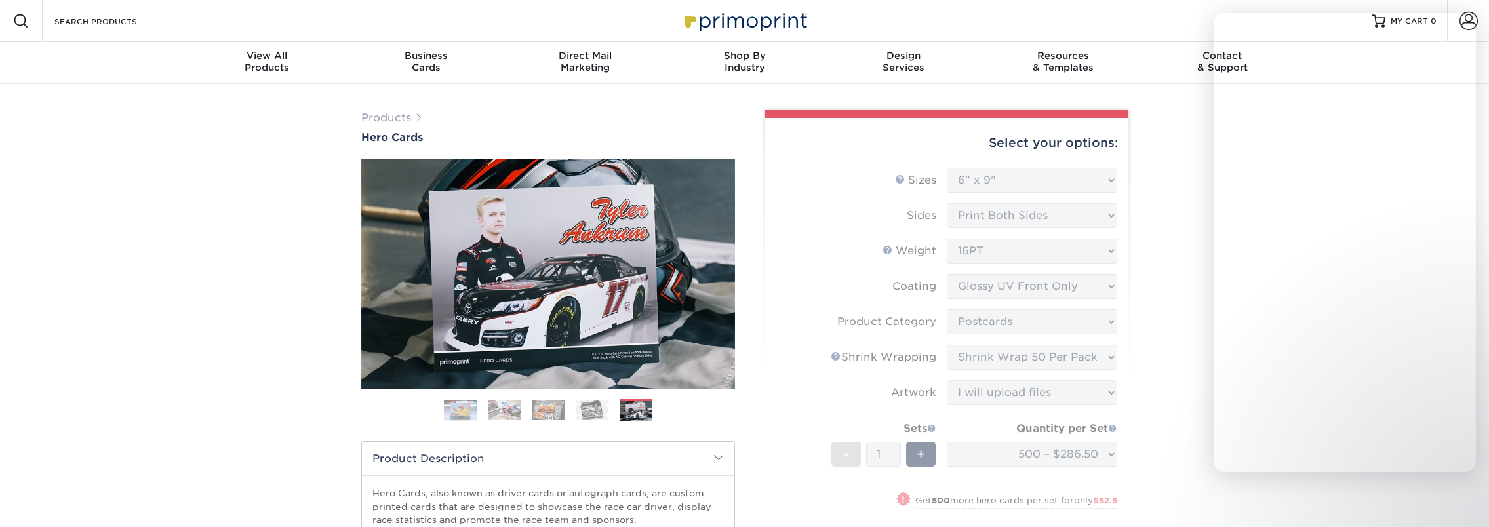
scroll to position [658, 0]
select select "6.00x9.00"
select select "9b7272e0-d6c8-4c3c-8e97-d3a1bcdab858"
select select "eb9de9fe-80eb-4931-8869-fba0fd6c3181"
select select "upload"
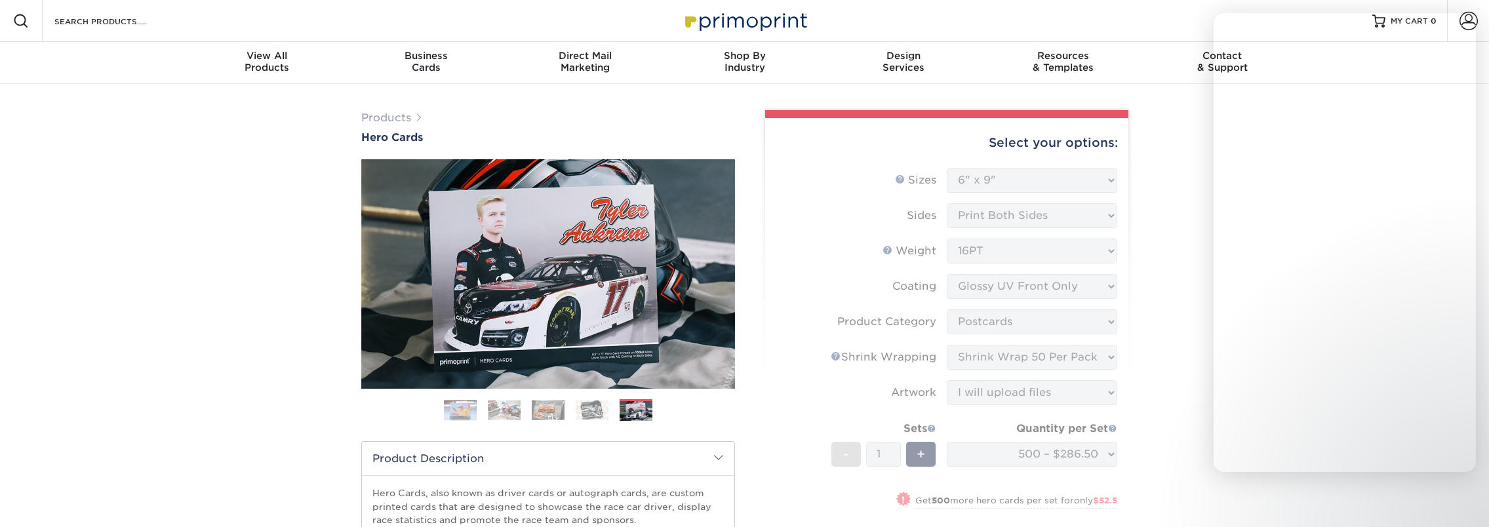
select select "500 – $286.50"
select select "6.00x9.00"
select select "9b7272e0-d6c8-4c3c-8e97-d3a1bcdab858"
select select "eb9de9fe-80eb-4931-8869-fba0fd6c3181"
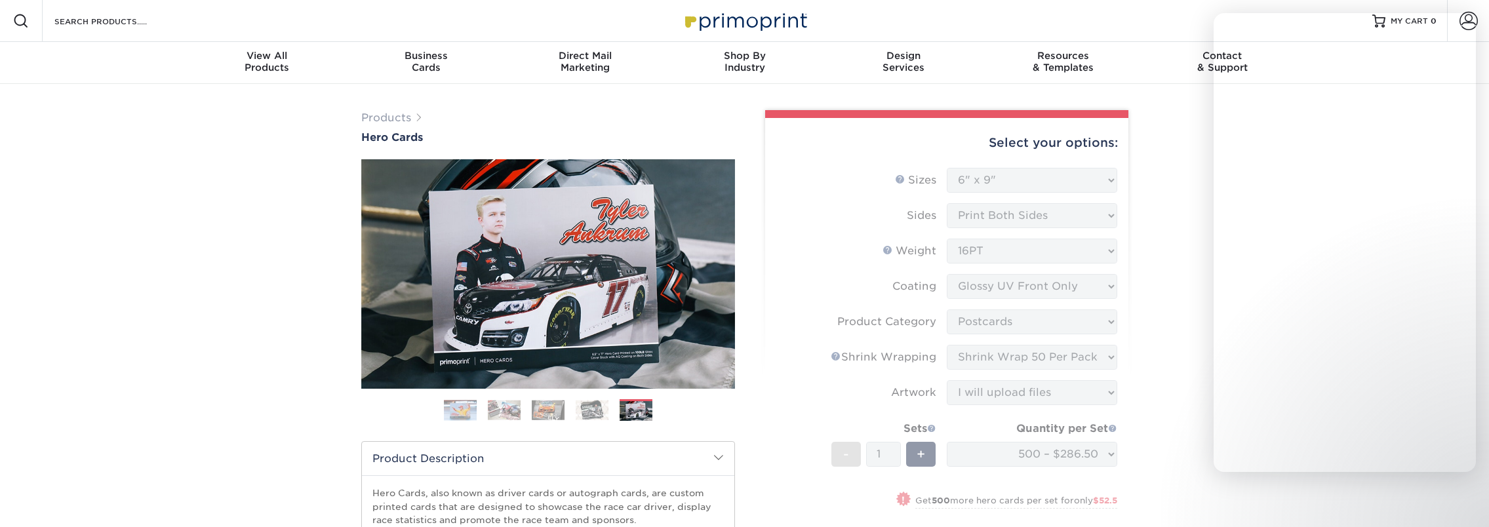
select select "upload"
select select "500 – $286.50"
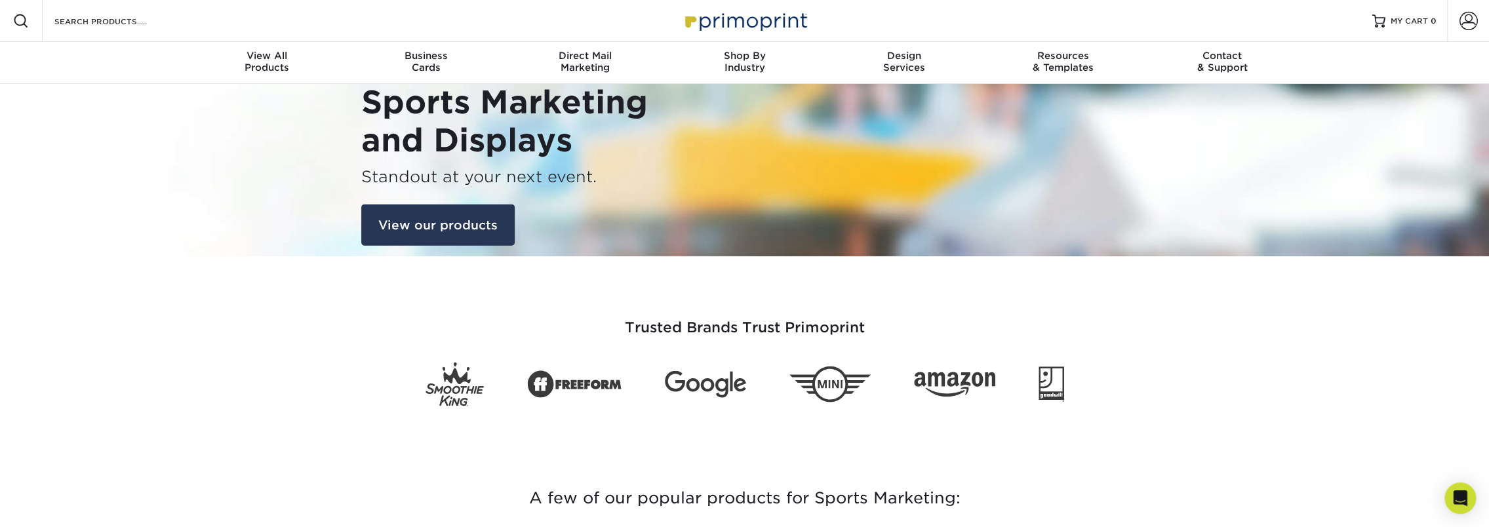
click at [435, 222] on link "View our products" at bounding box center [437, 225] width 153 height 42
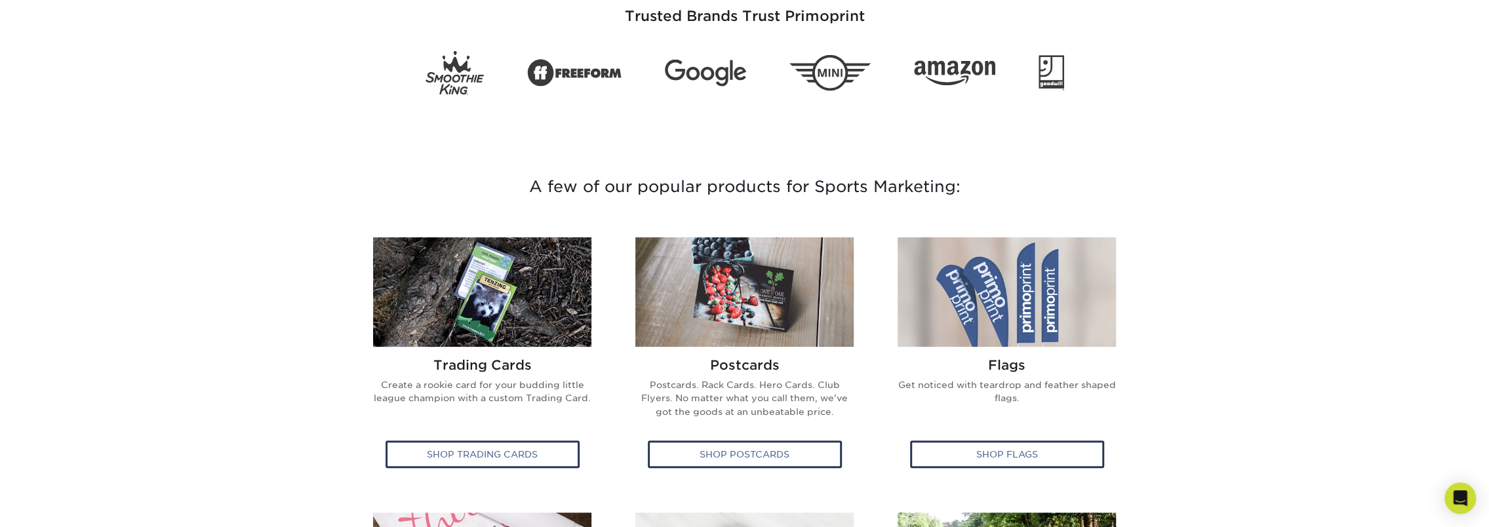
scroll to position [225, 0]
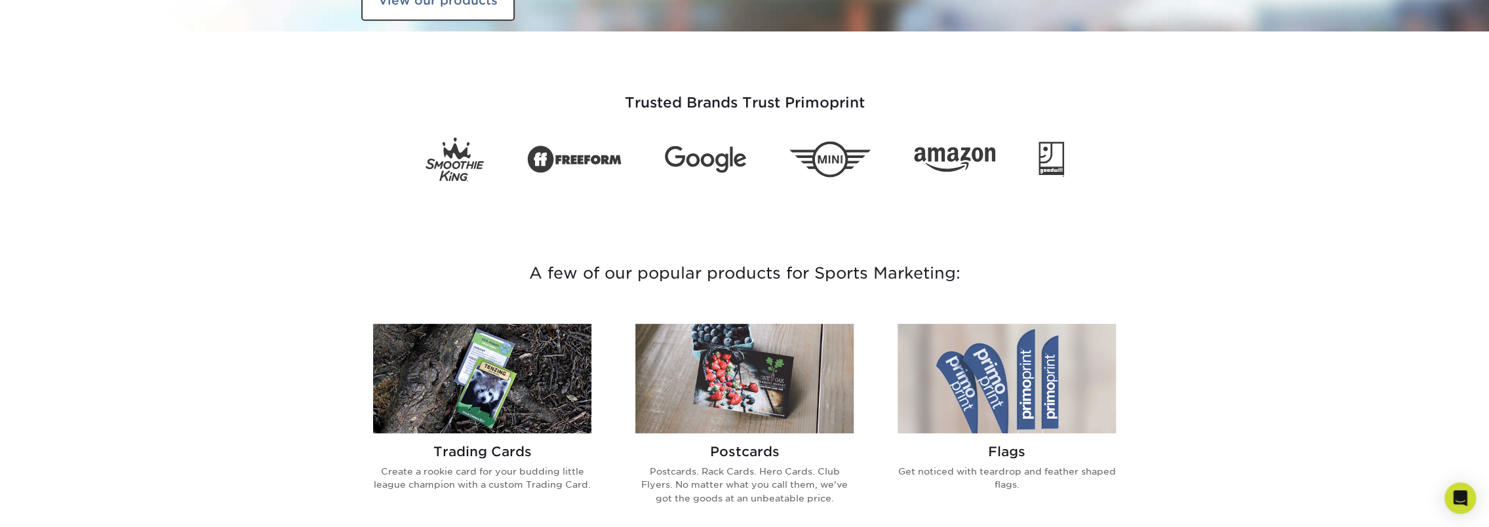
click at [776, 408] on img at bounding box center [744, 378] width 218 height 109
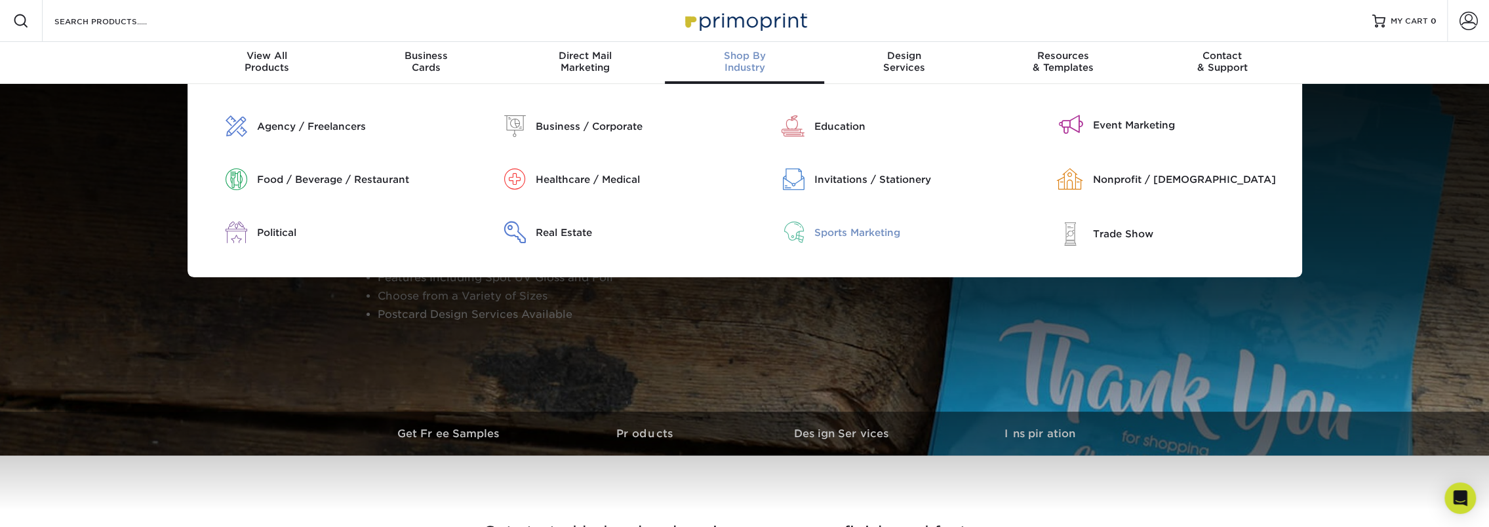
click at [829, 230] on div "Sports Marketing" at bounding box center [913, 232] width 199 height 14
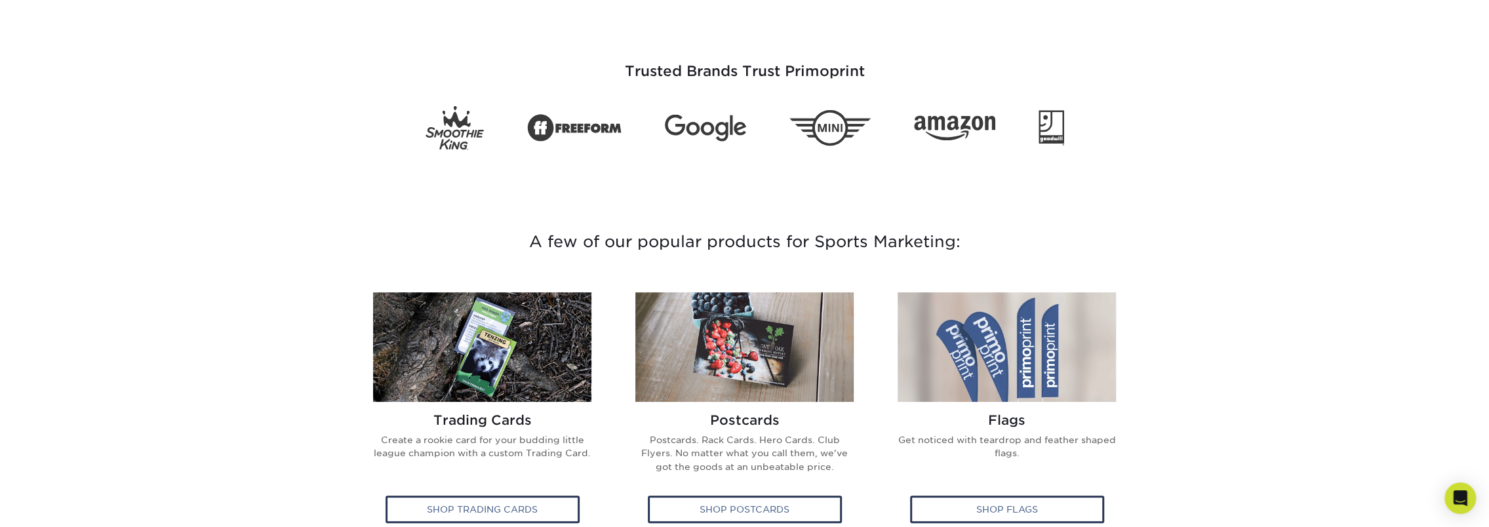
scroll to position [328, 0]
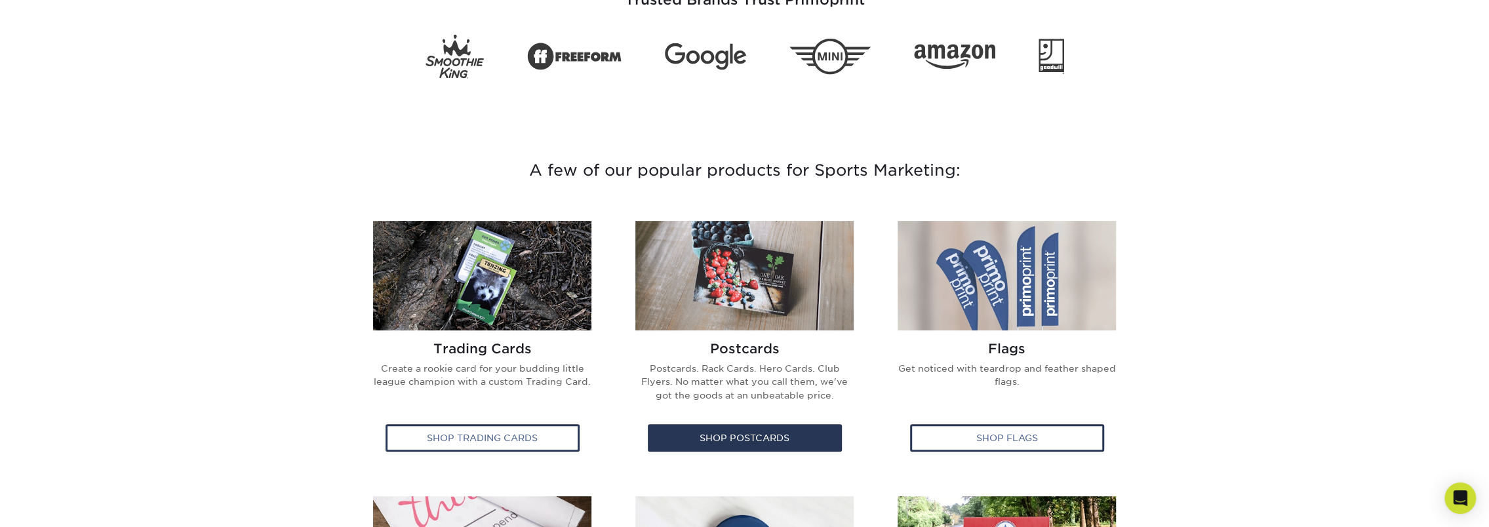
click at [734, 349] on h2 "Postcards" at bounding box center [745, 349] width 222 height 16
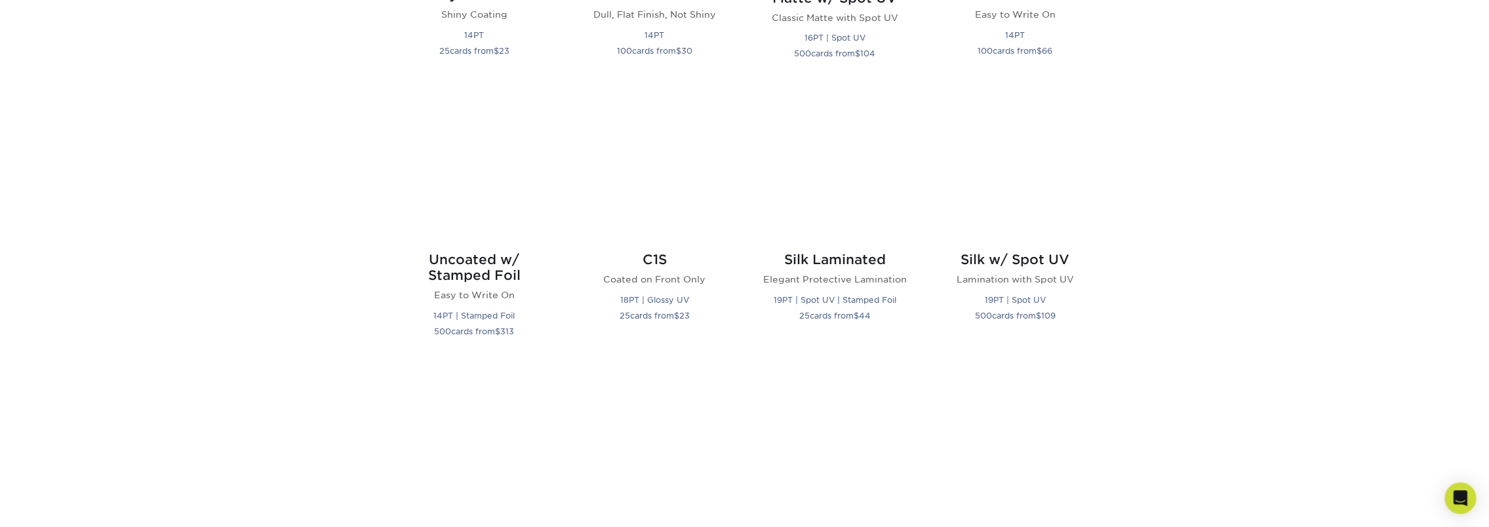
scroll to position [262, 0]
